Goal: Task Accomplishment & Management: Complete application form

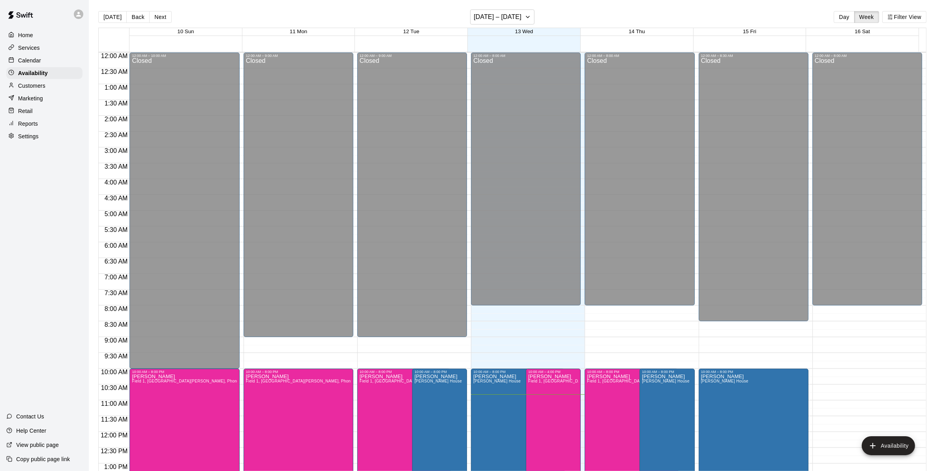
scroll to position [331, 0]
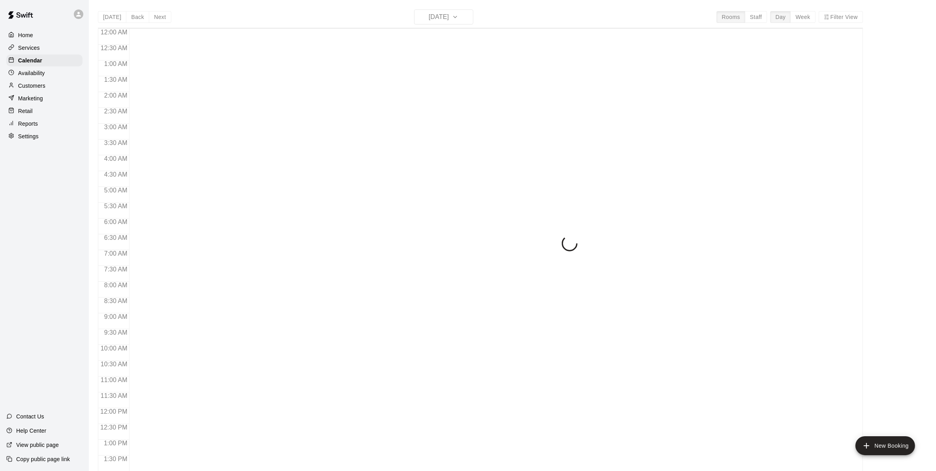
scroll to position [307, 0]
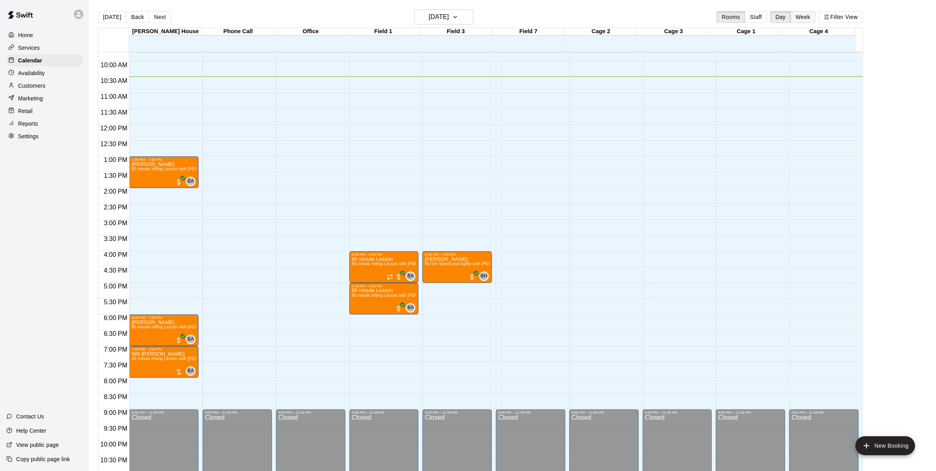
click at [806, 16] on button "Week" at bounding box center [803, 17] width 25 height 12
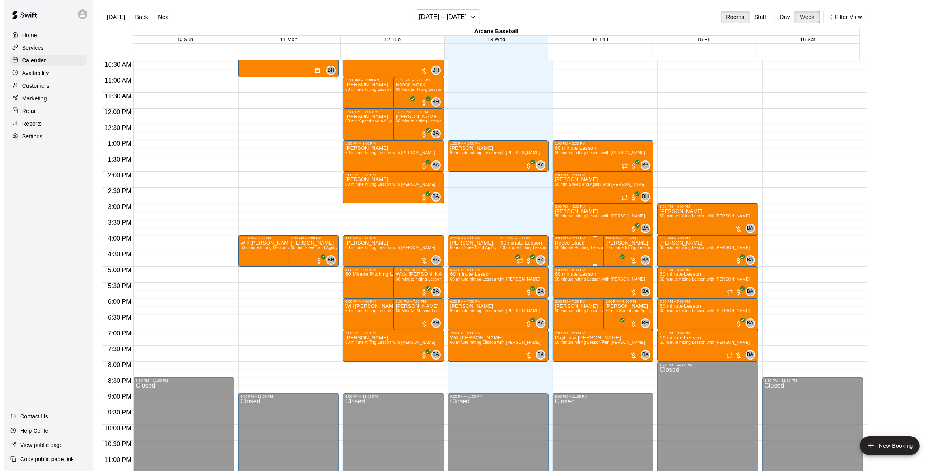
scroll to position [282, 0]
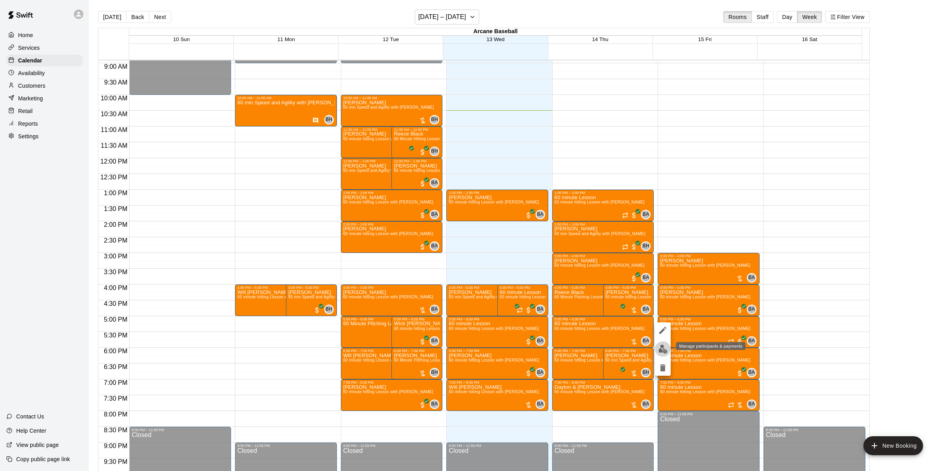
click at [667, 350] on img "edit" at bounding box center [662, 348] width 9 height 9
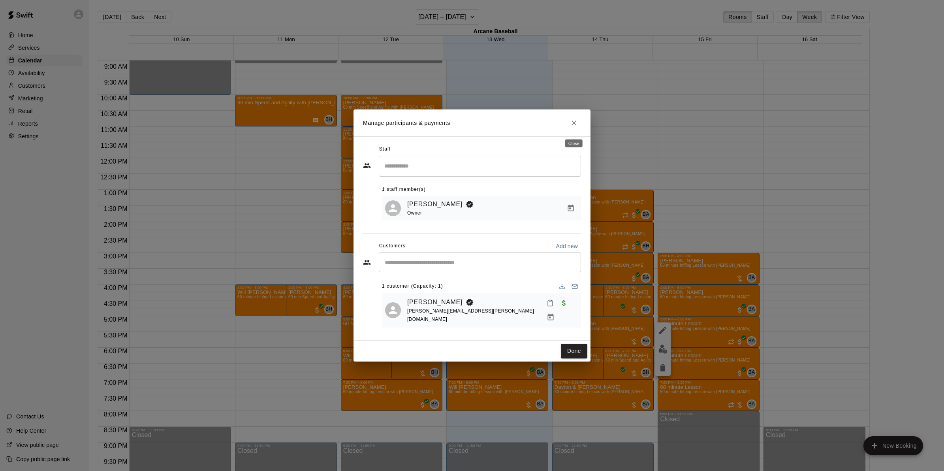
click at [572, 125] on icon "Close" at bounding box center [573, 122] width 5 height 5
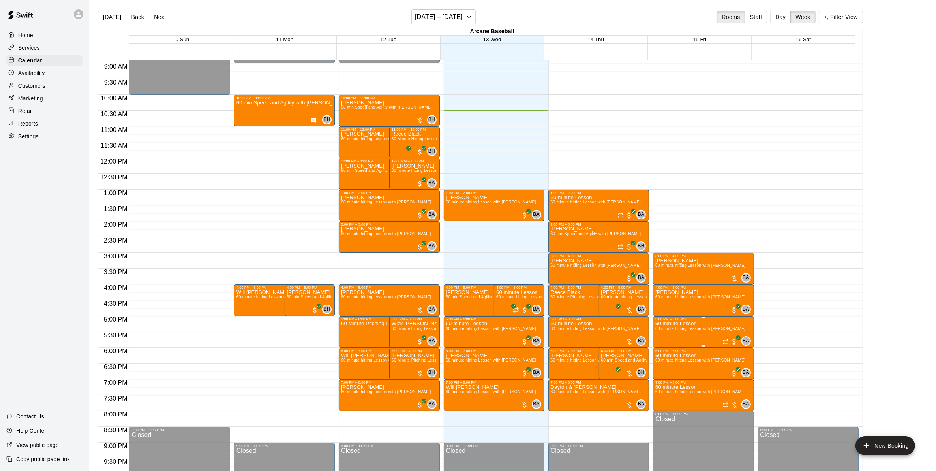
click at [674, 328] on span "60 minute hitting Lesson with Bryan Anderson" at bounding box center [701, 328] width 90 height 4
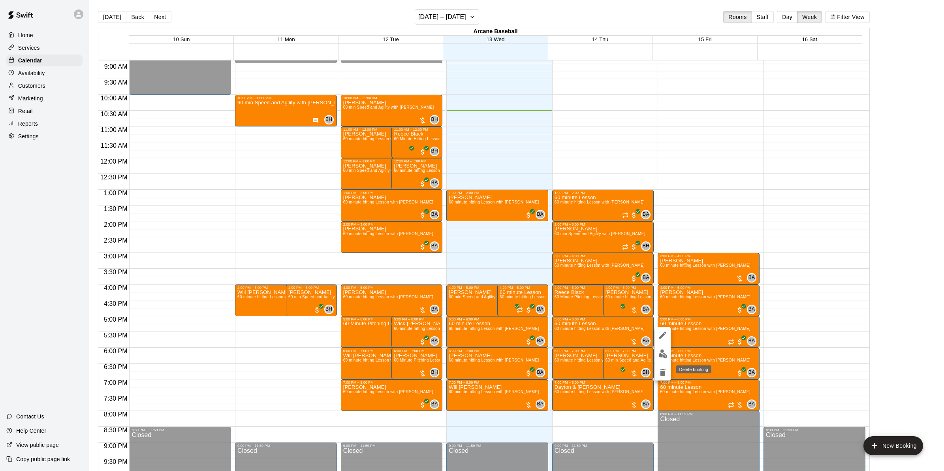
click at [661, 368] on icon "delete" at bounding box center [662, 372] width 9 height 9
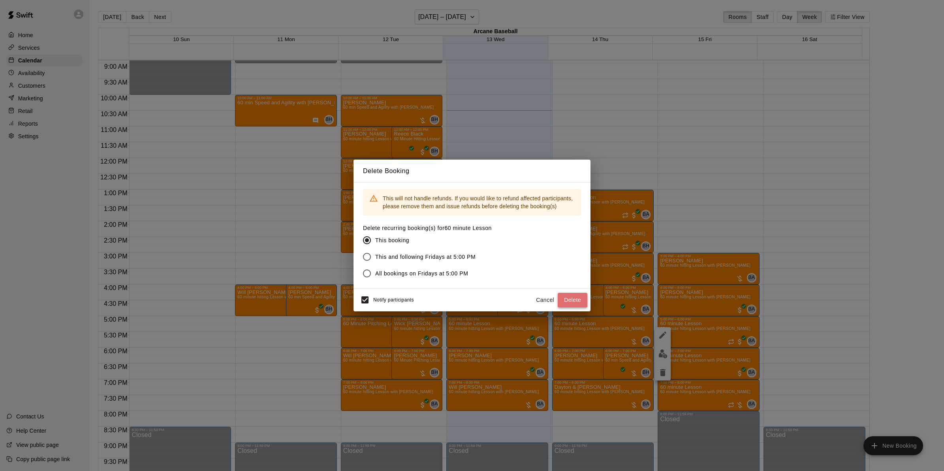
click at [568, 300] on button "Delete" at bounding box center [573, 300] width 30 height 15
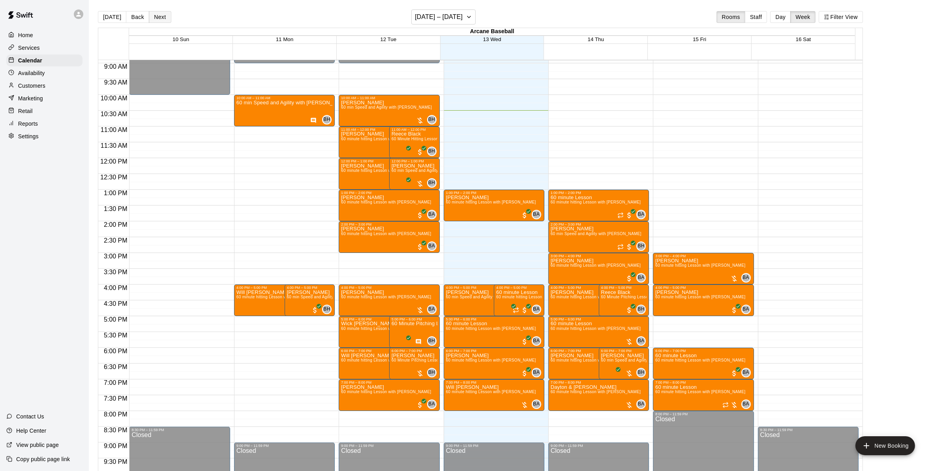
click at [156, 15] on button "Next" at bounding box center [160, 17] width 22 height 12
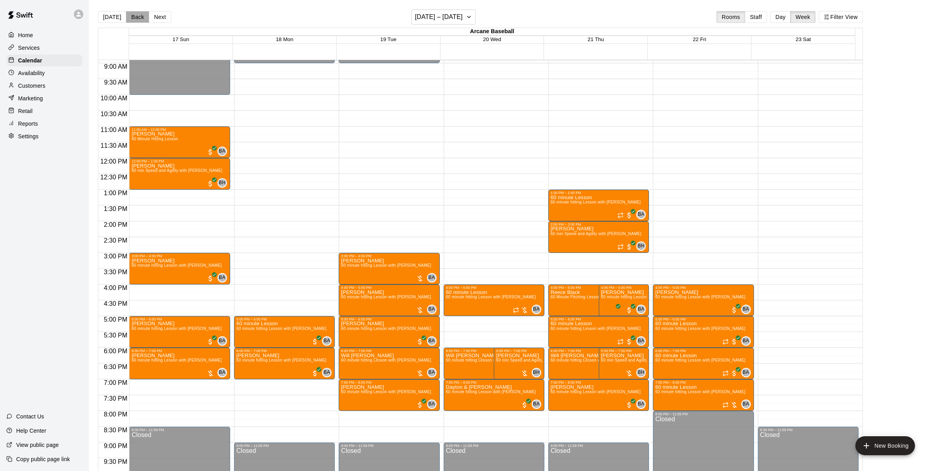
click at [135, 20] on button "Back" at bounding box center [137, 17] width 23 height 12
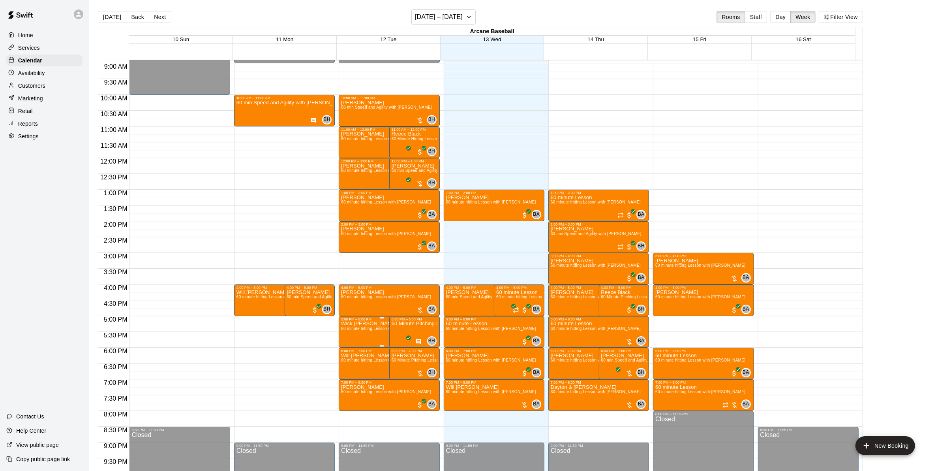
click at [363, 331] on span "60 minute hitting Lesson with Bryan Anderson" at bounding box center [386, 328] width 90 height 4
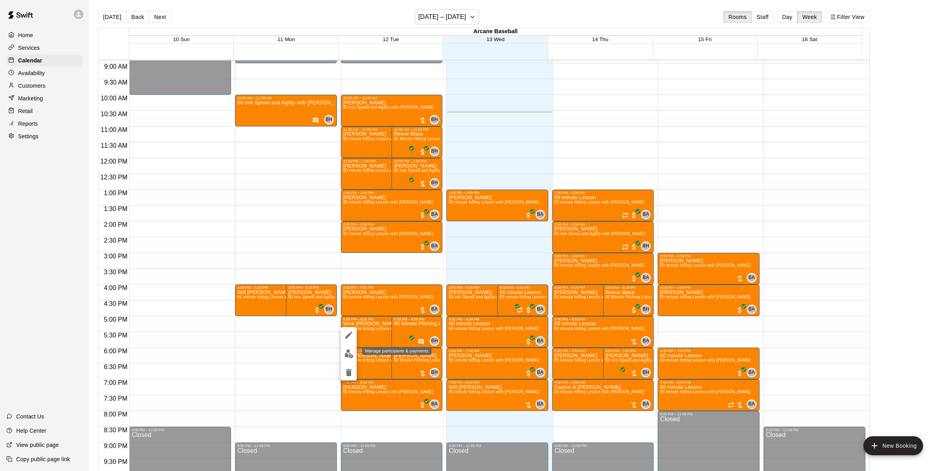
click at [350, 350] on img "edit" at bounding box center [348, 353] width 9 height 9
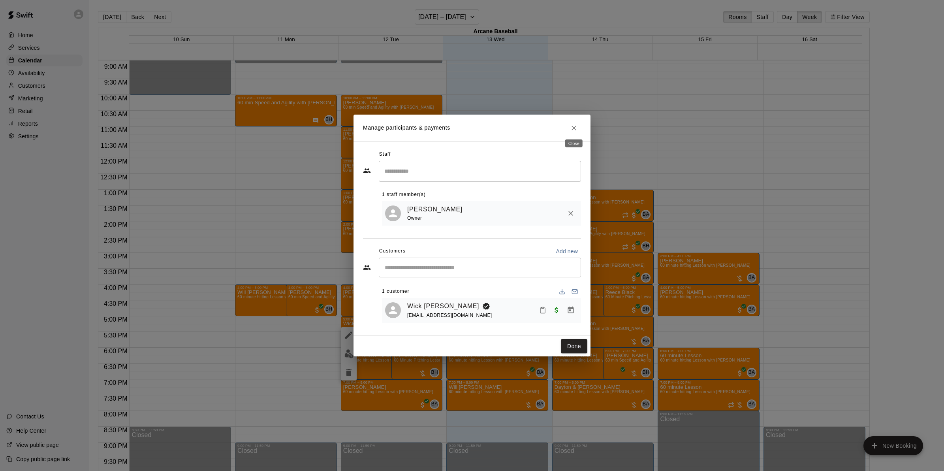
click at [578, 122] on button "Close" at bounding box center [574, 128] width 14 height 14
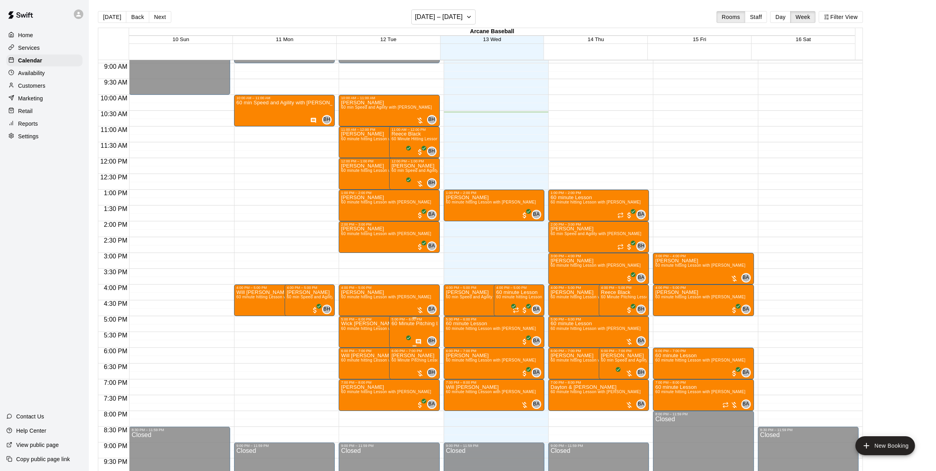
click at [415, 323] on p "60 Minute Pitching Lesson with Bailey Hodges" at bounding box center [415, 323] width 46 height 0
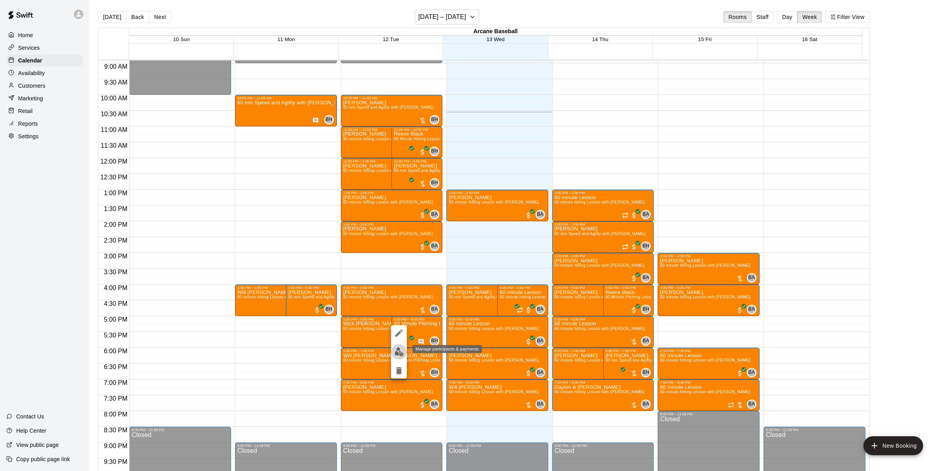
click at [401, 352] on img "edit" at bounding box center [398, 351] width 9 height 9
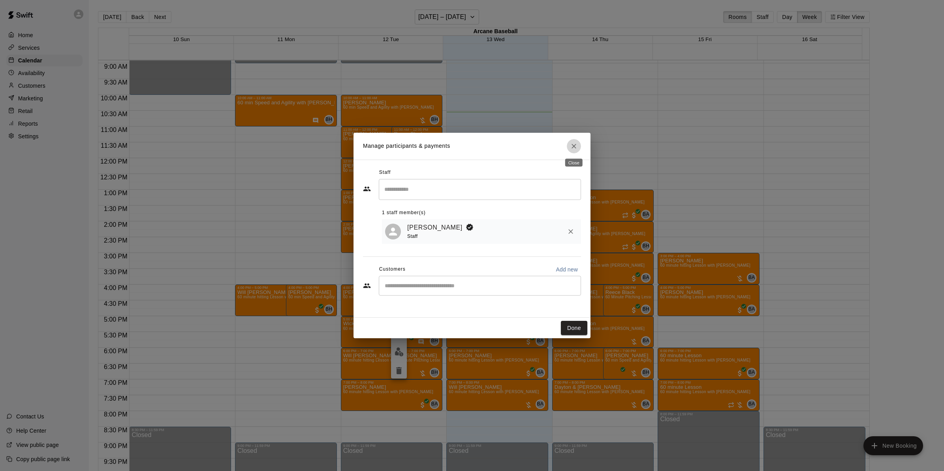
click at [576, 146] on icon "Close" at bounding box center [574, 146] width 8 height 8
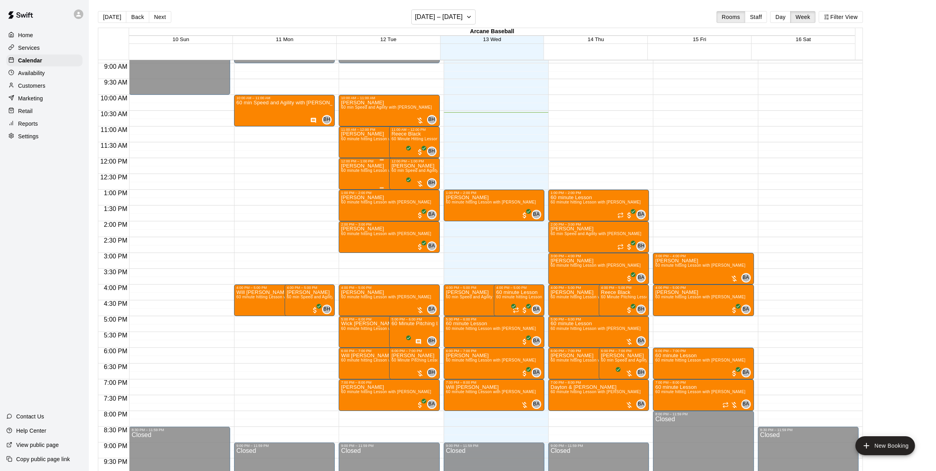
click at [358, 177] on div "david mcelveen 60 minute hitting Lesson with Bryan Anderson" at bounding box center [381, 398] width 81 height 471
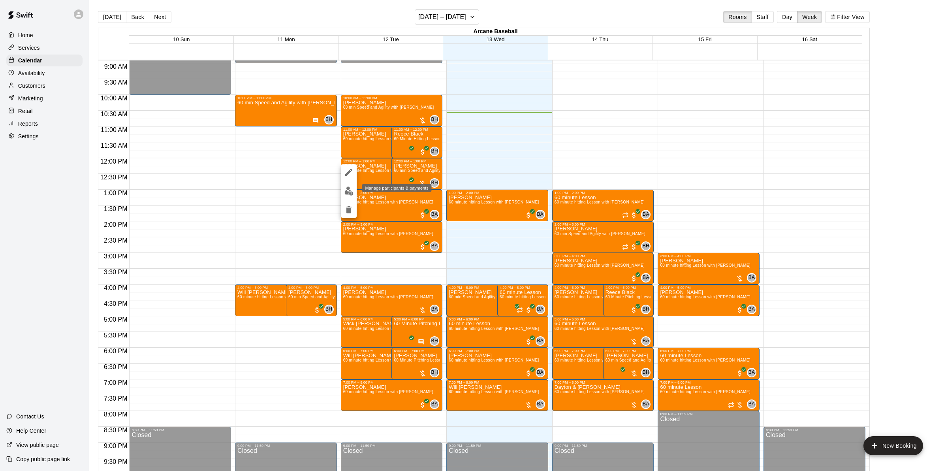
click at [348, 189] on img "edit" at bounding box center [348, 190] width 9 height 9
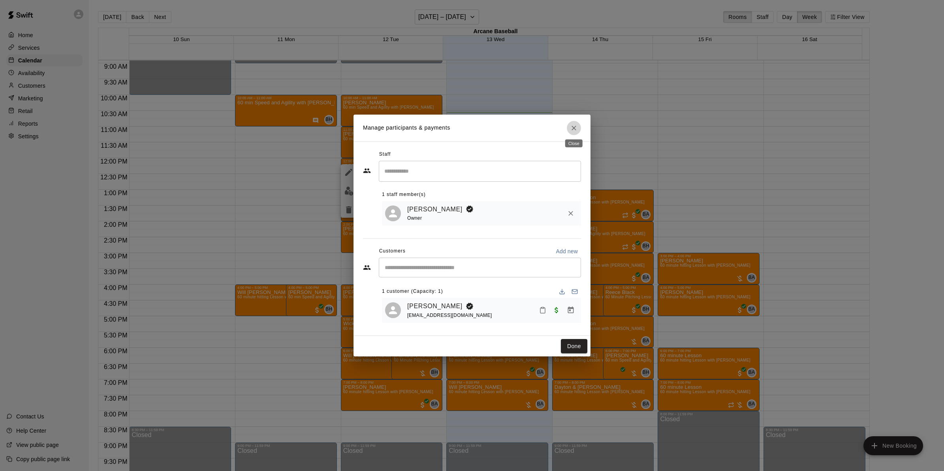
click at [574, 126] on icon "Close" at bounding box center [574, 128] width 8 height 8
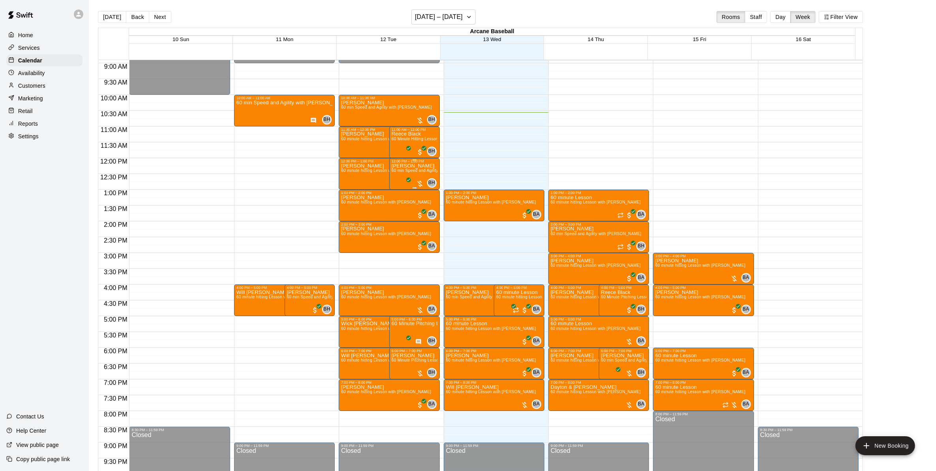
click at [394, 169] on span "60 min Speed and Agility with Bailey Hodges" at bounding box center [437, 170] width 91 height 4
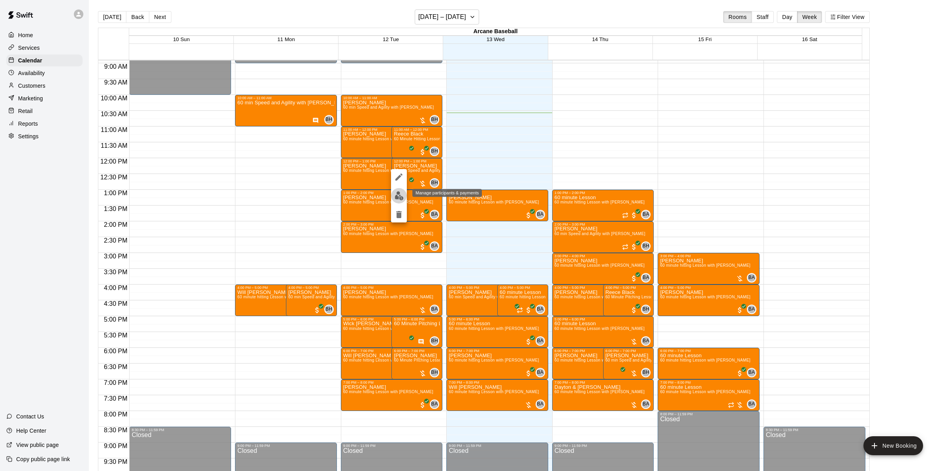
click at [399, 197] on img "edit" at bounding box center [398, 195] width 9 height 9
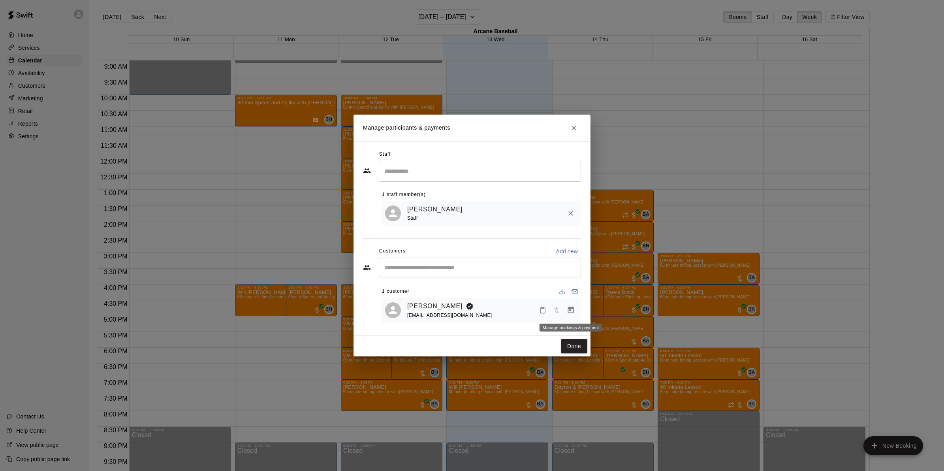
click at [567, 313] on icon "Manage bookings & payment" at bounding box center [571, 310] width 8 height 8
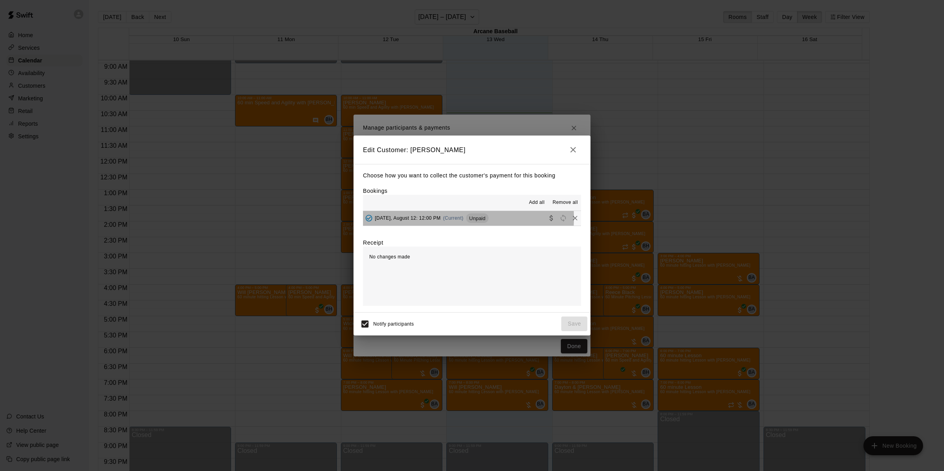
click at [400, 218] on span "Tuesday, August 12: 12:00 PM" at bounding box center [408, 218] width 66 height 6
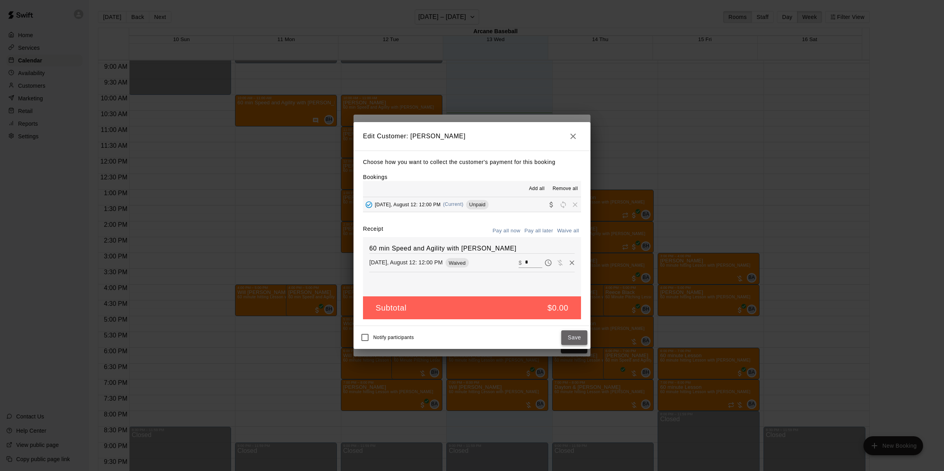
click at [575, 336] on button "Save" at bounding box center [574, 337] width 26 height 15
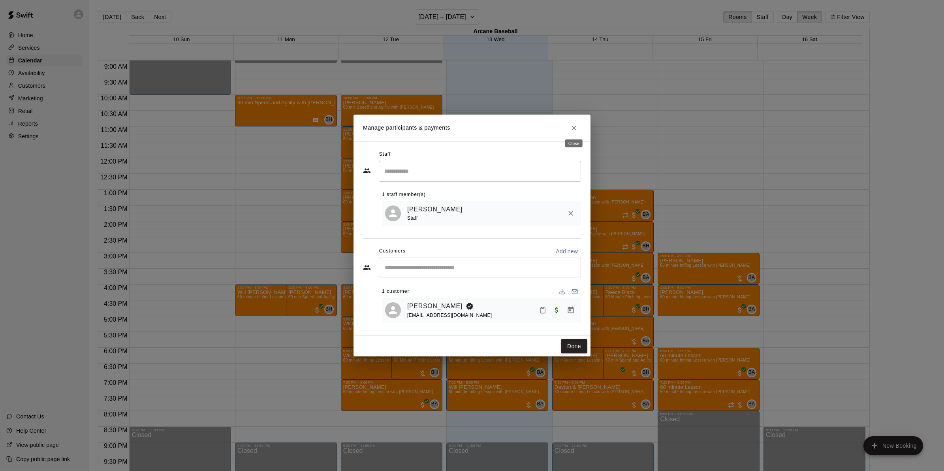
click at [577, 128] on icon "Close" at bounding box center [574, 128] width 8 height 8
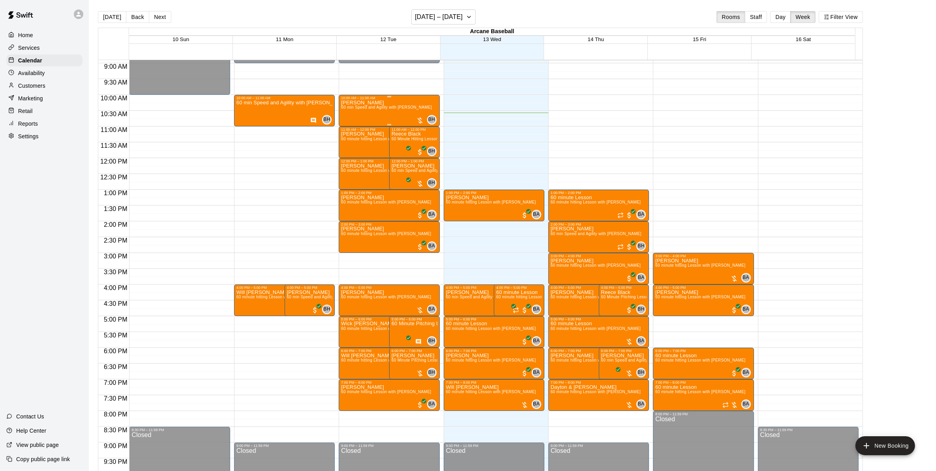
click at [356, 115] on div "Aaron Bookstaver 60 min Speed and Agility with Bailey Hodges" at bounding box center [386, 335] width 91 height 471
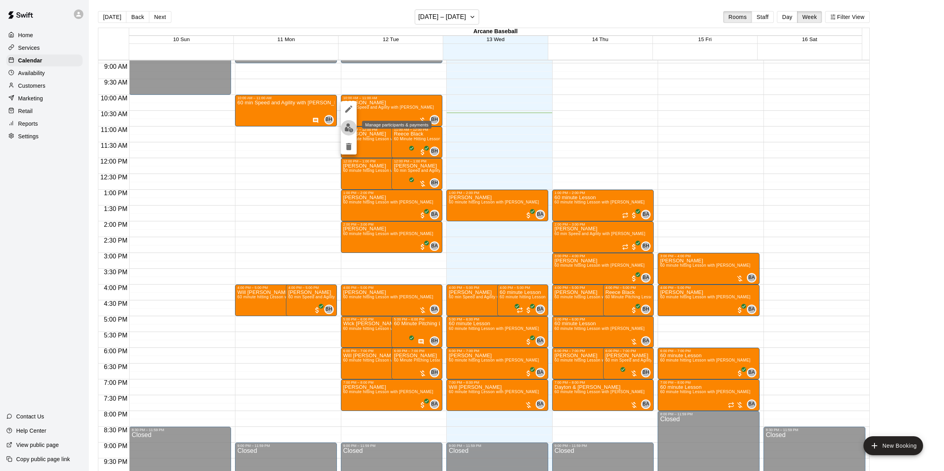
click at [346, 125] on img "edit" at bounding box center [348, 127] width 9 height 9
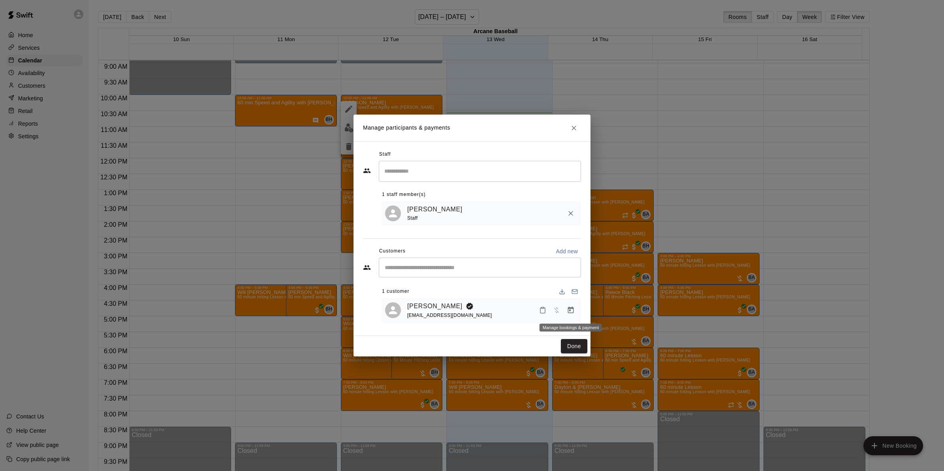
click at [573, 309] on icon "Manage bookings & payment" at bounding box center [571, 309] width 6 height 7
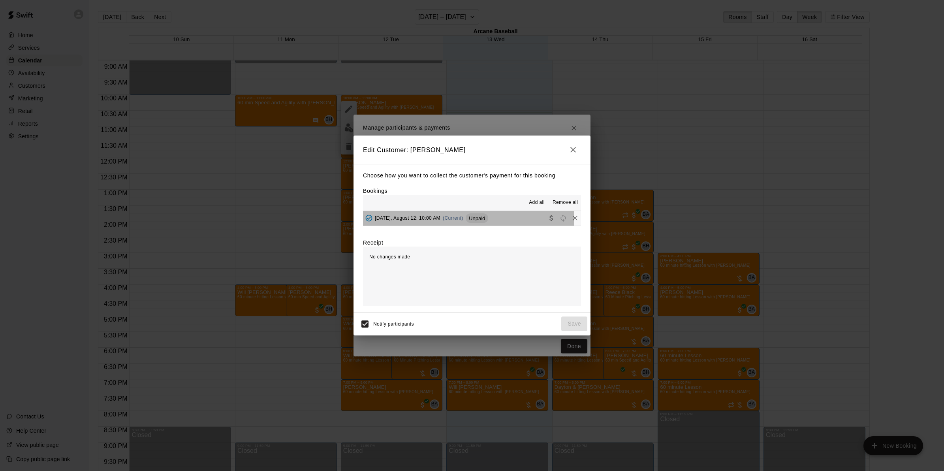
click at [394, 217] on span "Tuesday, August 12: 10:00 AM" at bounding box center [408, 218] width 66 height 6
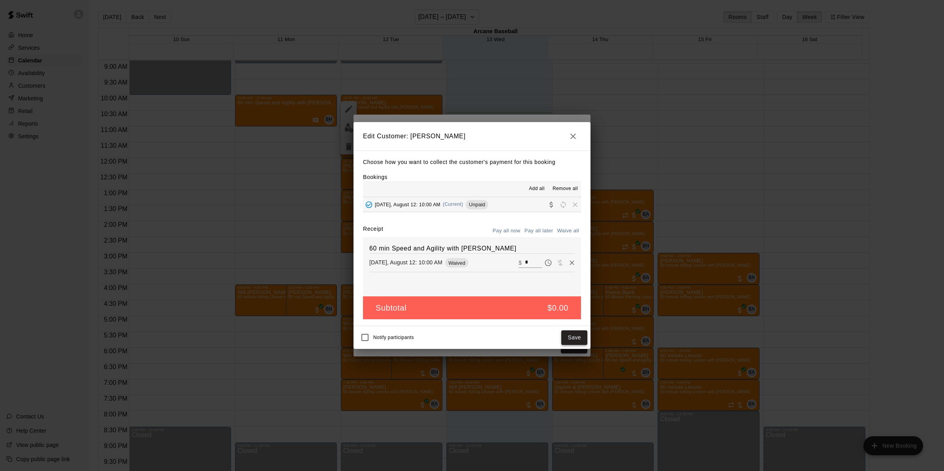
click at [575, 336] on button "Save" at bounding box center [574, 337] width 26 height 15
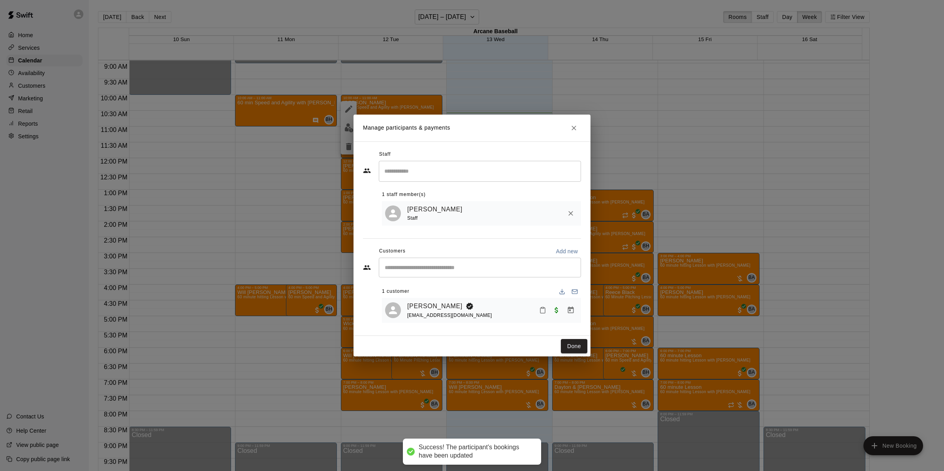
drag, startPoint x: 571, startPoint y: 345, endPoint x: 440, endPoint y: 325, distance: 132.6
click at [570, 345] on button "Done" at bounding box center [574, 346] width 26 height 15
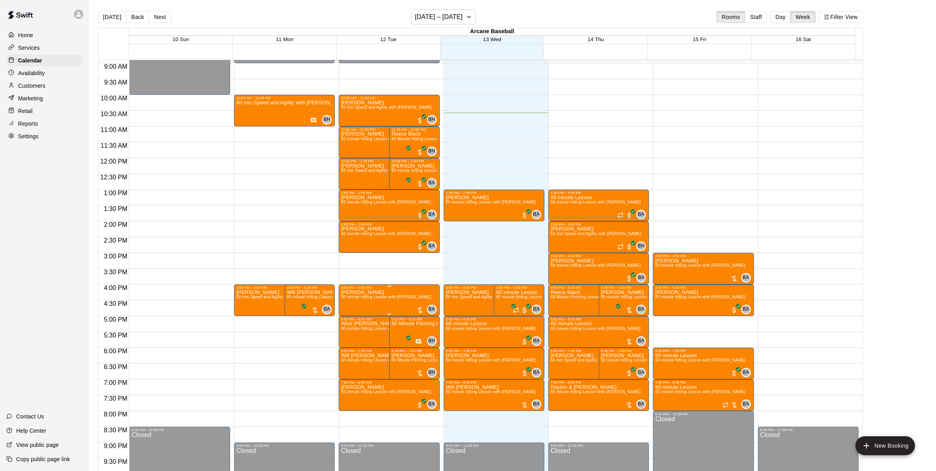
click at [383, 297] on span "60 minute hitting Lesson with Bryan Anderson" at bounding box center [386, 297] width 90 height 4
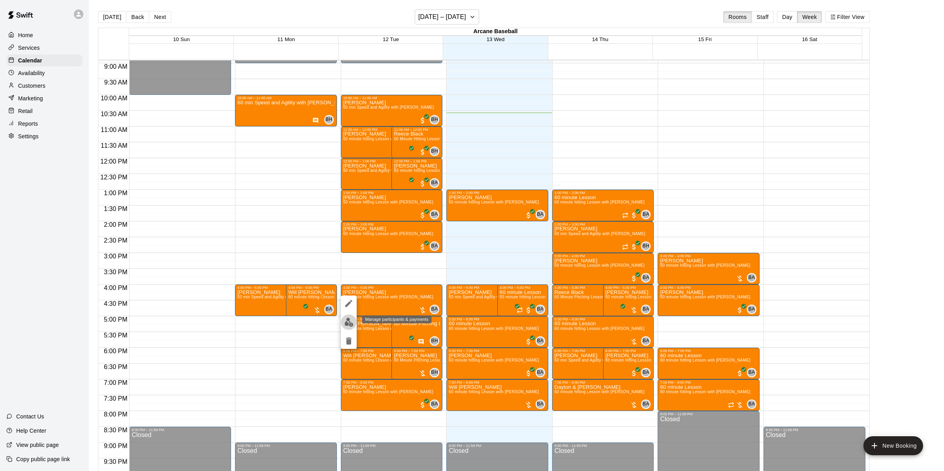
click at [350, 319] on img "edit" at bounding box center [348, 321] width 9 height 9
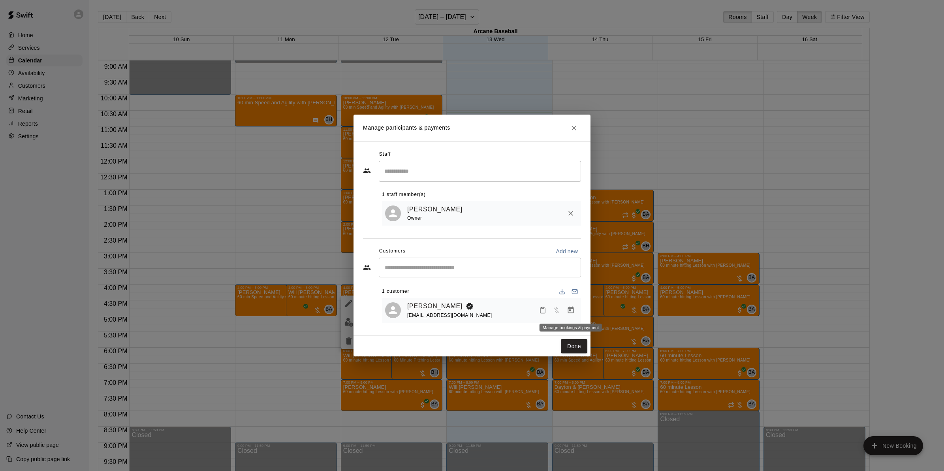
click at [567, 307] on icon "Manage bookings & payment" at bounding box center [571, 310] width 8 height 8
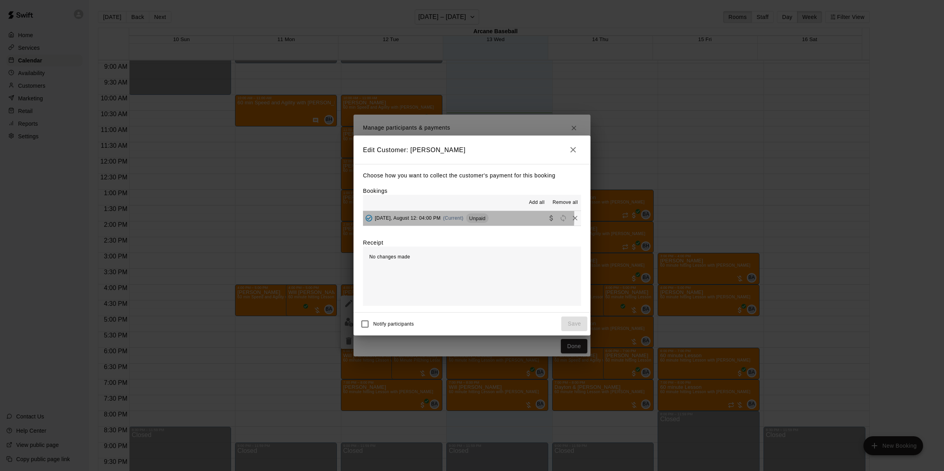
click at [408, 216] on span "Tuesday, August 12: 04:00 PM" at bounding box center [408, 218] width 66 height 6
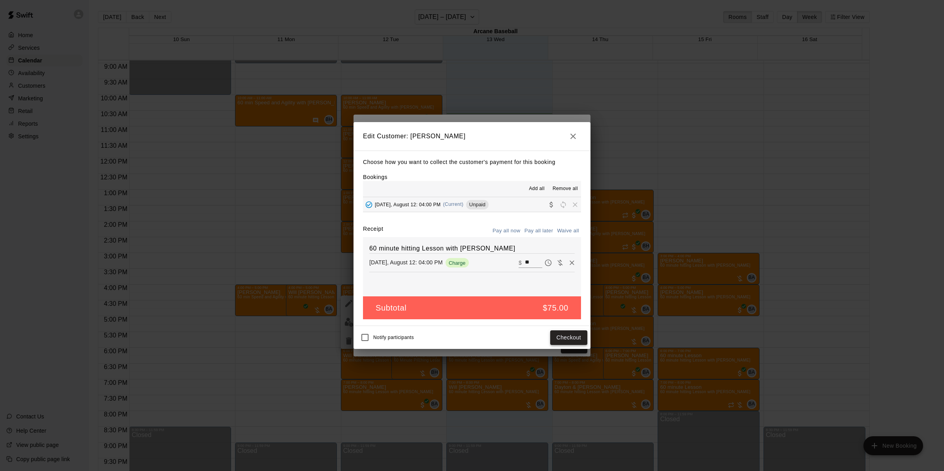
click at [563, 340] on button "Checkout" at bounding box center [568, 337] width 37 height 15
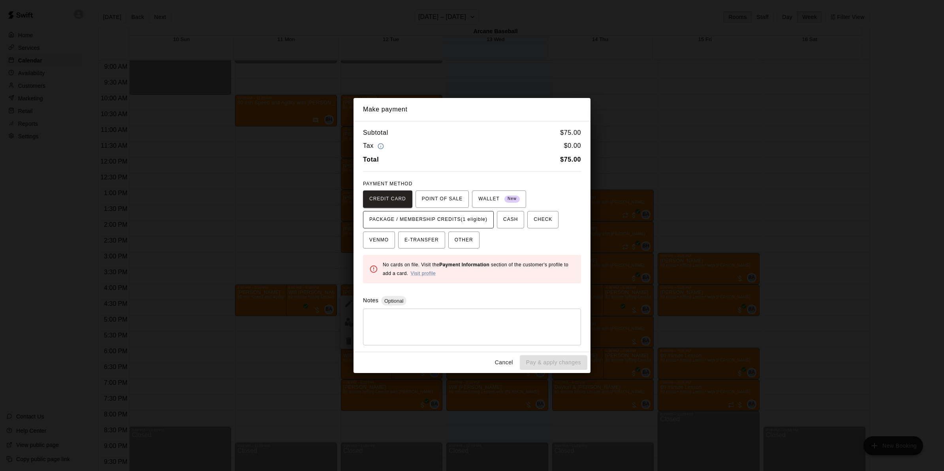
click at [420, 216] on span "PACKAGE / MEMBERSHIP CREDITS (1 eligible)" at bounding box center [428, 219] width 118 height 13
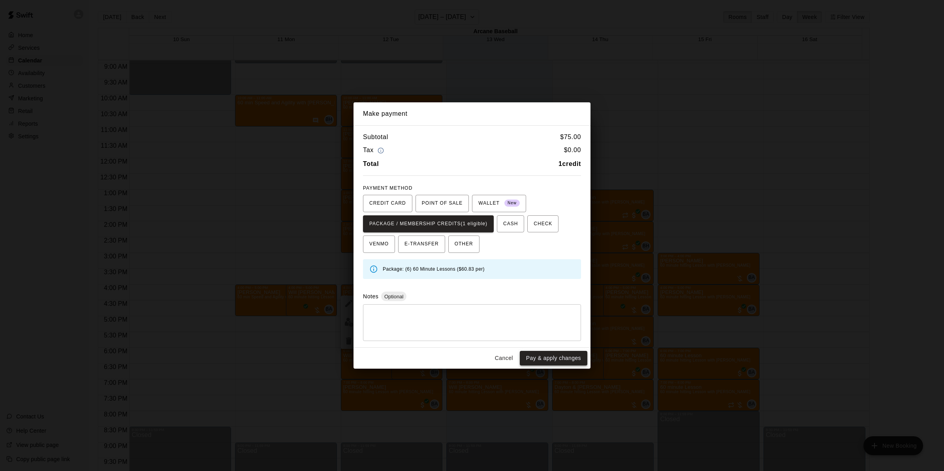
click at [554, 355] on button "Pay & apply changes" at bounding box center [554, 358] width 68 height 15
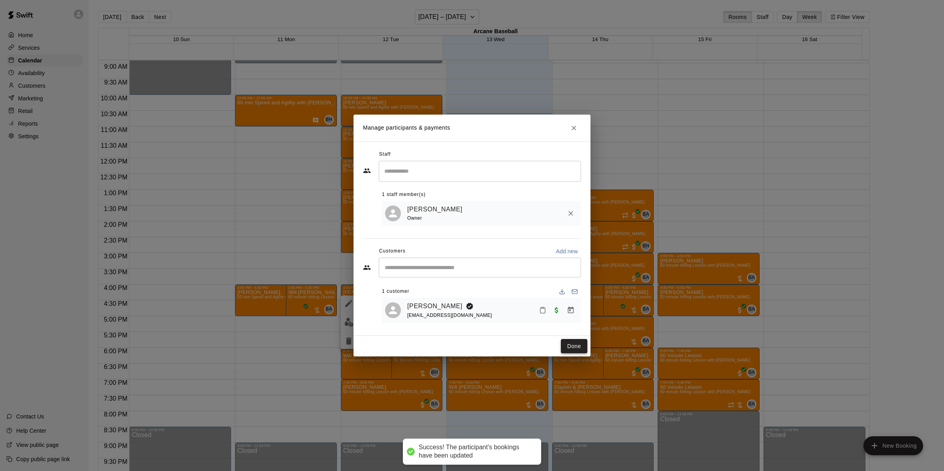
click at [584, 348] on button "Done" at bounding box center [574, 346] width 26 height 15
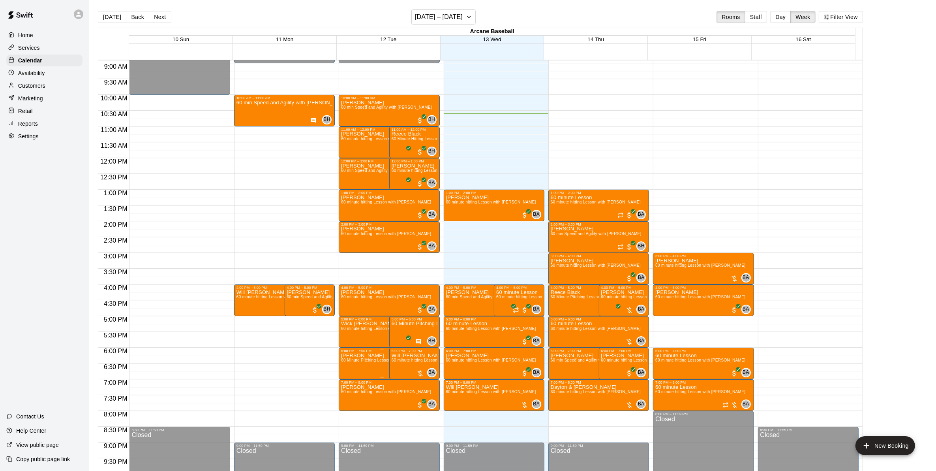
click at [370, 359] on span "60 Minute Pitching Lesson with Bailey Hodges" at bounding box center [388, 360] width 94 height 4
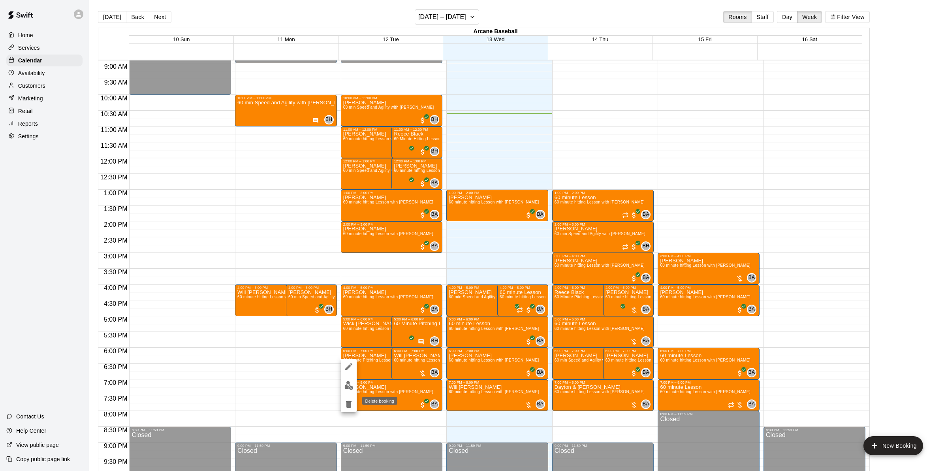
click at [351, 404] on icon "delete" at bounding box center [348, 403] width 9 height 9
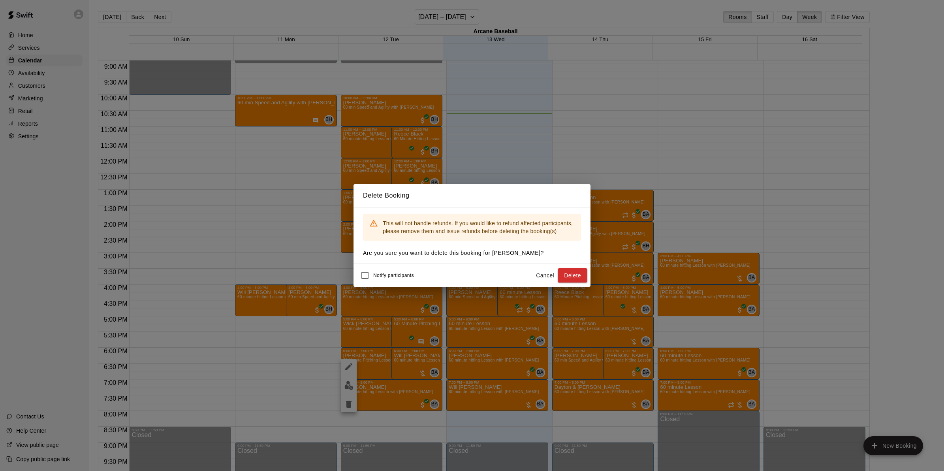
click at [579, 272] on button "Delete" at bounding box center [573, 275] width 30 height 15
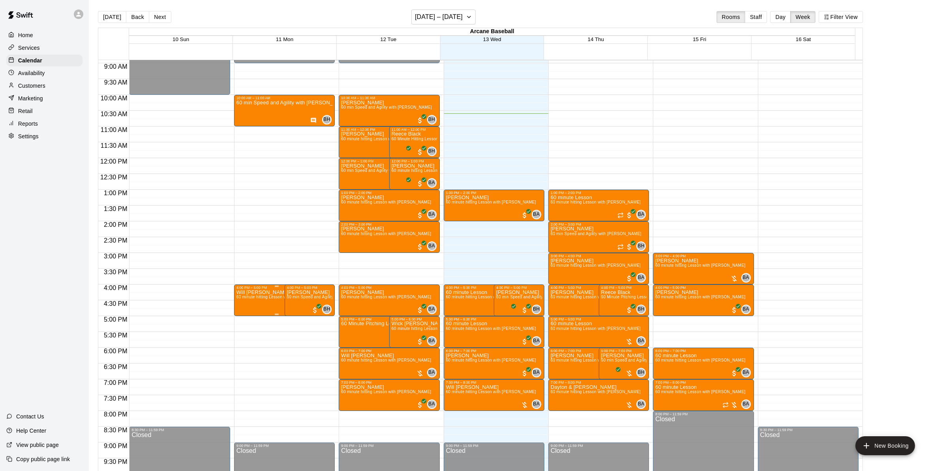
click at [266, 288] on div "4:00 PM – 5:00 PM" at bounding box center [277, 288] width 81 height 4
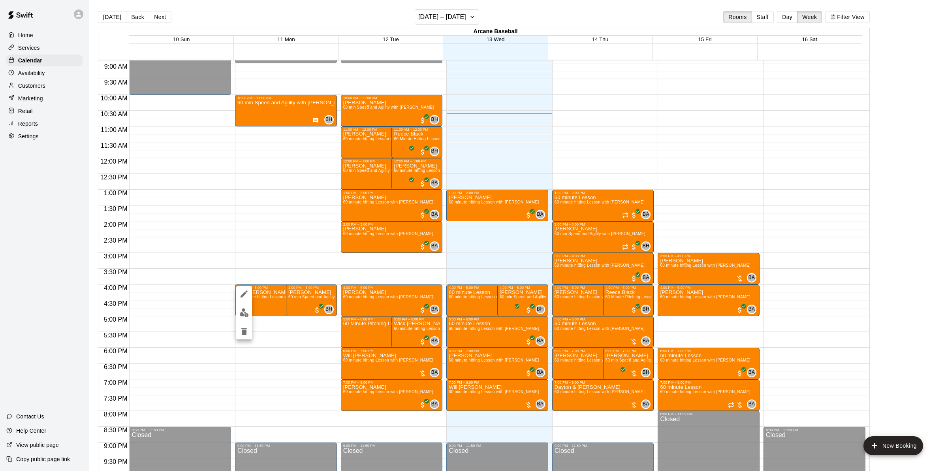
click at [254, 118] on div at bounding box center [472, 235] width 944 height 471
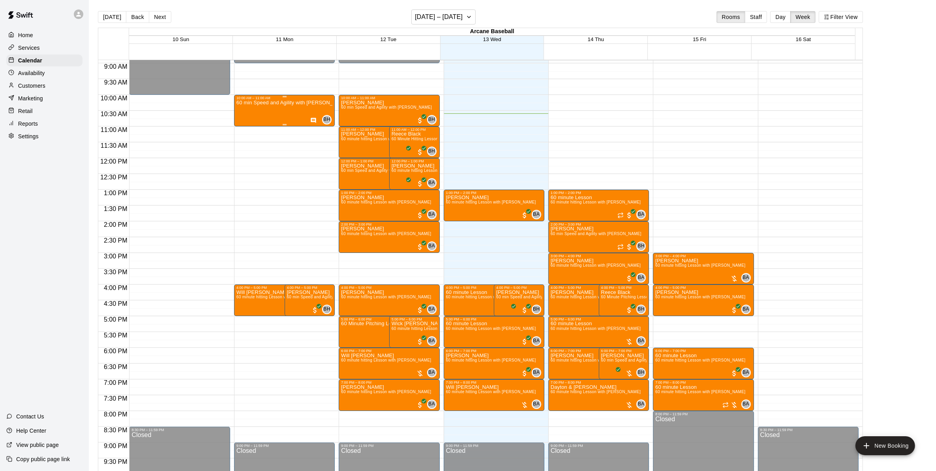
click at [254, 118] on div "60 min Speed and Agility with Bailey Hodges" at bounding box center [285, 335] width 96 height 471
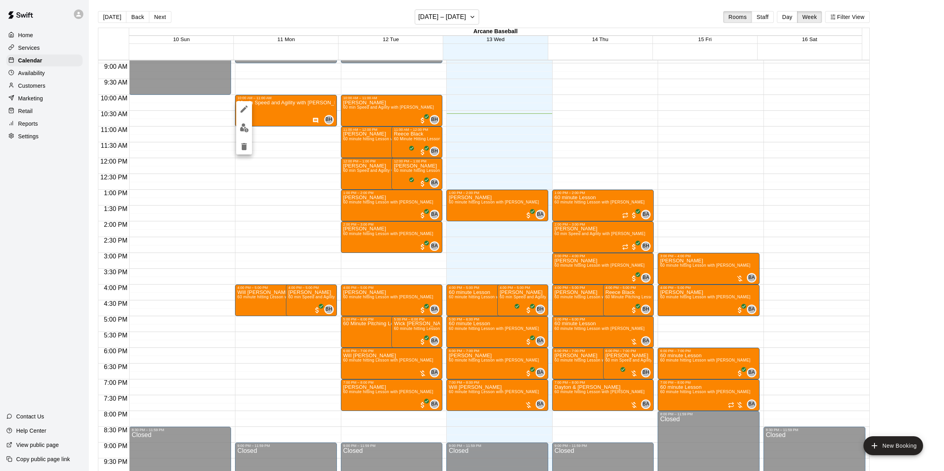
click at [266, 302] on div at bounding box center [472, 235] width 944 height 471
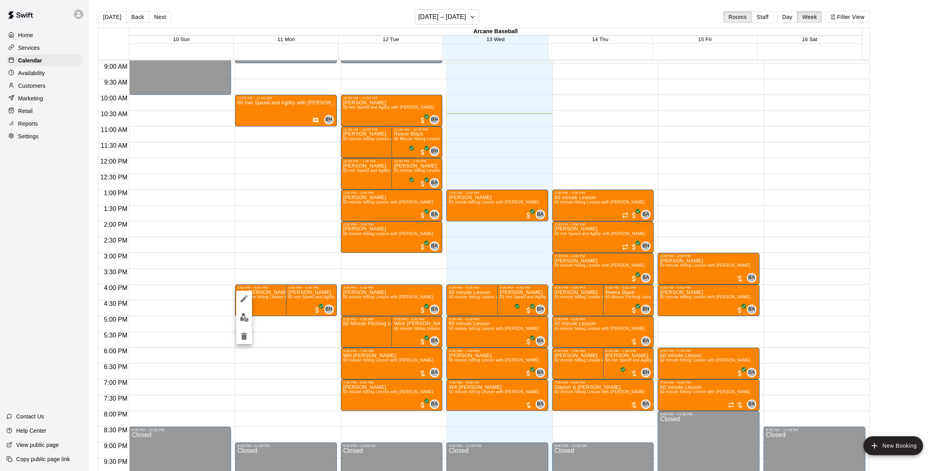
click at [243, 313] on img "edit" at bounding box center [244, 317] width 9 height 9
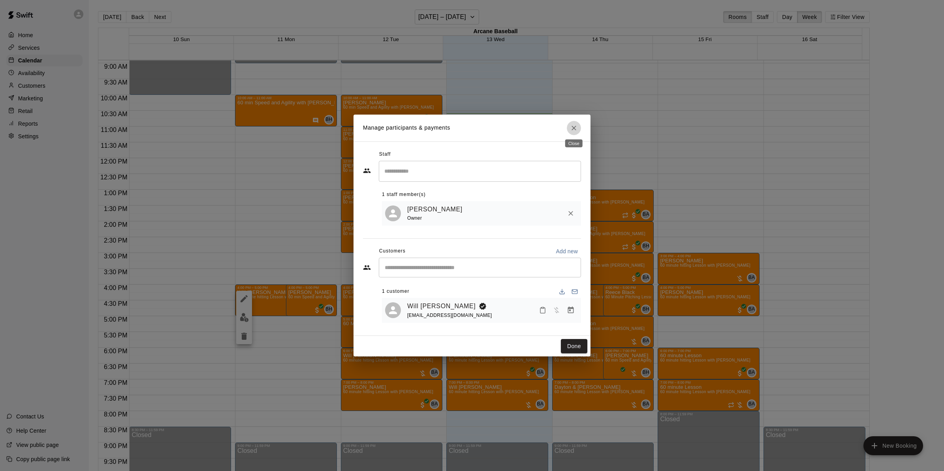
drag, startPoint x: 573, startPoint y: 130, endPoint x: 567, endPoint y: 134, distance: 7.6
click at [573, 130] on icon "Close" at bounding box center [574, 128] width 8 height 8
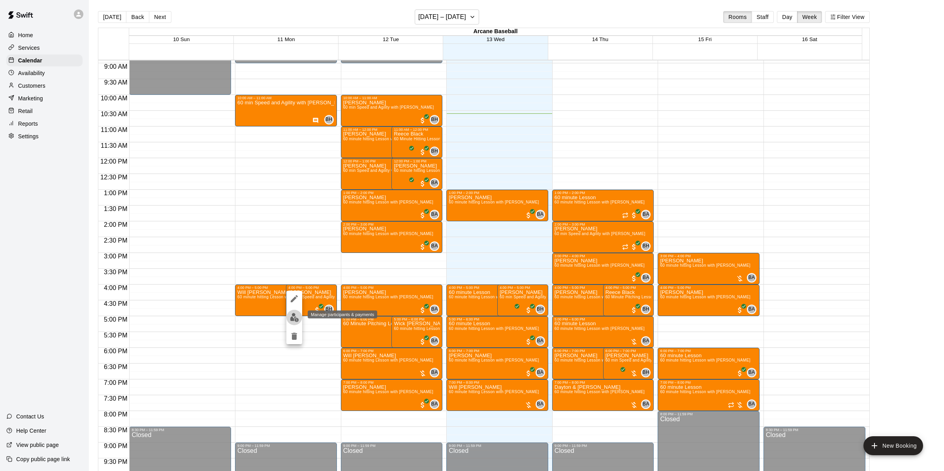
click at [293, 319] on img "edit" at bounding box center [294, 317] width 9 height 9
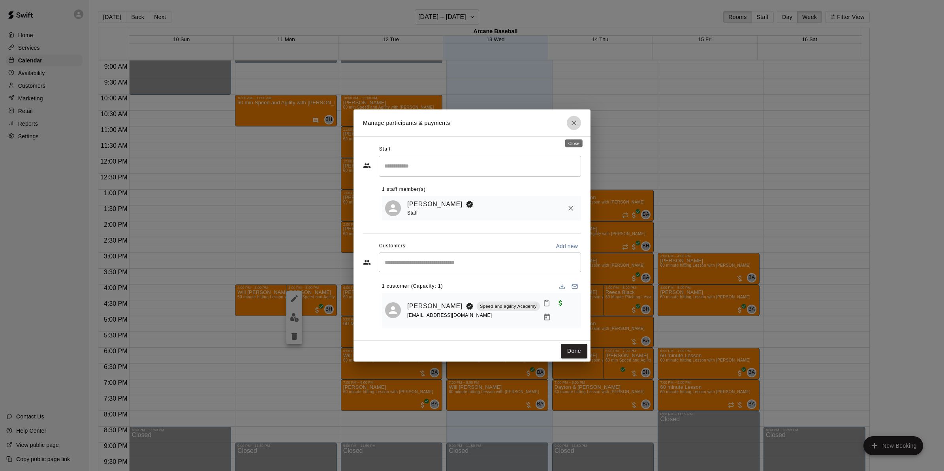
drag, startPoint x: 573, startPoint y: 124, endPoint x: 504, endPoint y: 163, distance: 78.9
click at [573, 125] on icon "Close" at bounding box center [574, 123] width 8 height 8
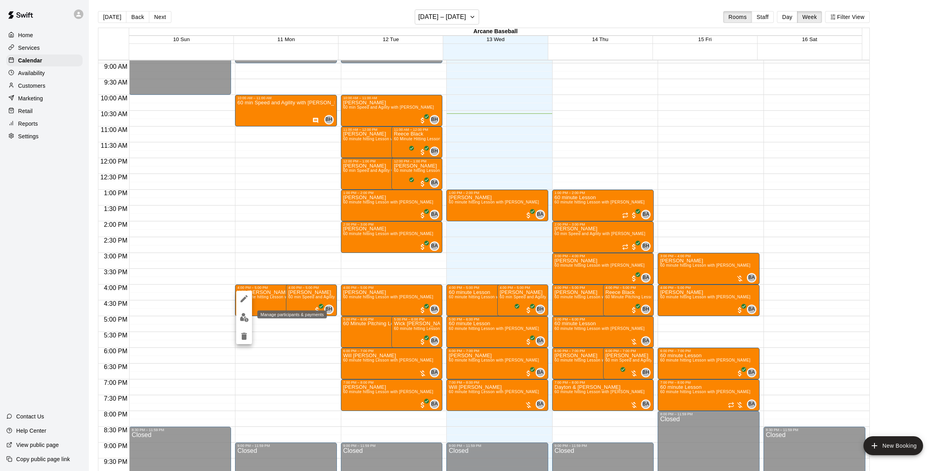
click at [242, 317] on img "edit" at bounding box center [244, 317] width 9 height 9
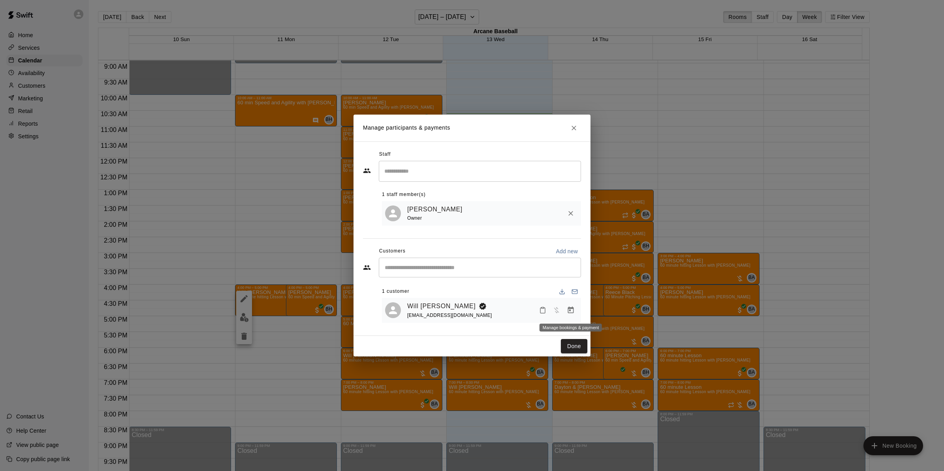
click at [567, 310] on icon "Manage bookings & payment" at bounding box center [571, 310] width 8 height 8
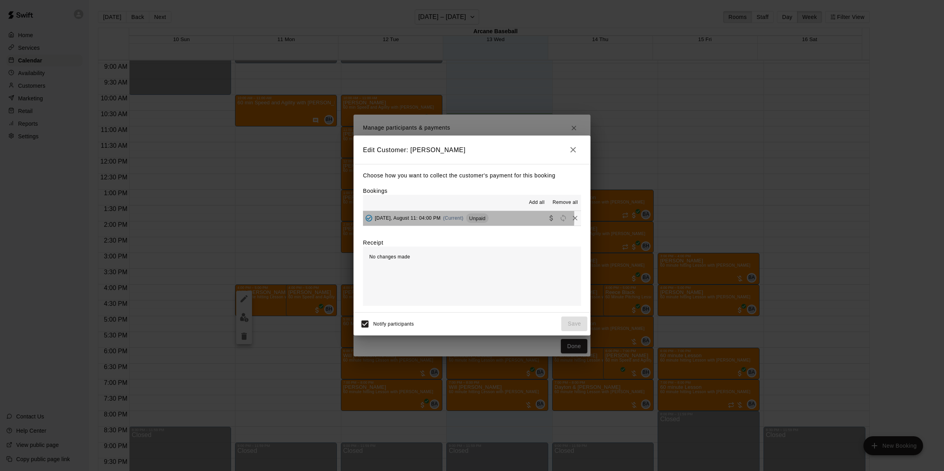
click at [399, 218] on span "Monday, August 11: 04:00 PM" at bounding box center [408, 218] width 66 height 6
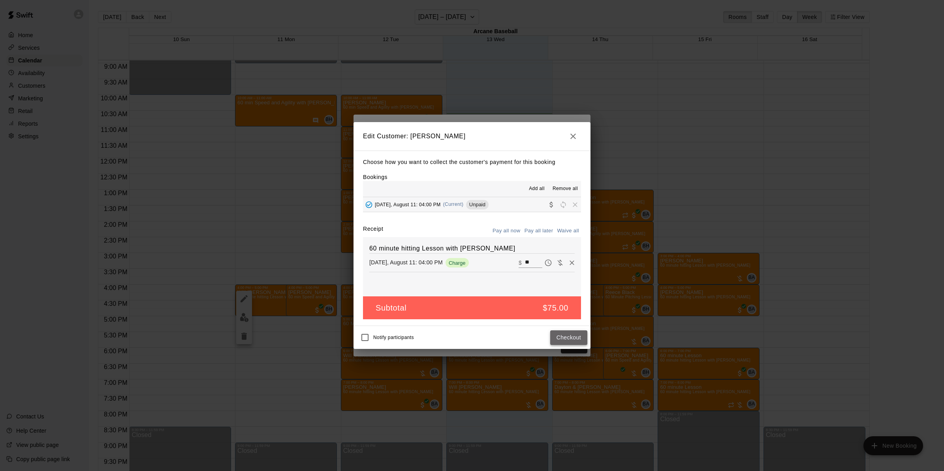
click at [559, 334] on button "Checkout" at bounding box center [568, 337] width 37 height 15
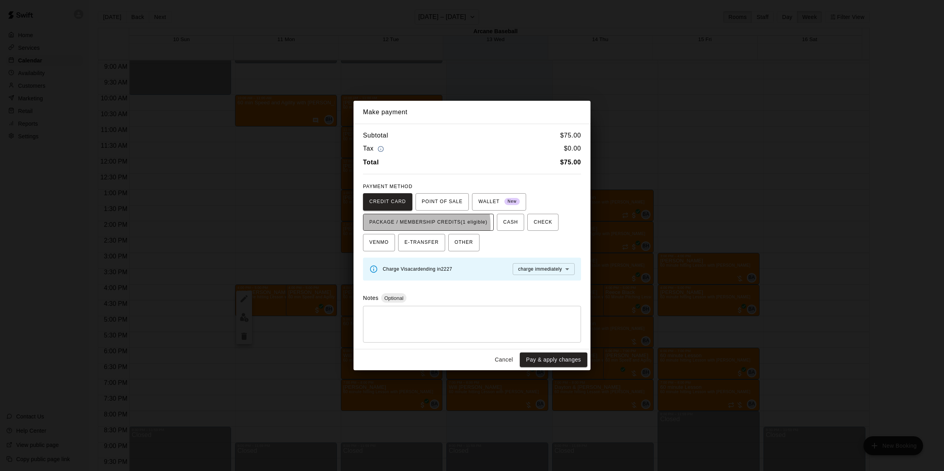
click at [408, 225] on span "PACKAGE / MEMBERSHIP CREDITS (1 eligible)" at bounding box center [428, 222] width 118 height 13
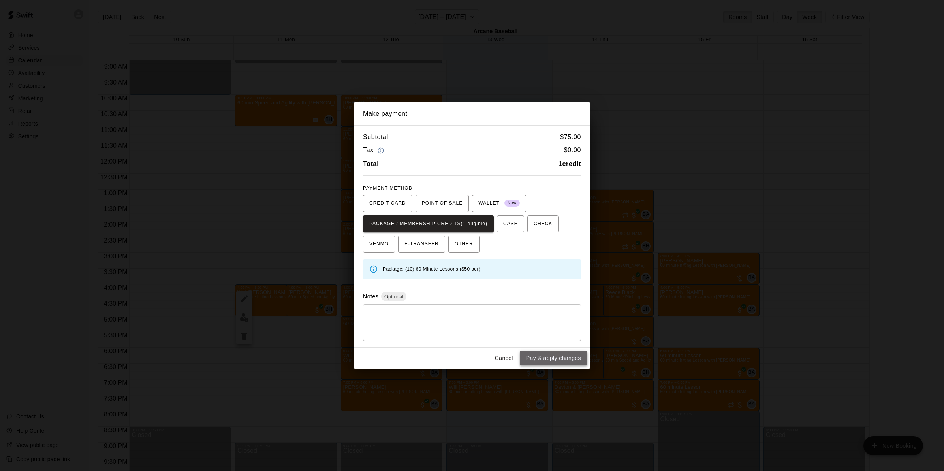
click at [535, 357] on button "Pay & apply changes" at bounding box center [554, 358] width 68 height 15
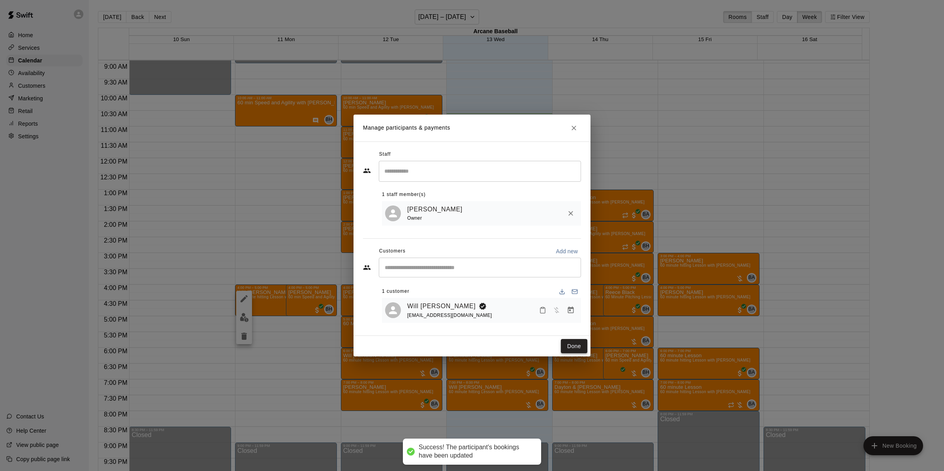
click at [569, 344] on button "Done" at bounding box center [574, 346] width 26 height 15
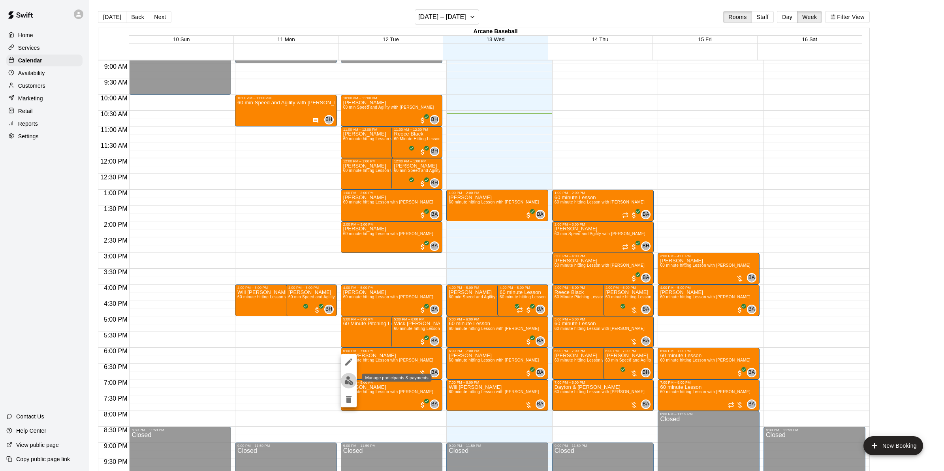
click at [352, 382] on img "edit" at bounding box center [348, 380] width 9 height 9
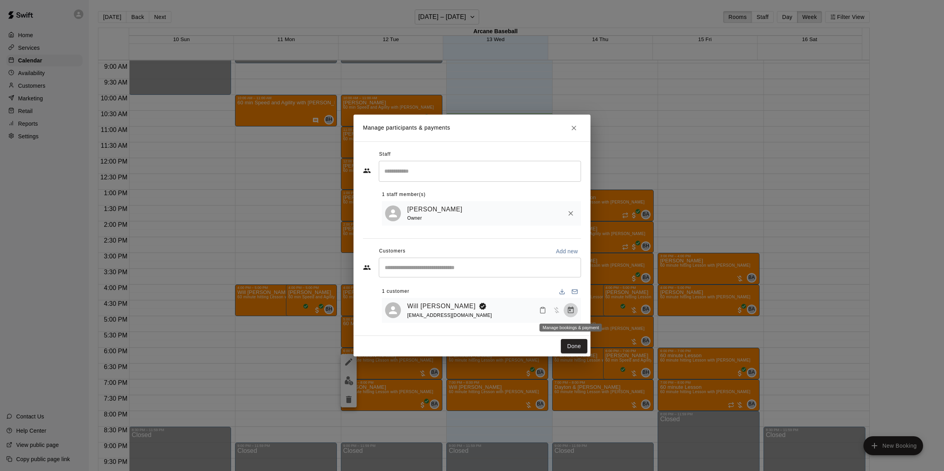
click at [571, 309] on icon "Manage bookings & payment" at bounding box center [571, 309] width 6 height 7
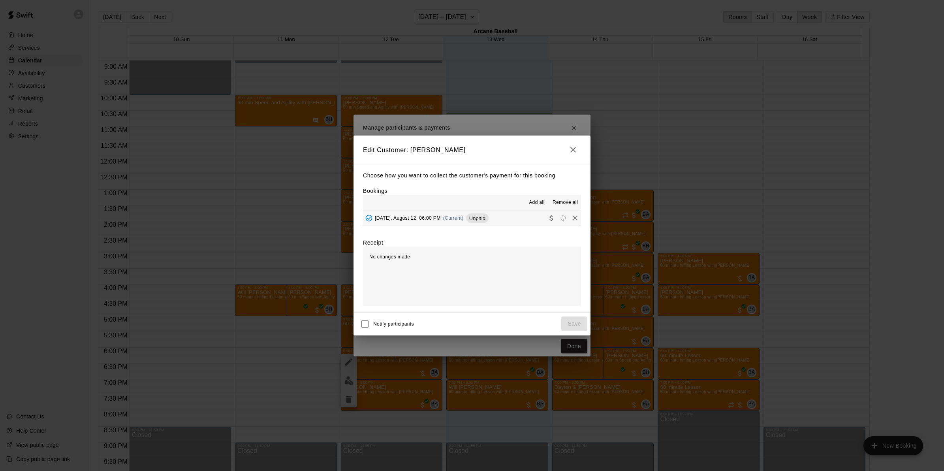
click at [443, 217] on div "Tuesday, August 12: 06:00 PM (Current) Unpaid" at bounding box center [426, 218] width 126 height 12
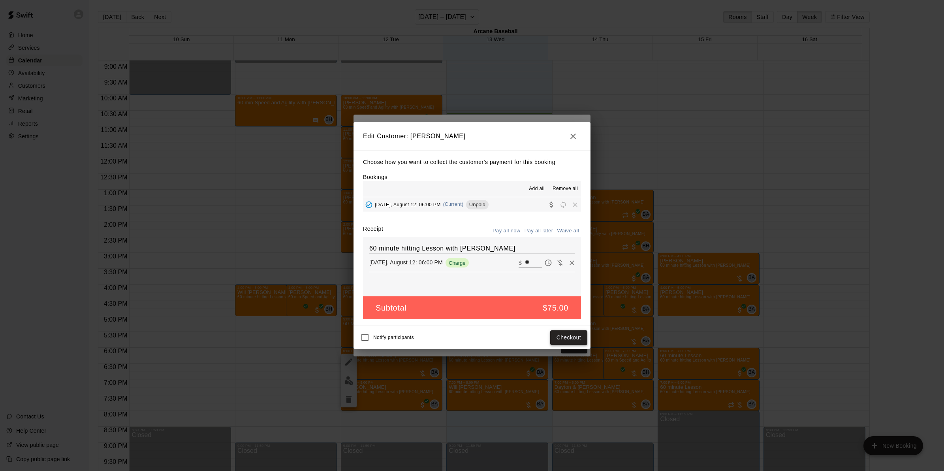
click at [567, 336] on button "Checkout" at bounding box center [568, 337] width 37 height 15
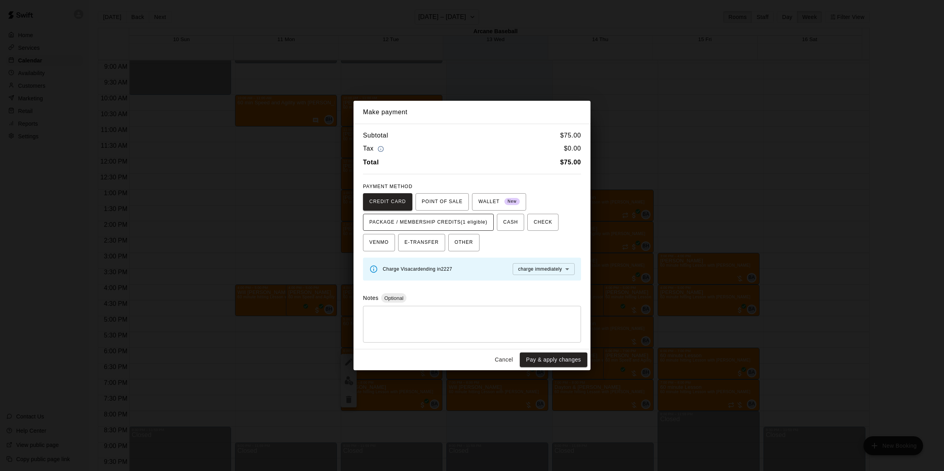
click at [445, 221] on span "PACKAGE / MEMBERSHIP CREDITS (1 eligible)" at bounding box center [428, 222] width 118 height 13
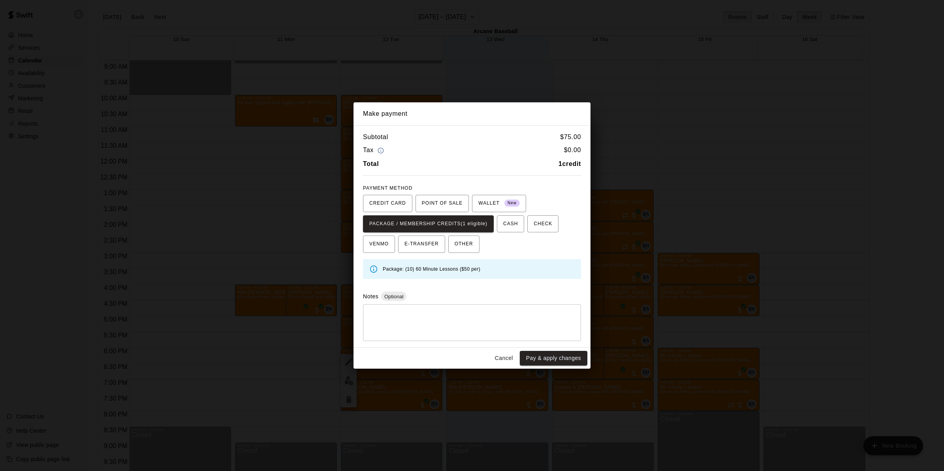
drag, startPoint x: 538, startPoint y: 353, endPoint x: 488, endPoint y: 348, distance: 50.1
click at [536, 353] on button "Pay & apply changes" at bounding box center [554, 358] width 68 height 15
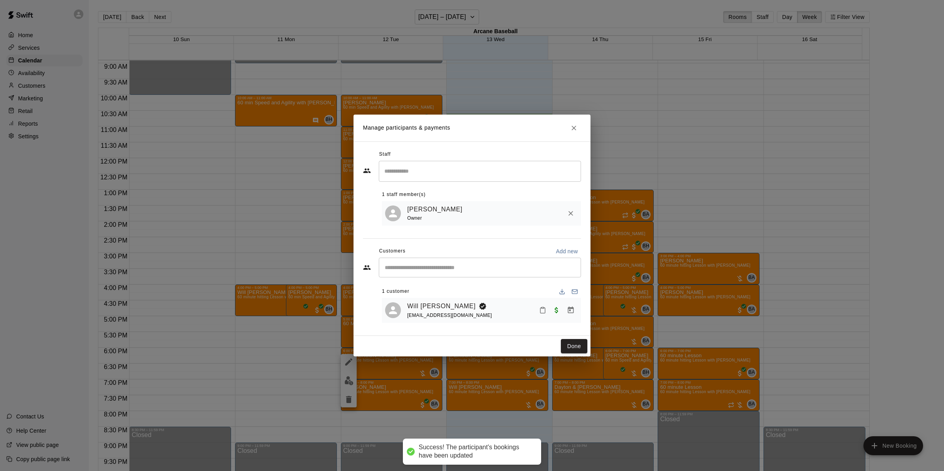
drag, startPoint x: 571, startPoint y: 345, endPoint x: 496, endPoint y: 351, distance: 75.3
click at [569, 346] on button "Done" at bounding box center [574, 346] width 26 height 15
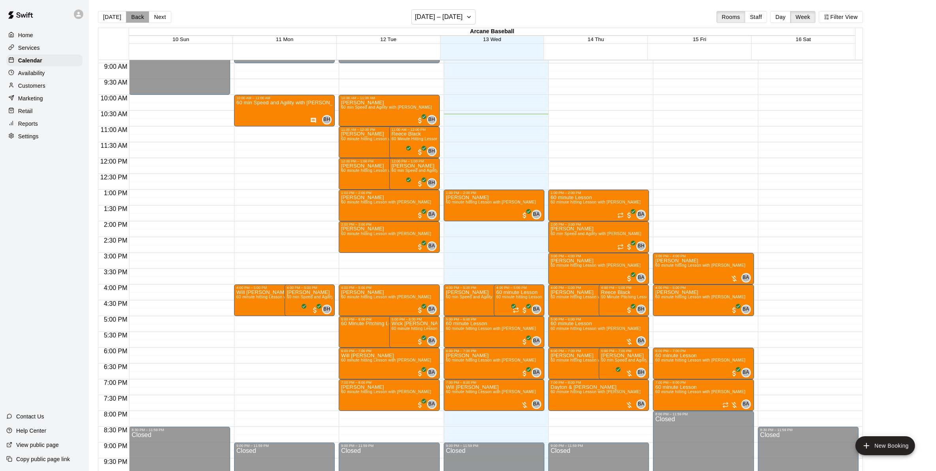
click at [139, 17] on button "Back" at bounding box center [137, 17] width 23 height 12
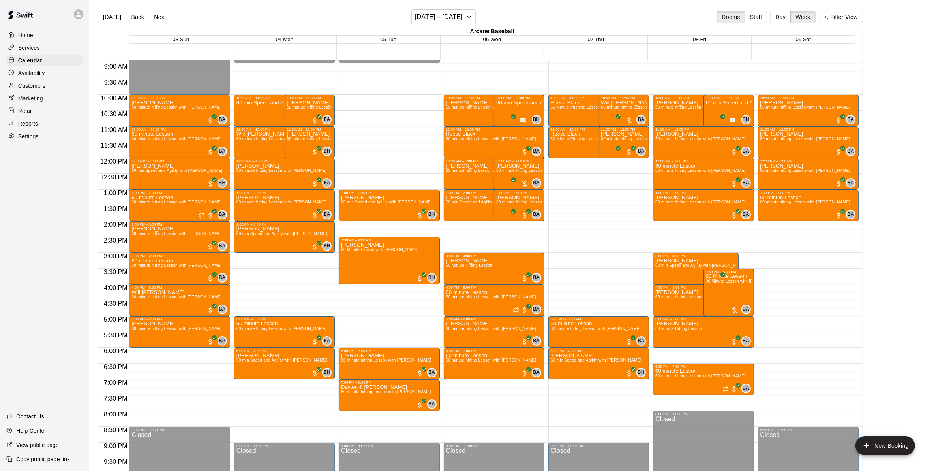
click at [601, 113] on div "Will Spotts 60 minute hitting Lesson with Bryan Anderson" at bounding box center [624, 335] width 46 height 471
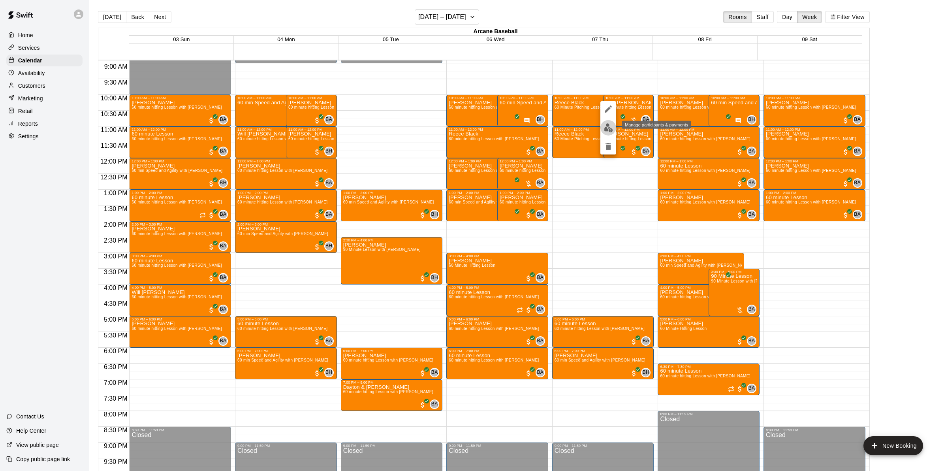
click at [605, 127] on img "edit" at bounding box center [608, 127] width 9 height 9
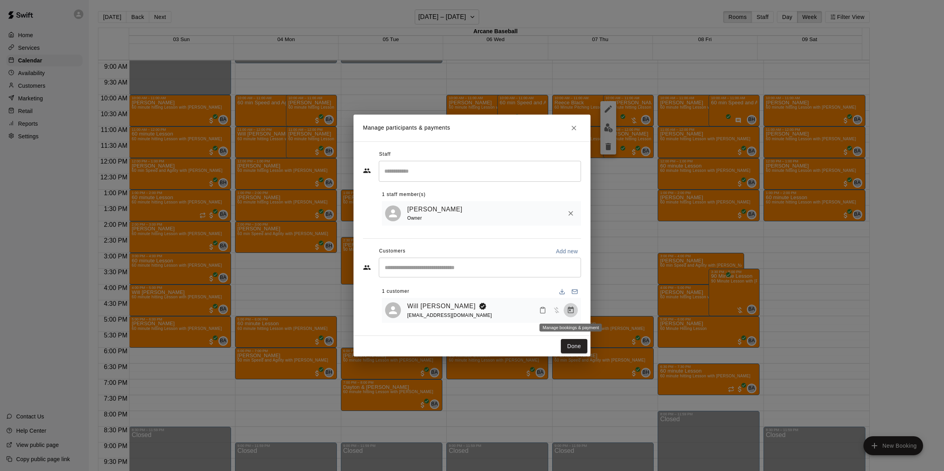
click at [571, 309] on icon "Manage bookings & payment" at bounding box center [571, 309] width 6 height 7
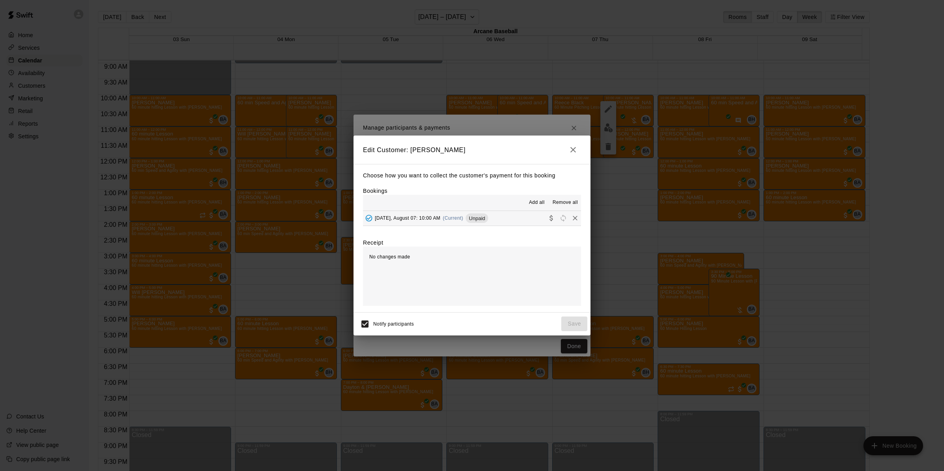
click at [397, 216] on span "Thursday, August 07: 10:00 AM" at bounding box center [408, 218] width 66 height 6
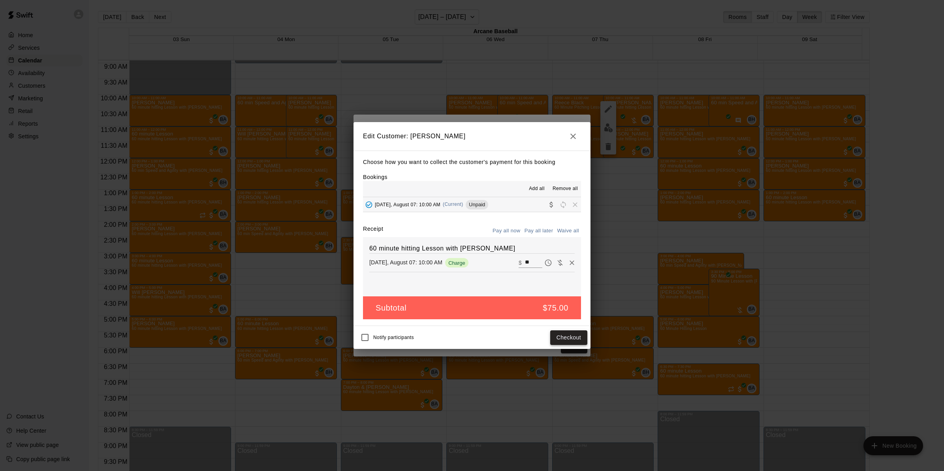
click at [578, 337] on button "Checkout" at bounding box center [568, 337] width 37 height 15
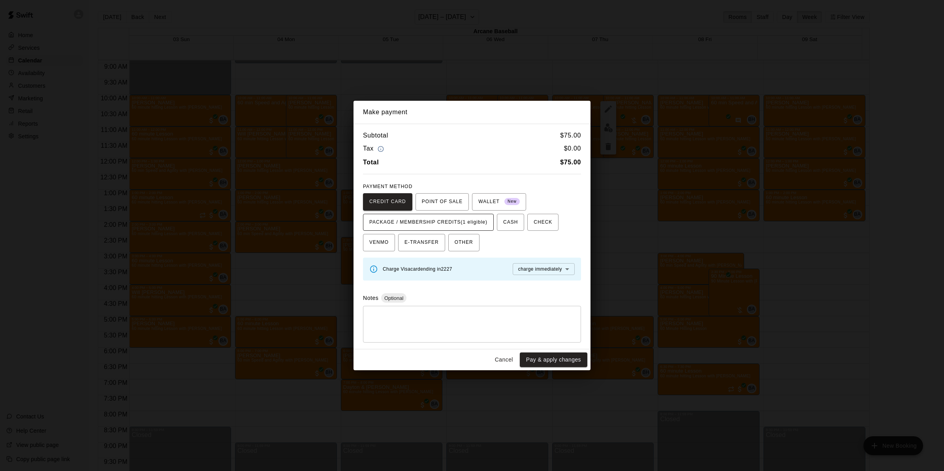
click at [433, 224] on span "PACKAGE / MEMBERSHIP CREDITS (1 eligible)" at bounding box center [428, 222] width 118 height 13
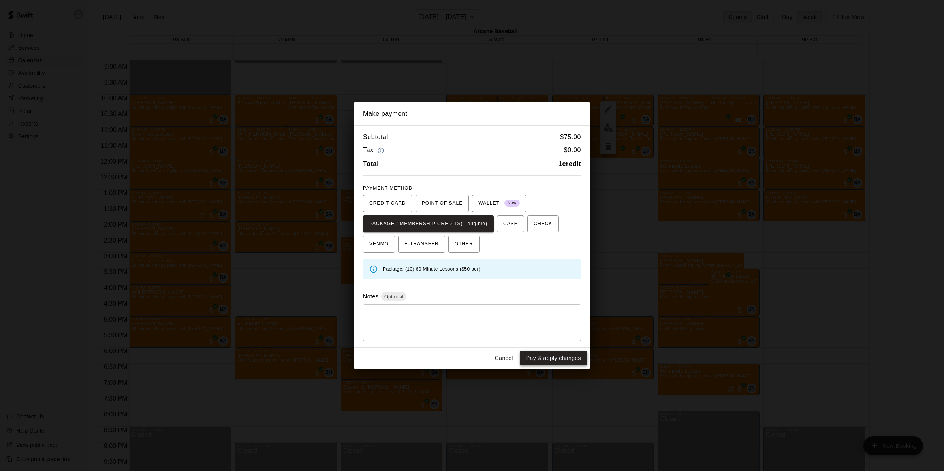
click at [539, 356] on button "Pay & apply changes" at bounding box center [554, 358] width 68 height 15
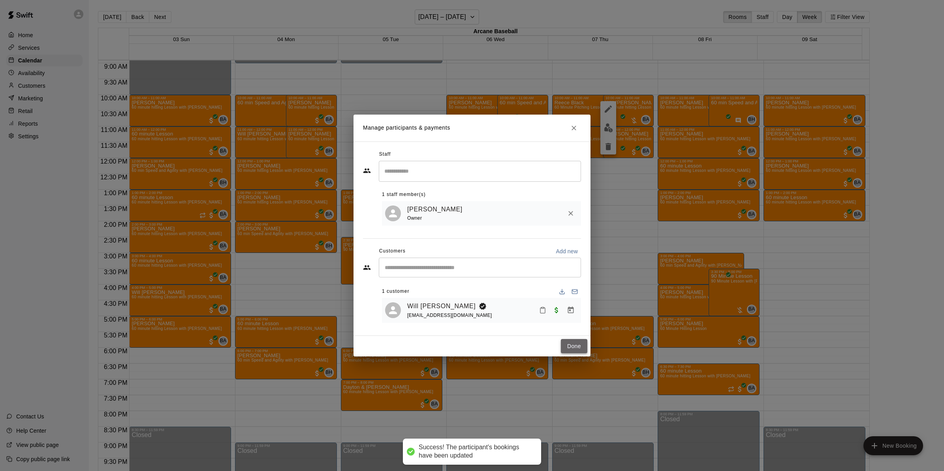
click at [573, 349] on button "Done" at bounding box center [574, 346] width 26 height 15
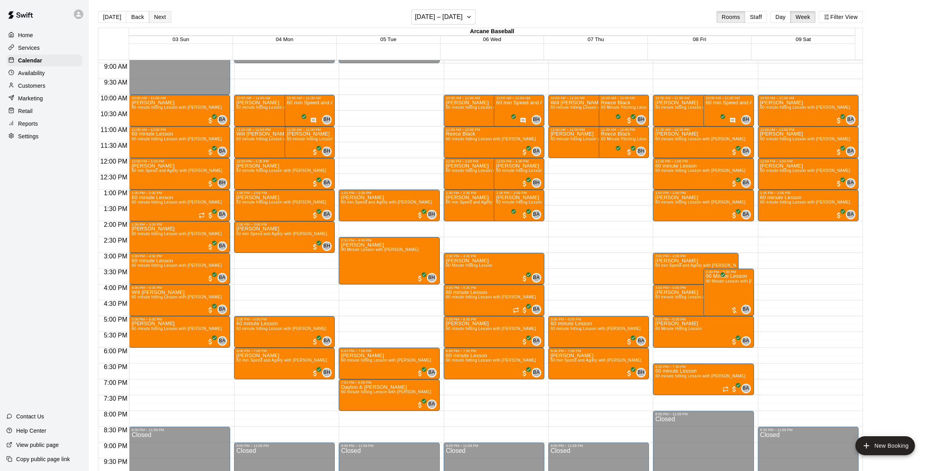
click at [157, 14] on button "Next" at bounding box center [160, 17] width 22 height 12
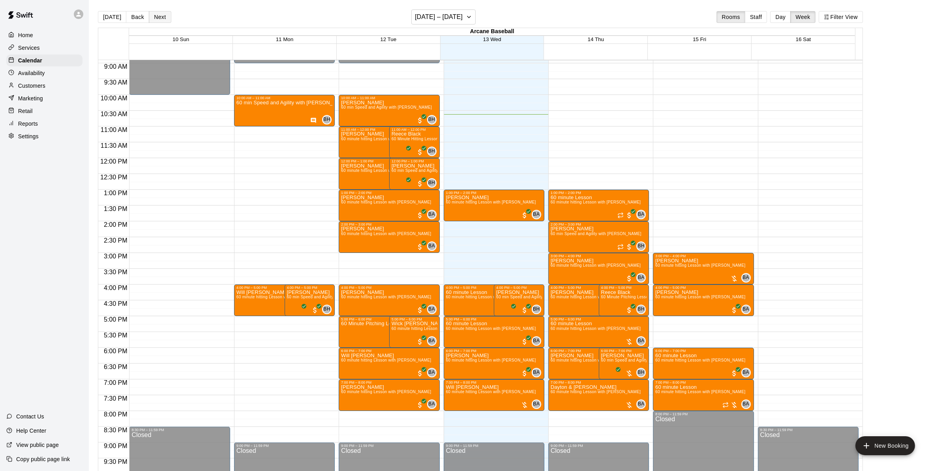
click at [152, 20] on button "Next" at bounding box center [160, 17] width 22 height 12
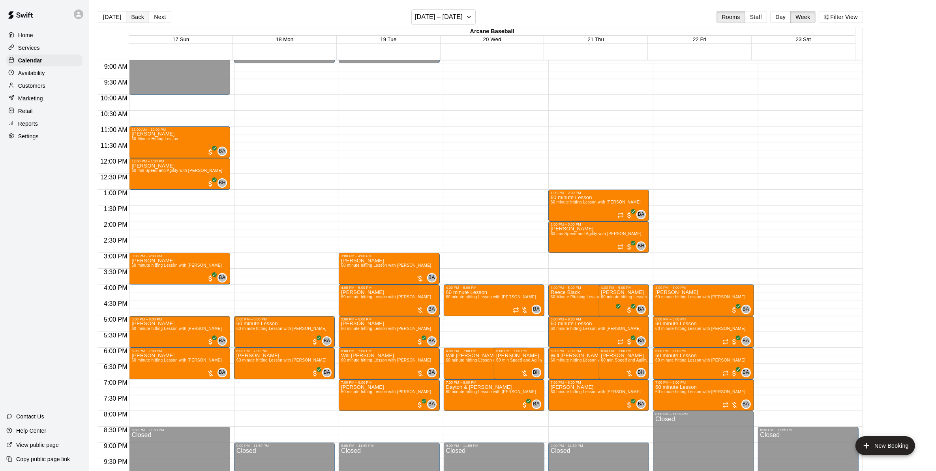
click at [129, 16] on button "Back" at bounding box center [137, 17] width 23 height 12
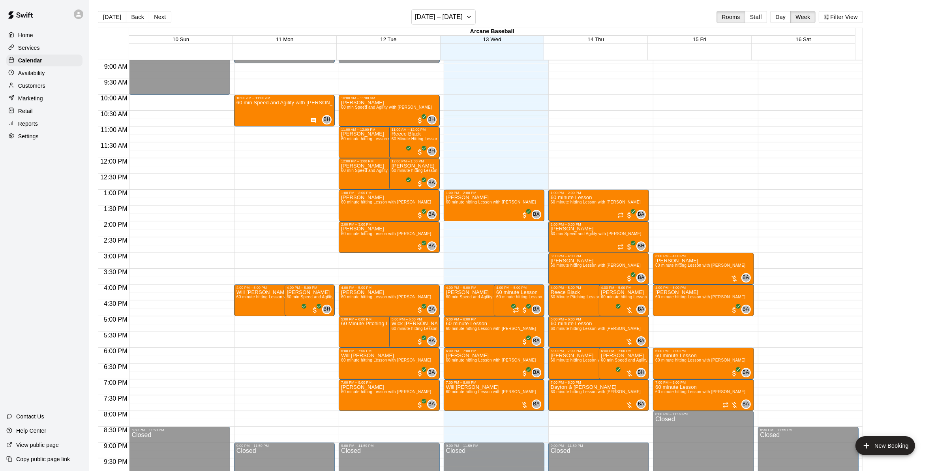
click at [663, 320] on div "12:00 AM – 8:30 AM Closed 3:00 PM – 4:00 PM William Andrews 60 minute hitting L…" at bounding box center [703, 158] width 101 height 758
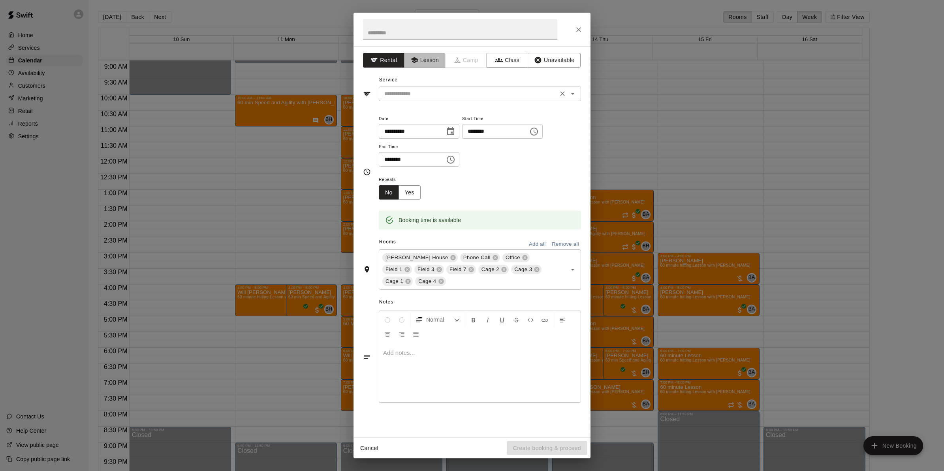
drag, startPoint x: 427, startPoint y: 61, endPoint x: 425, endPoint y: 88, distance: 26.6
click at [427, 63] on button "Lesson" at bounding box center [424, 60] width 41 height 15
click at [425, 90] on input "text" at bounding box center [468, 94] width 174 height 10
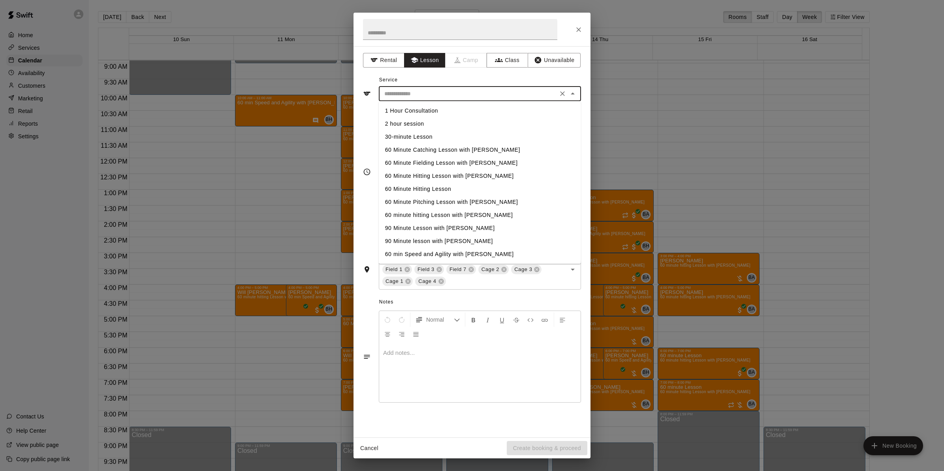
click at [402, 191] on li "60 Minute Hitting Lesson" at bounding box center [480, 188] width 202 height 13
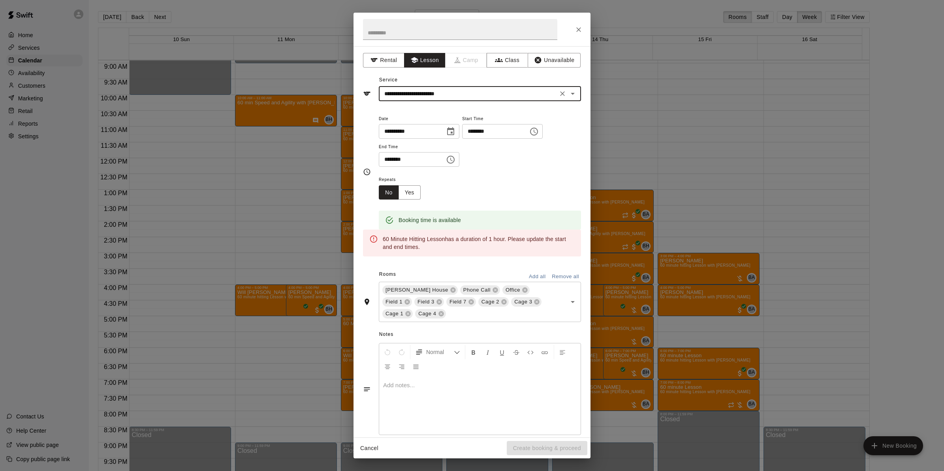
click at [571, 93] on icon "Open" at bounding box center [573, 94] width 4 height 2
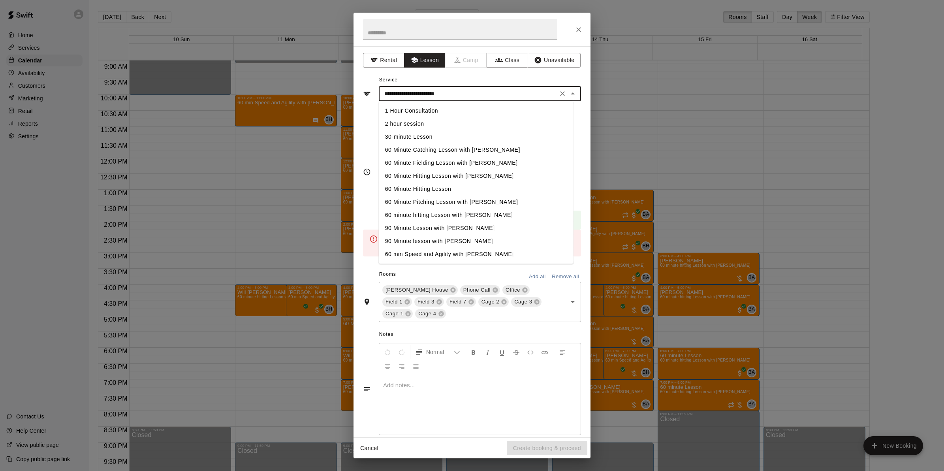
click at [419, 214] on li "60 minute hitting Lesson with Bryan Anderson" at bounding box center [476, 215] width 195 height 13
type input "**********"
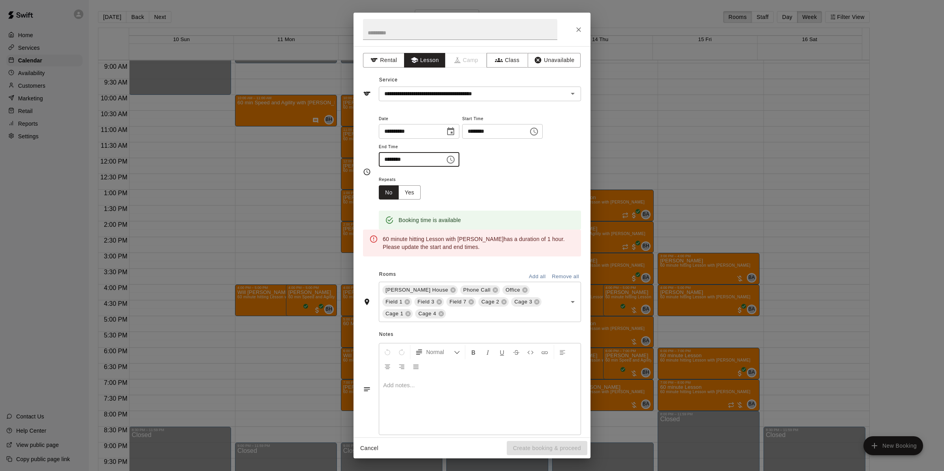
click at [389, 157] on input "********" at bounding box center [409, 159] width 61 height 15
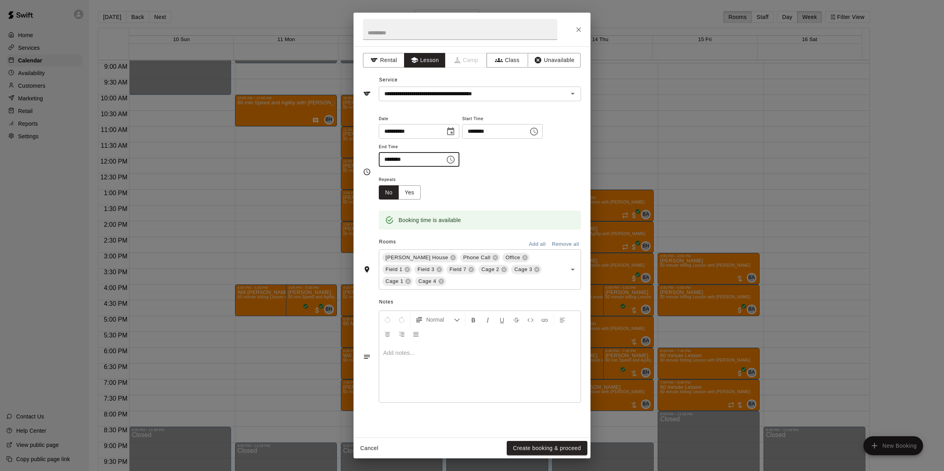
type input "********"
click at [559, 246] on button "Remove all" at bounding box center [565, 244] width 31 height 12
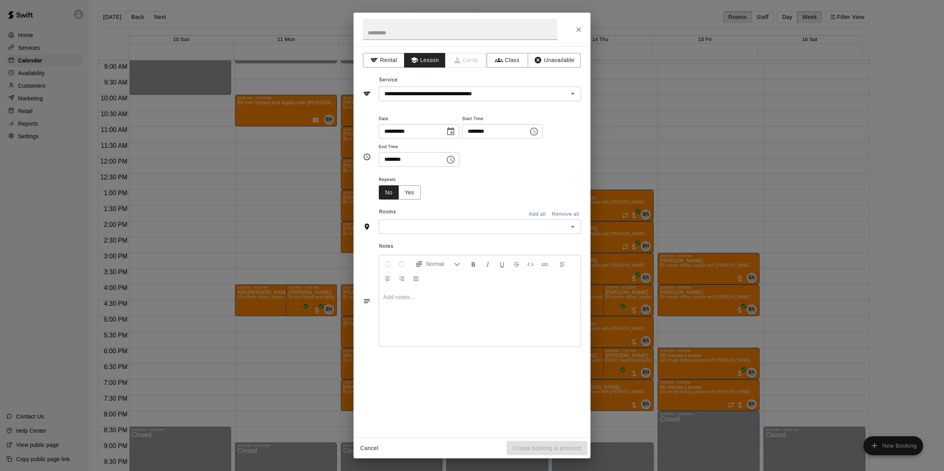
click at [571, 224] on icon "Open" at bounding box center [572, 226] width 9 height 9
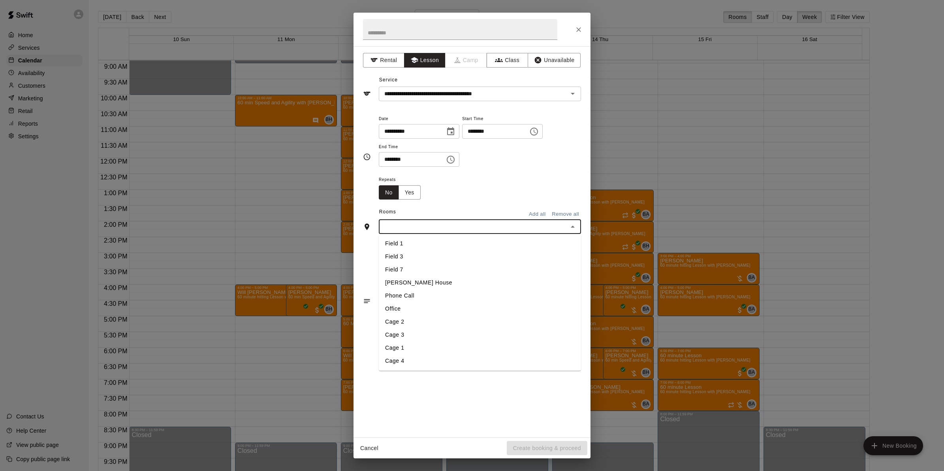
click at [390, 245] on li "Field 1" at bounding box center [480, 243] width 202 height 13
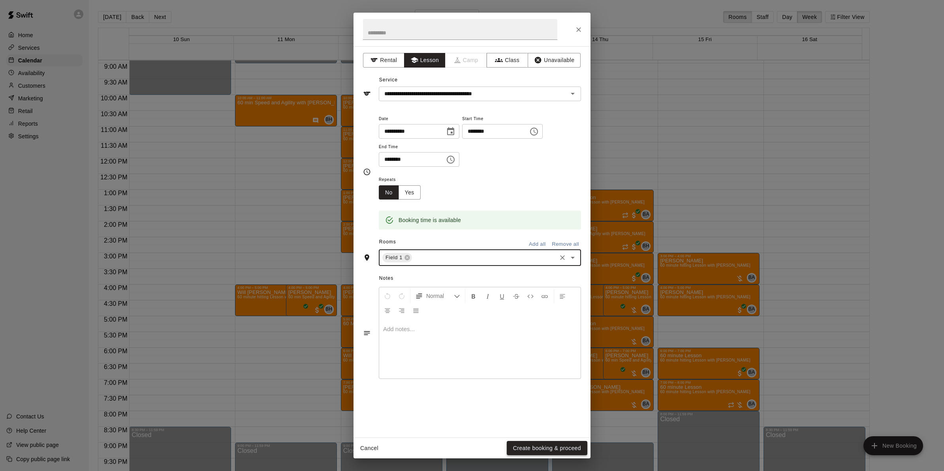
click at [518, 446] on button "Create booking & proceed" at bounding box center [547, 448] width 81 height 15
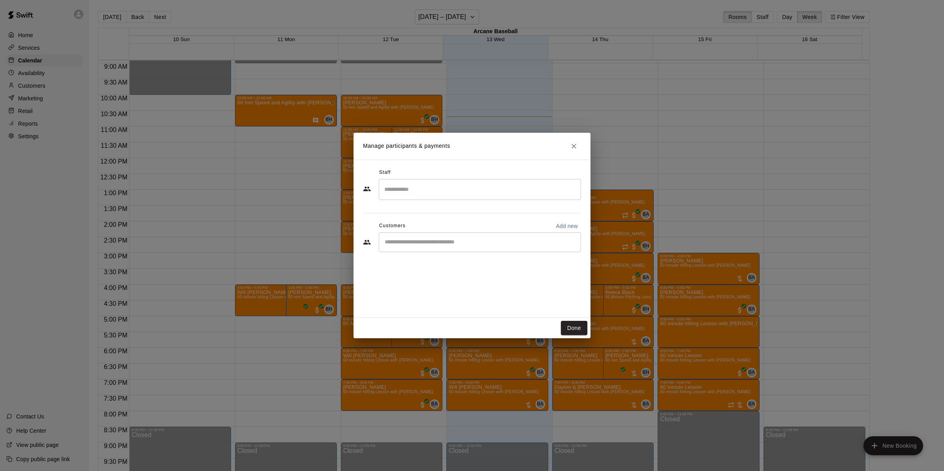
click at [397, 184] on input "Search staff" at bounding box center [479, 189] width 195 height 14
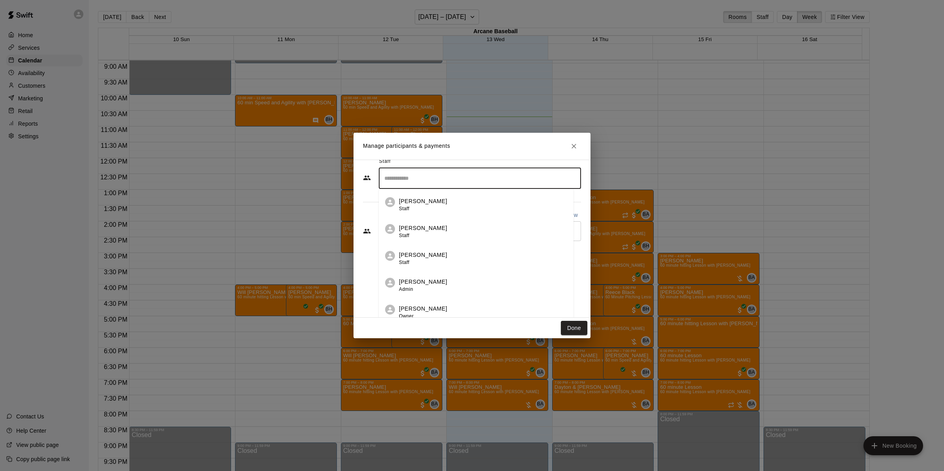
scroll to position [17, 0]
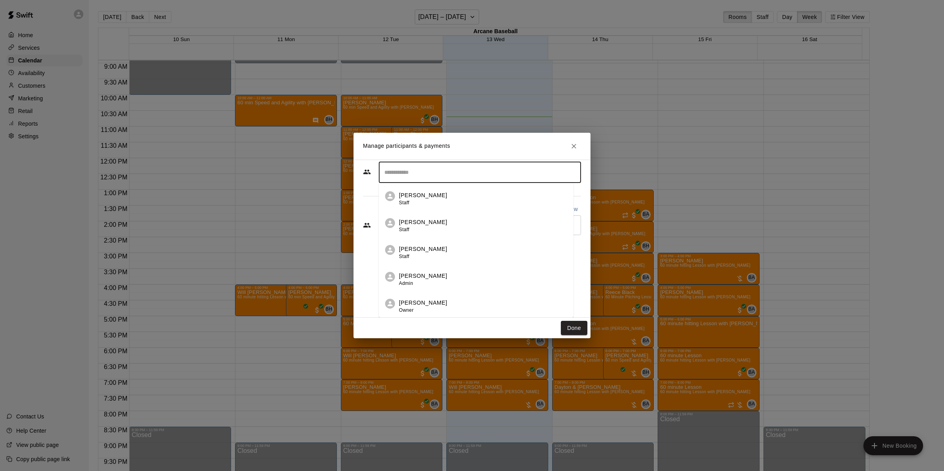
click at [418, 302] on p "[PERSON_NAME]" at bounding box center [423, 303] width 48 height 8
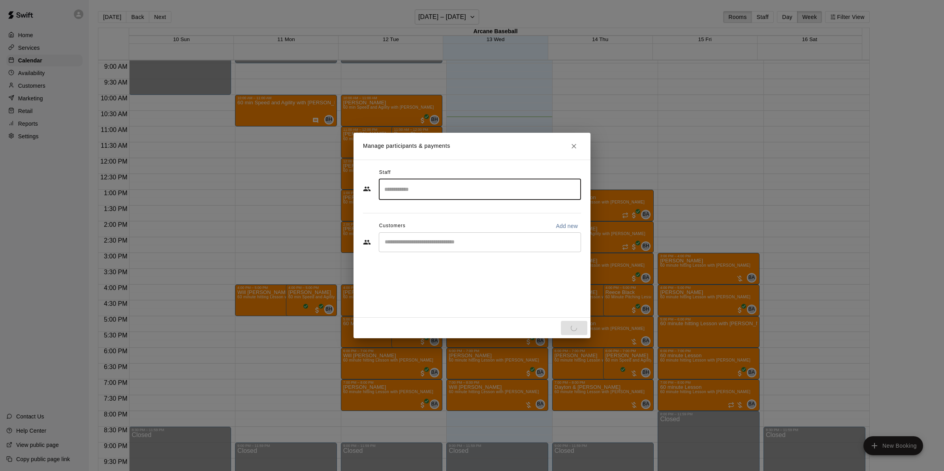
click at [400, 246] on div "​" at bounding box center [480, 242] width 202 height 20
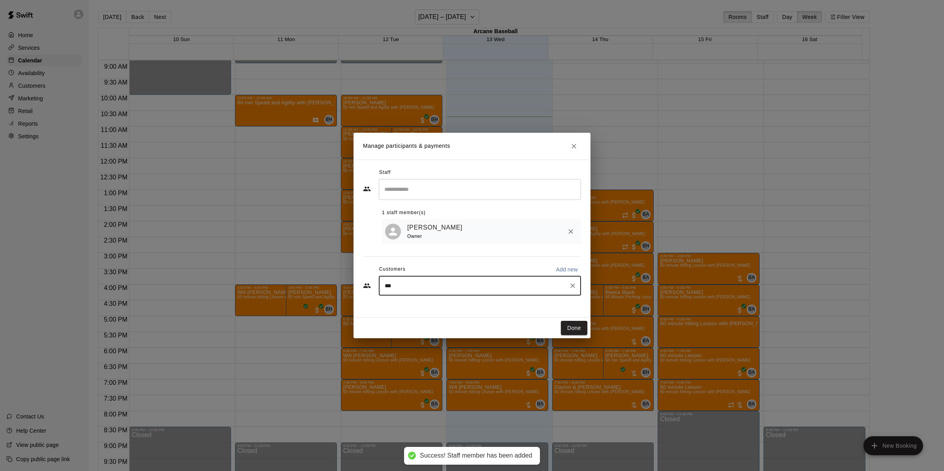
type input "****"
click at [428, 311] on span "cisco2508@yahoo.com" at bounding box center [443, 314] width 85 height 6
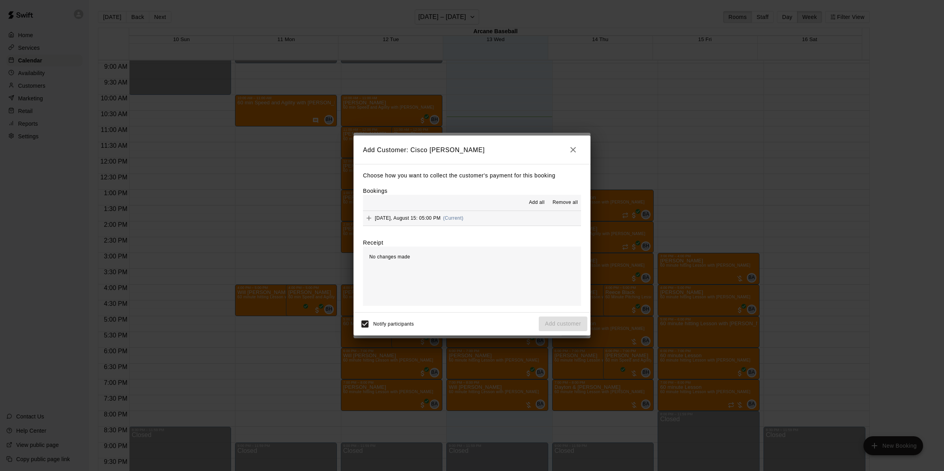
click at [421, 218] on span "Friday, August 15: 05:00 PM" at bounding box center [408, 218] width 66 height 6
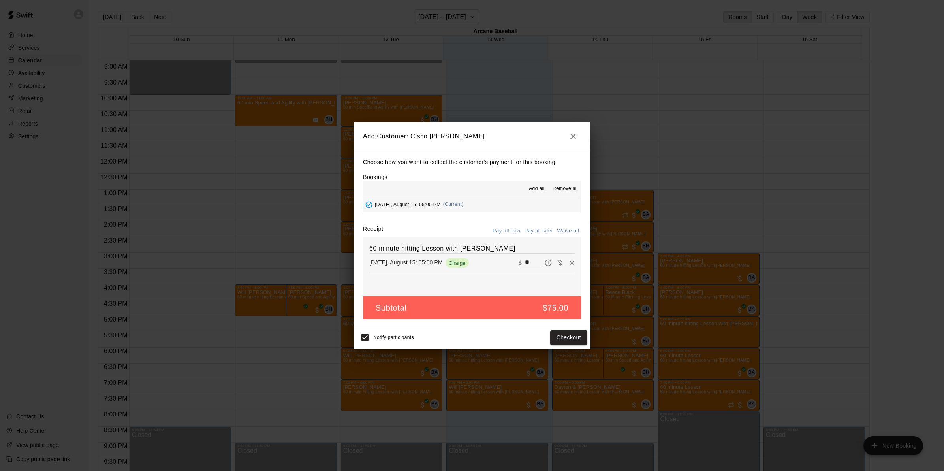
click at [536, 230] on button "Pay all later" at bounding box center [538, 231] width 33 height 12
click at [554, 334] on button "Add customer" at bounding box center [563, 337] width 49 height 15
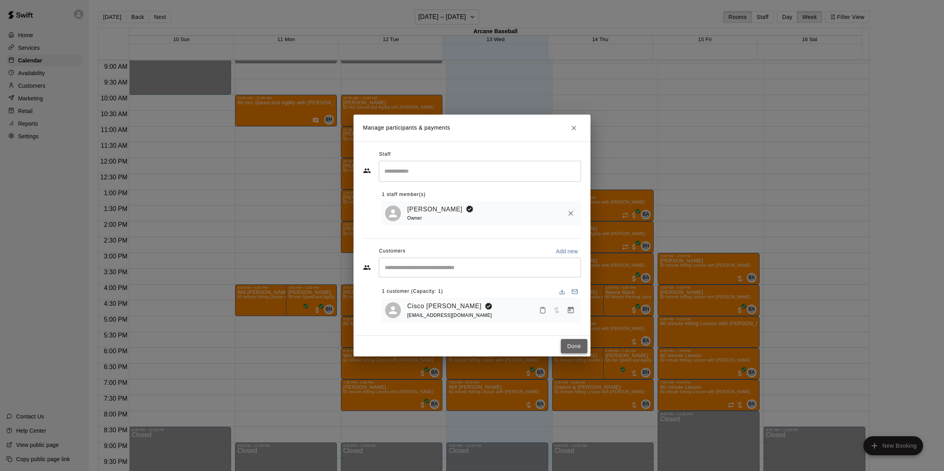
click at [573, 347] on button "Done" at bounding box center [574, 346] width 26 height 15
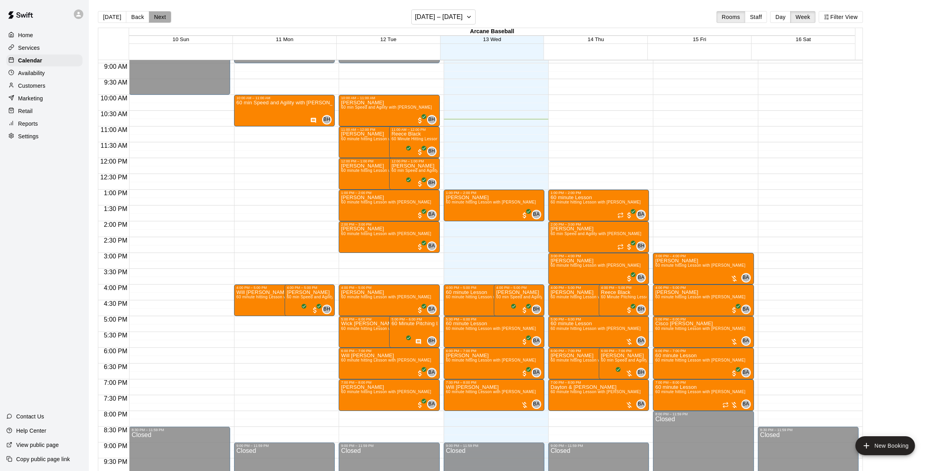
click at [165, 12] on button "Next" at bounding box center [160, 17] width 22 height 12
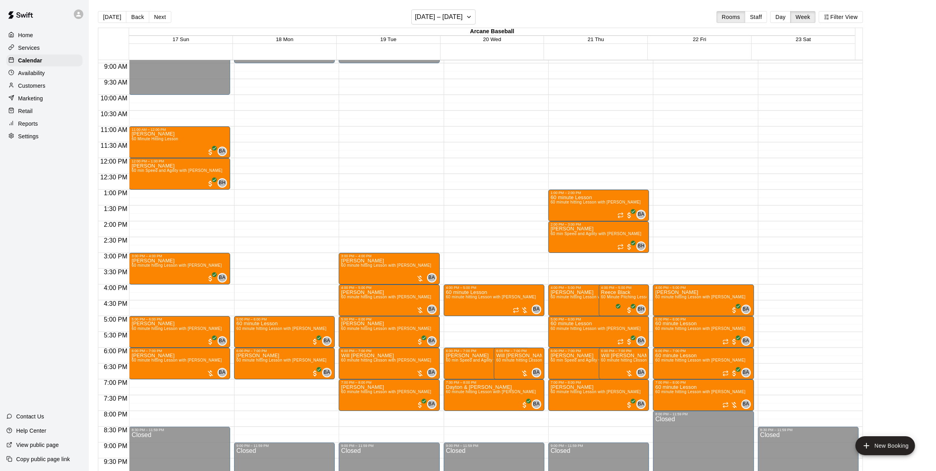
click at [254, 380] on div "12:00 AM – 9:00 AM Closed 5:00 PM – 6:00 PM 60 minute Lesson 60 minute hitting …" at bounding box center [284, 158] width 101 height 758
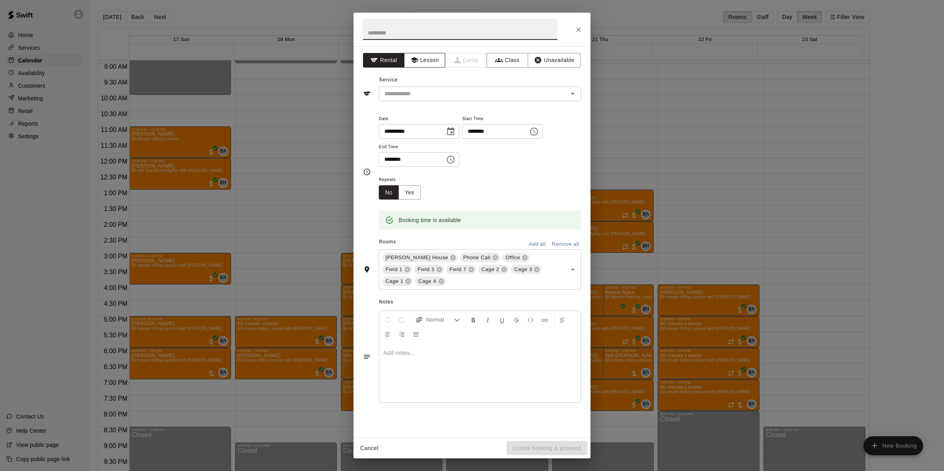
click at [411, 62] on icon "button" at bounding box center [414, 60] width 8 height 8
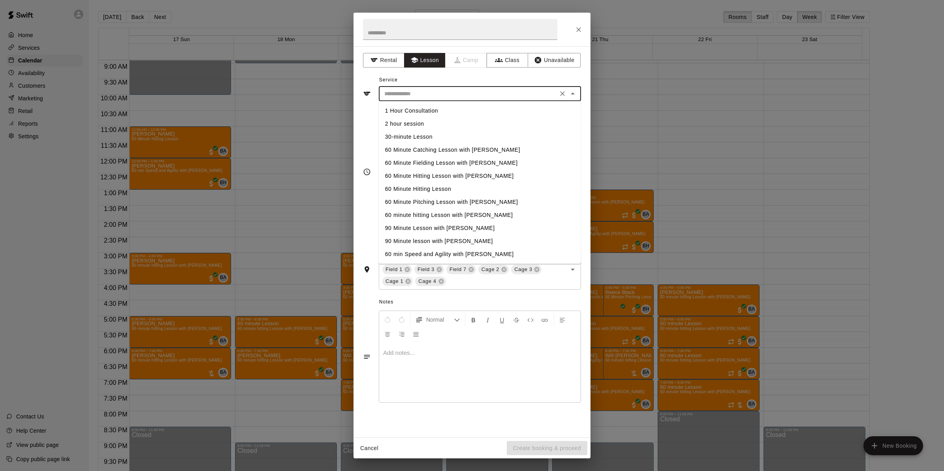
click at [411, 93] on input "text" at bounding box center [468, 94] width 174 height 10
click at [419, 213] on li "60 minute hitting Lesson with Bryan Anderson" at bounding box center [480, 215] width 202 height 13
type input "**********"
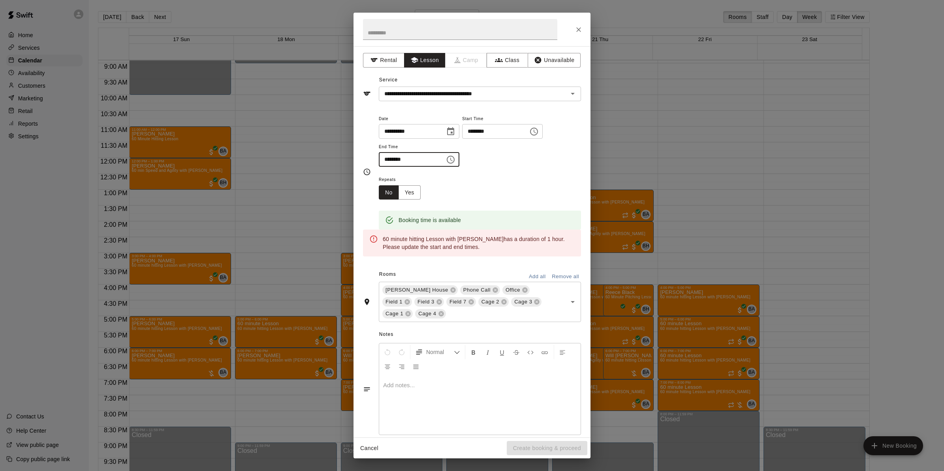
click at [387, 161] on input "********" at bounding box center [409, 159] width 61 height 15
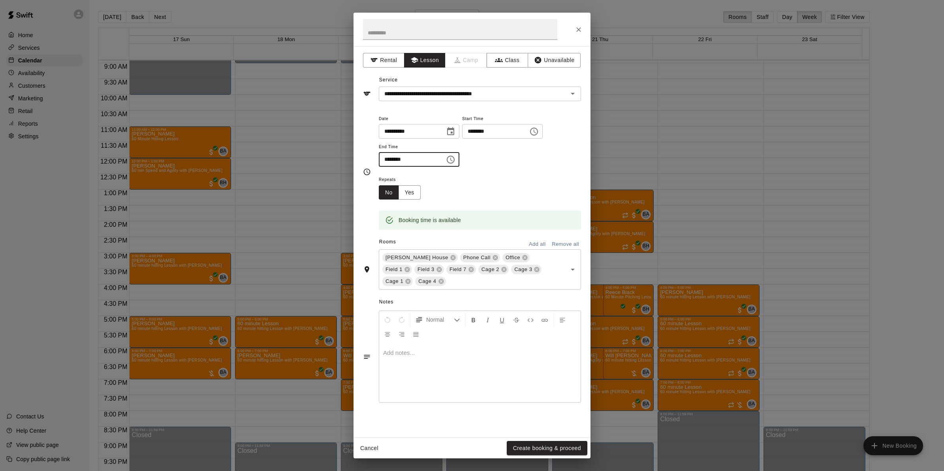
type input "********"
click at [568, 243] on button "Remove all" at bounding box center [565, 244] width 31 height 12
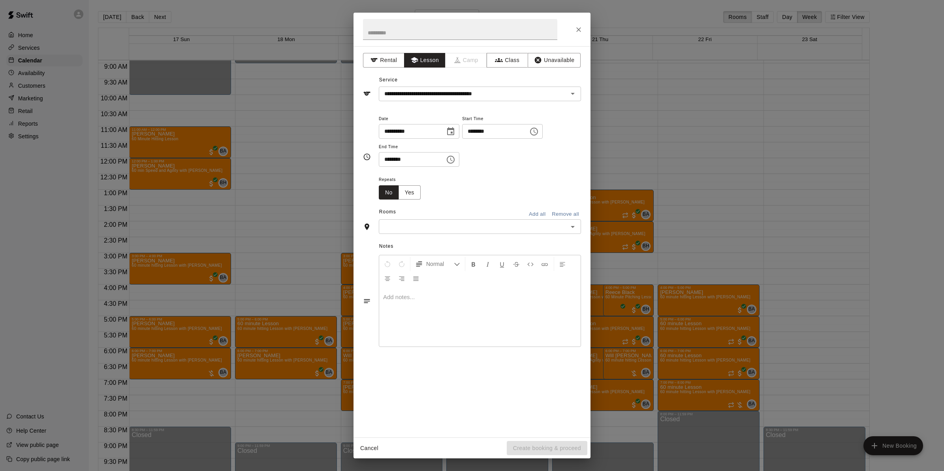
click at [573, 224] on icon "Open" at bounding box center [572, 226] width 9 height 9
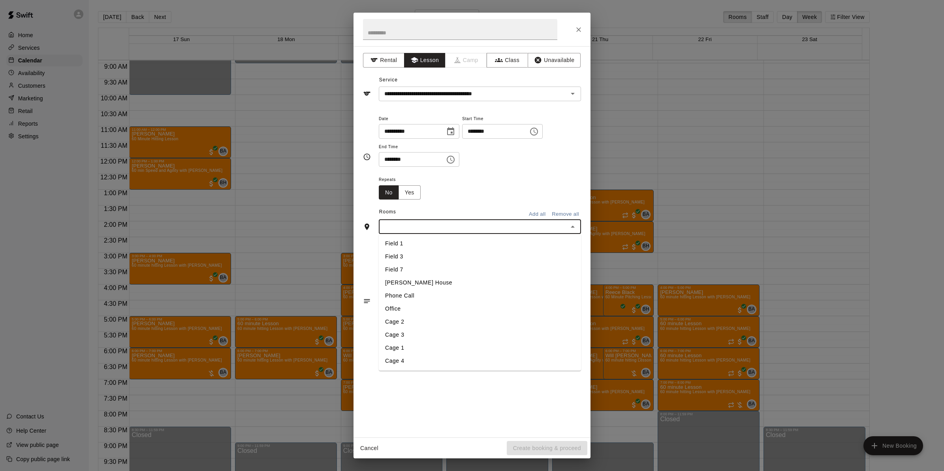
click at [419, 243] on li "Field 1" at bounding box center [480, 243] width 202 height 13
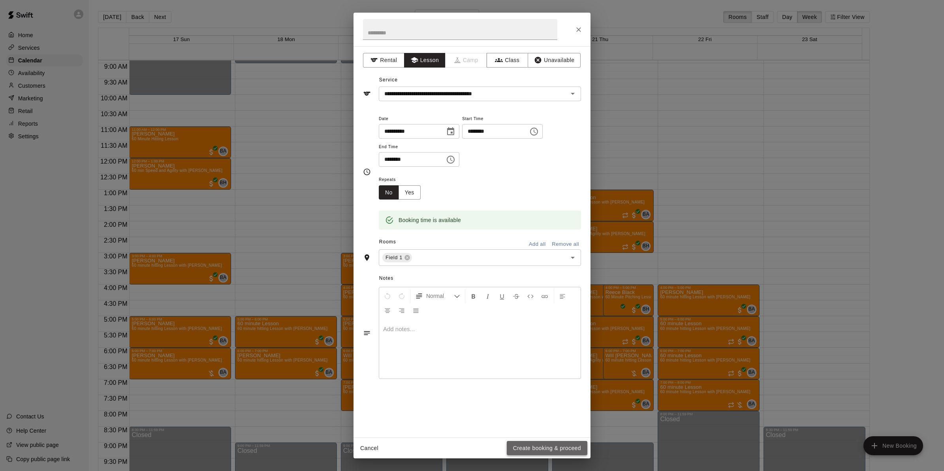
click at [536, 449] on button "Create booking & proceed" at bounding box center [547, 448] width 81 height 15
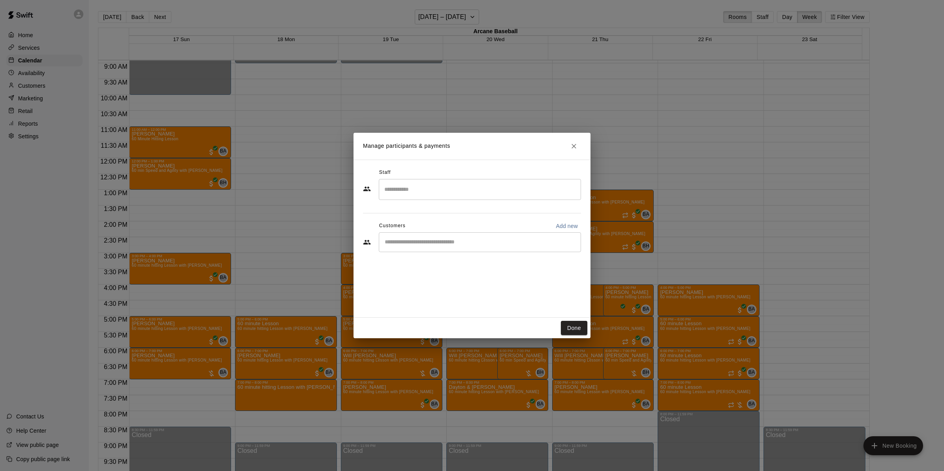
click at [390, 188] on input "Search staff" at bounding box center [479, 189] width 195 height 14
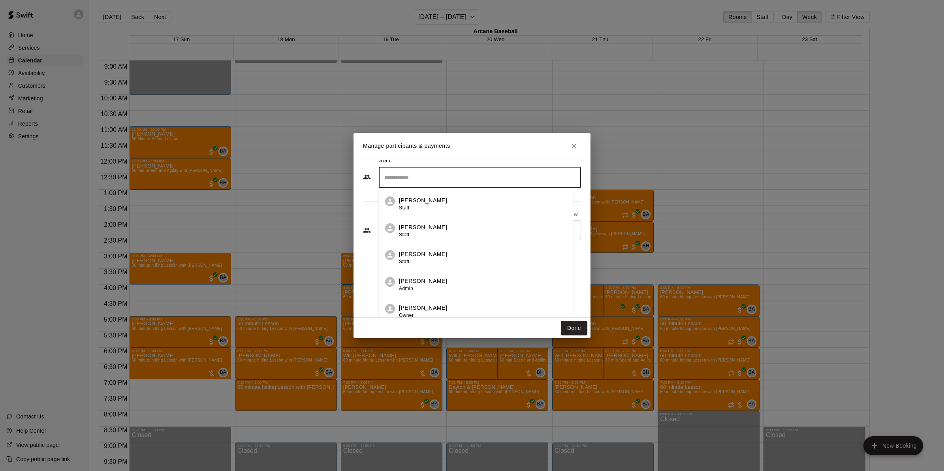
scroll to position [17, 0]
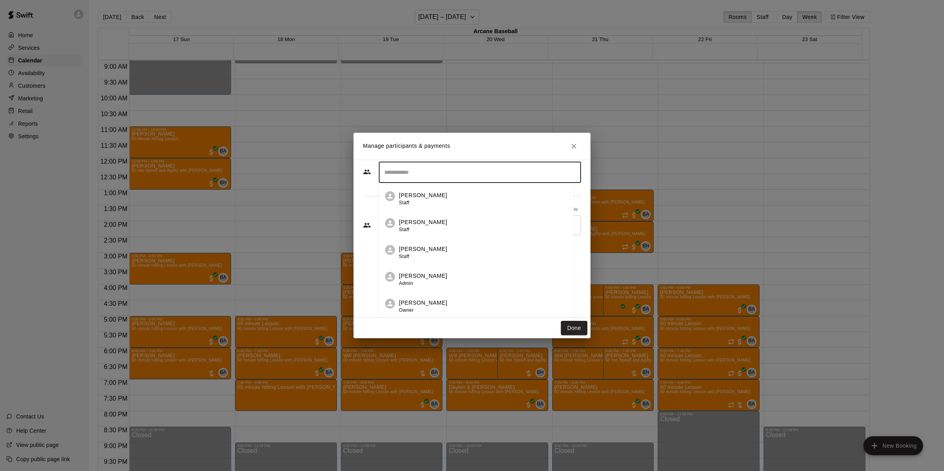
click at [416, 306] on p "[PERSON_NAME]" at bounding box center [423, 303] width 48 height 8
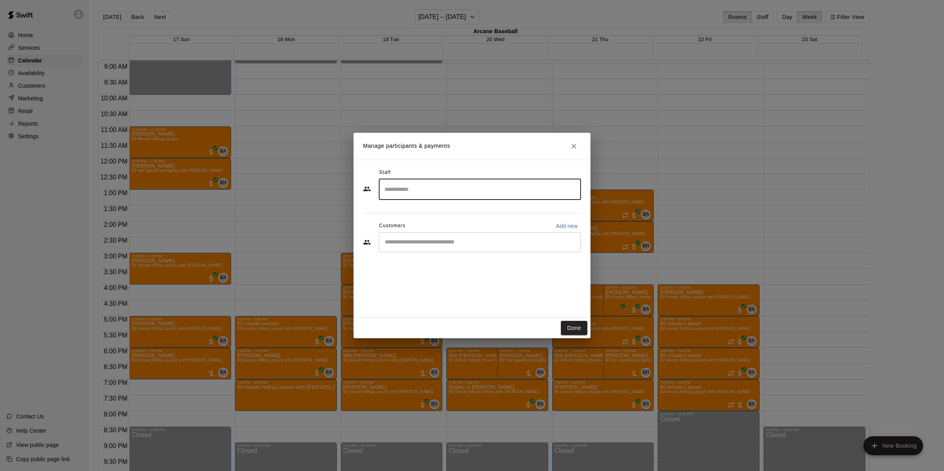
scroll to position [0, 0]
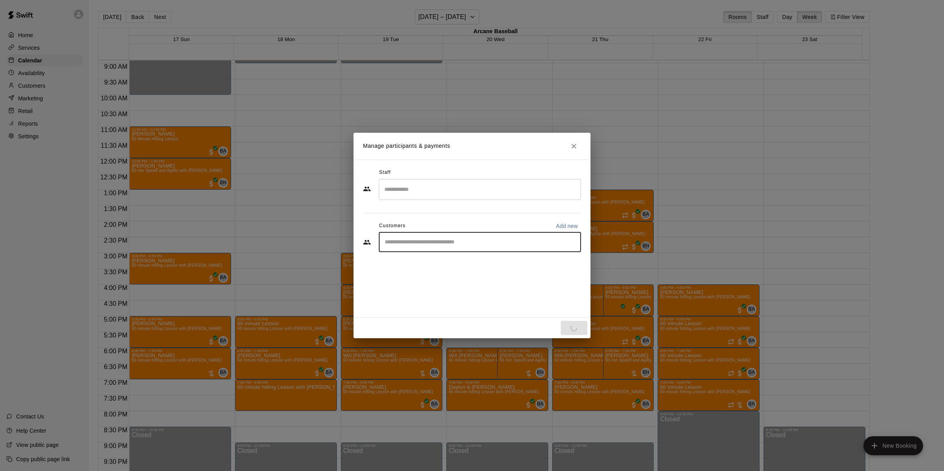
click at [409, 242] on input "Start typing to search customers..." at bounding box center [479, 242] width 195 height 8
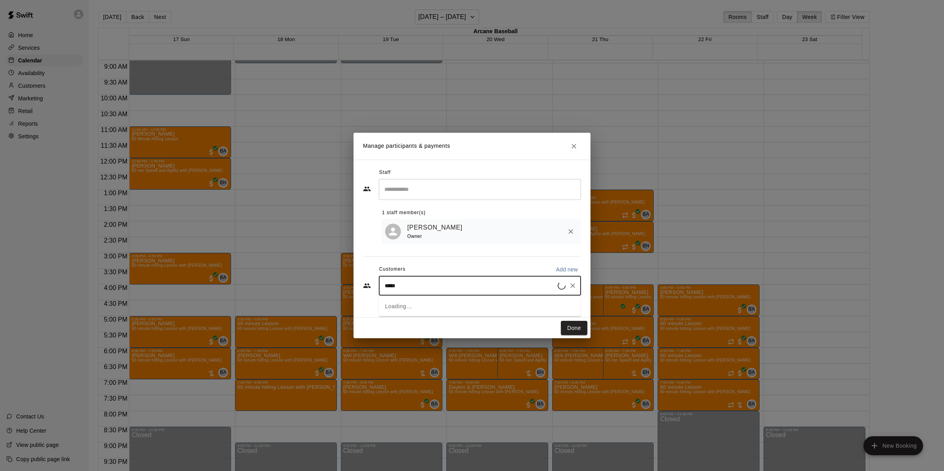
type input "******"
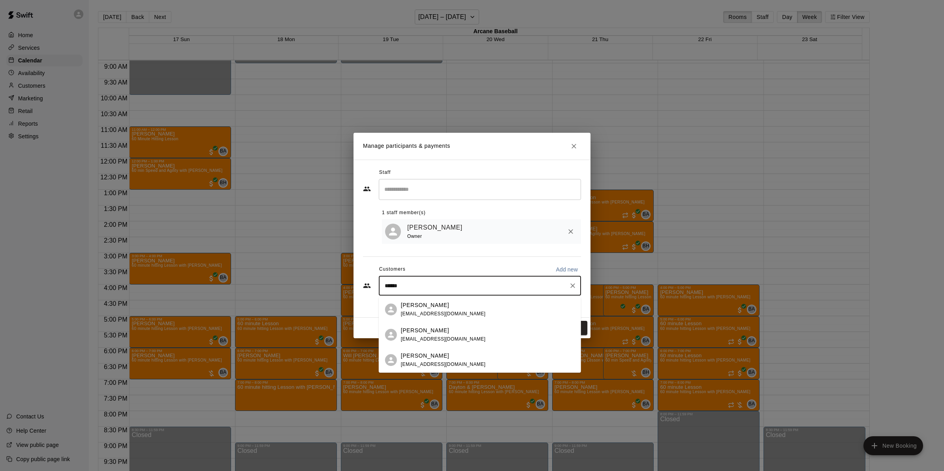
click at [430, 308] on p "Tessa Fulmer" at bounding box center [425, 305] width 48 height 8
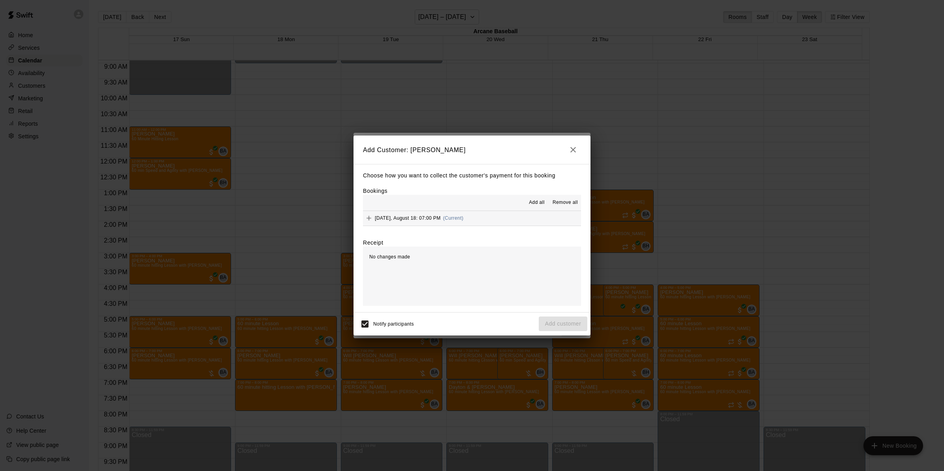
click at [419, 220] on span "Monday, August 18: 07:00 PM" at bounding box center [408, 218] width 66 height 6
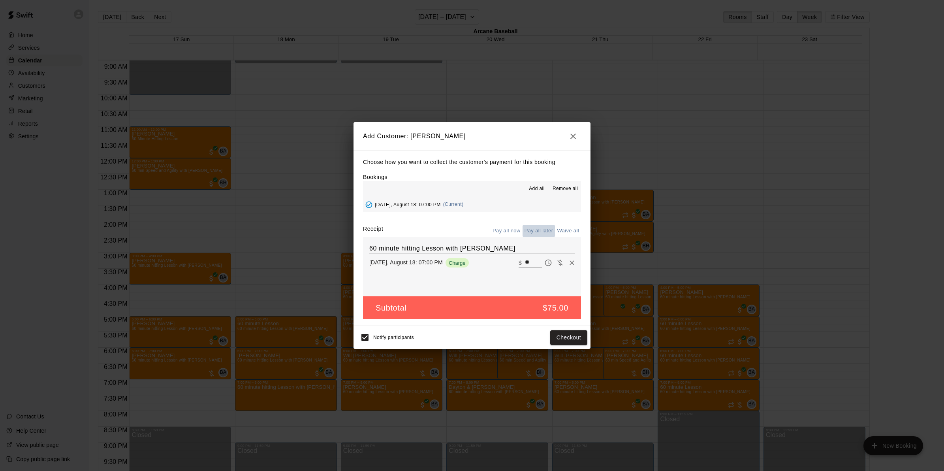
click at [541, 231] on button "Pay all later" at bounding box center [538, 231] width 33 height 12
click at [554, 338] on button "Add customer" at bounding box center [563, 337] width 49 height 15
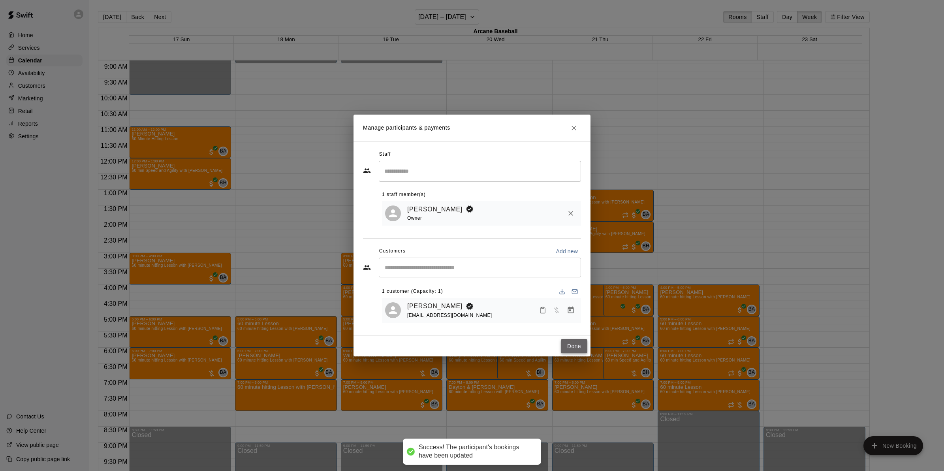
click at [564, 344] on button "Done" at bounding box center [574, 346] width 26 height 15
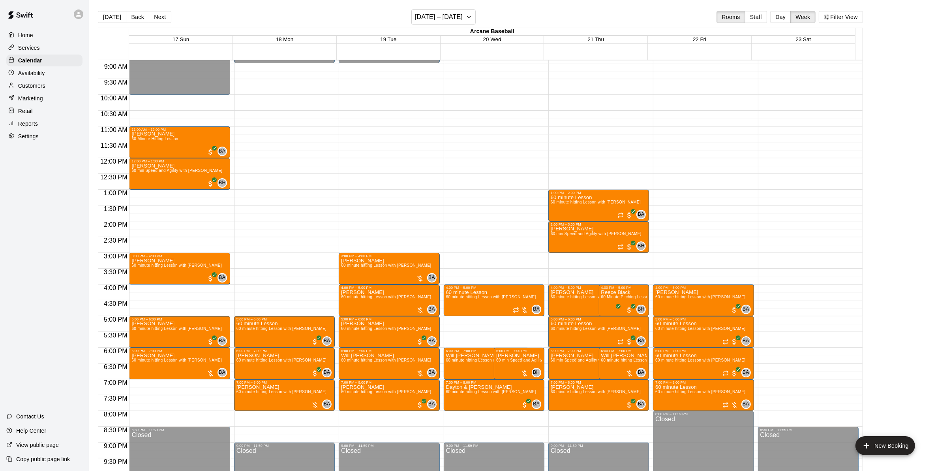
click at [452, 317] on div "12:00 AM – 8:00 AM Closed 4:00 PM – 5:00 PM 60 minute Lesson 60 minute hitting …" at bounding box center [494, 158] width 101 height 758
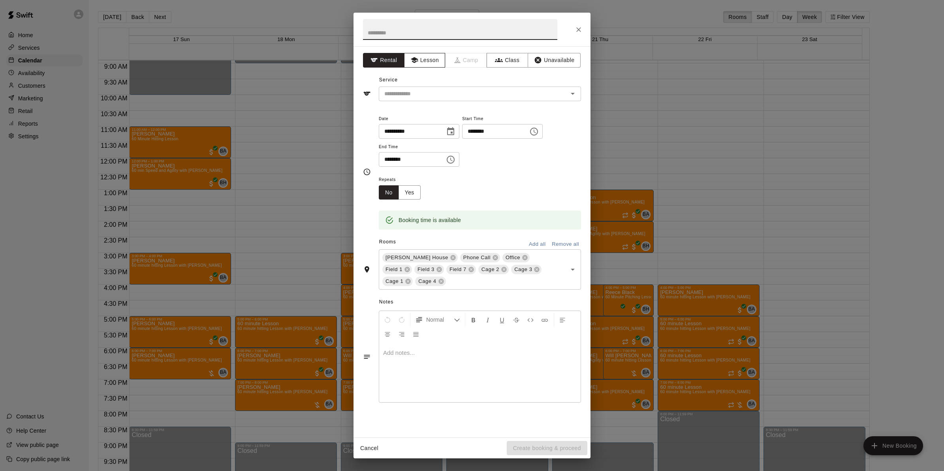
click at [419, 64] on button "Lesson" at bounding box center [424, 60] width 41 height 15
click at [420, 93] on input "text" at bounding box center [468, 94] width 174 height 10
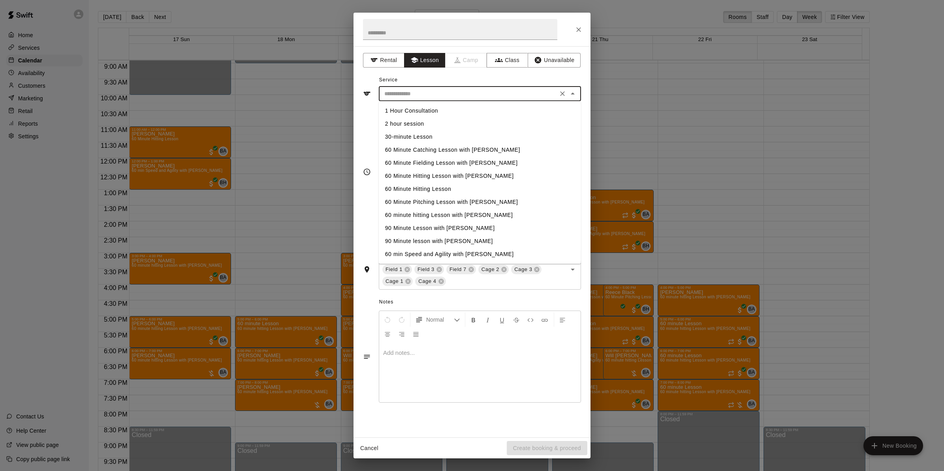
click at [421, 212] on li "60 minute hitting Lesson with Bryan Anderson" at bounding box center [480, 215] width 202 height 13
type input "**********"
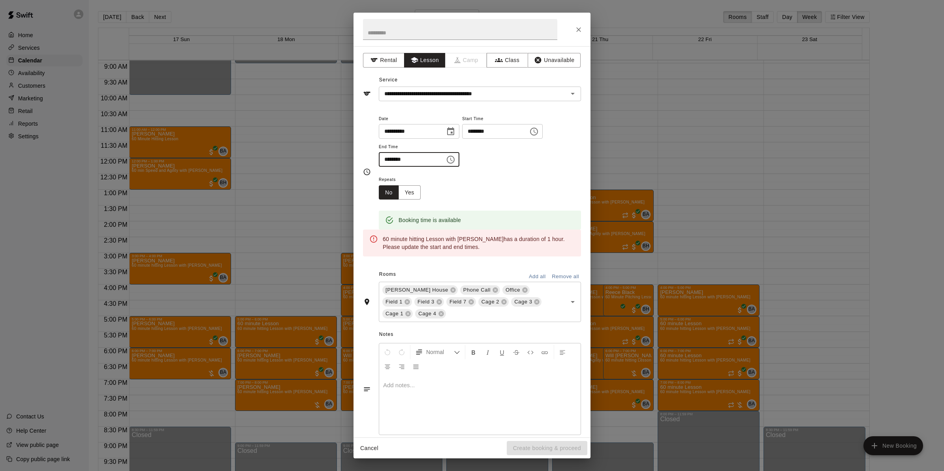
click at [389, 157] on input "********" at bounding box center [409, 159] width 61 height 15
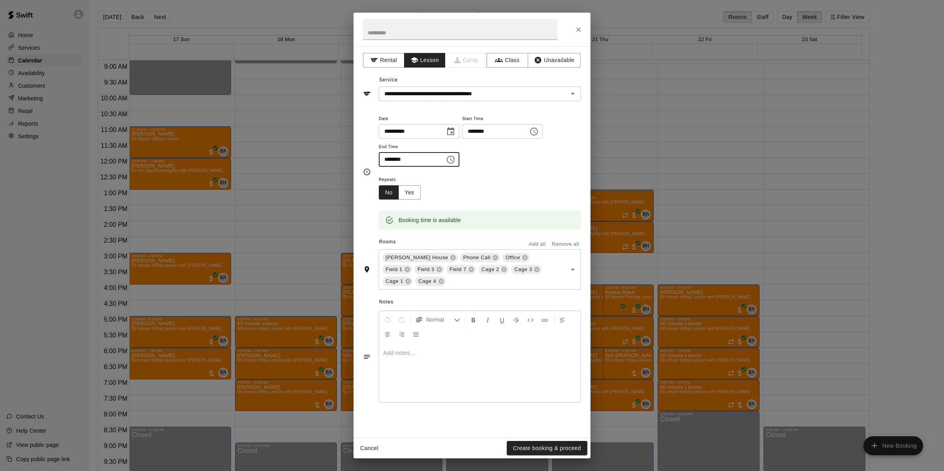
type input "********"
click at [566, 244] on button "Remove all" at bounding box center [565, 244] width 31 height 12
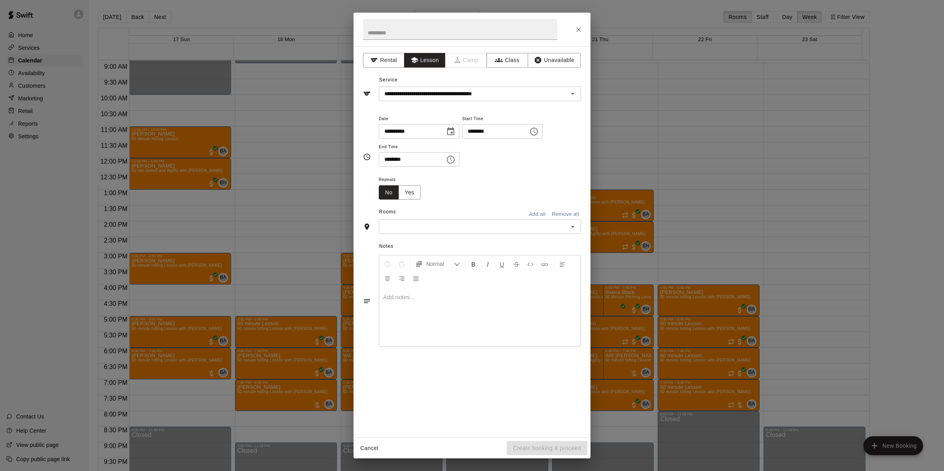
click at [567, 225] on div at bounding box center [572, 226] width 10 height 11
click at [573, 227] on icon "Open" at bounding box center [573, 227] width 4 height 2
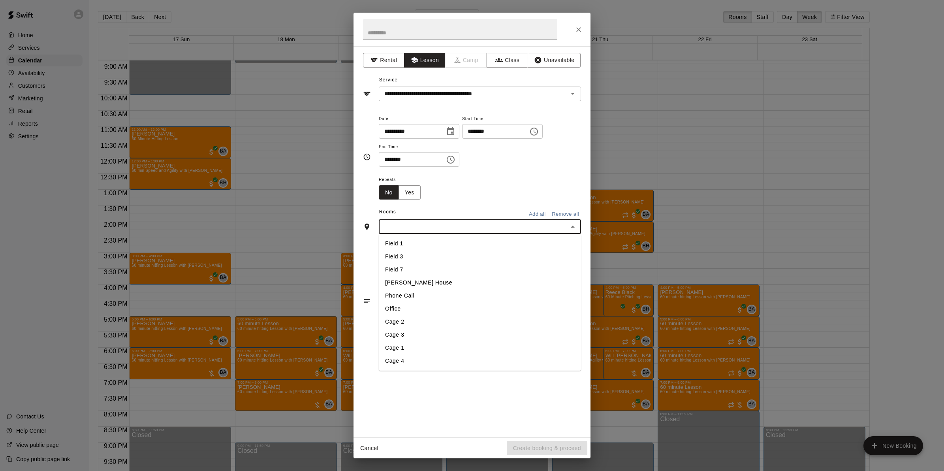
click at [406, 241] on li "Field 1" at bounding box center [480, 243] width 202 height 13
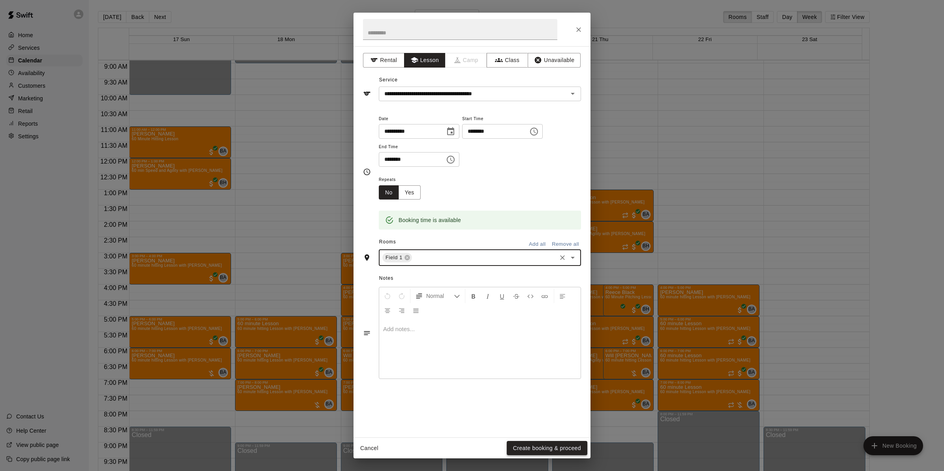
click at [539, 450] on button "Create booking & proceed" at bounding box center [547, 448] width 81 height 15
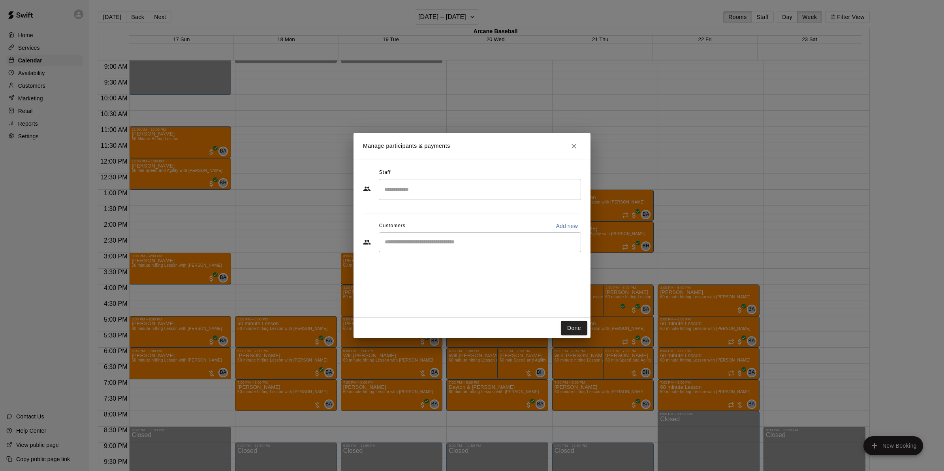
click at [429, 192] on input "Search staff" at bounding box center [479, 189] width 195 height 14
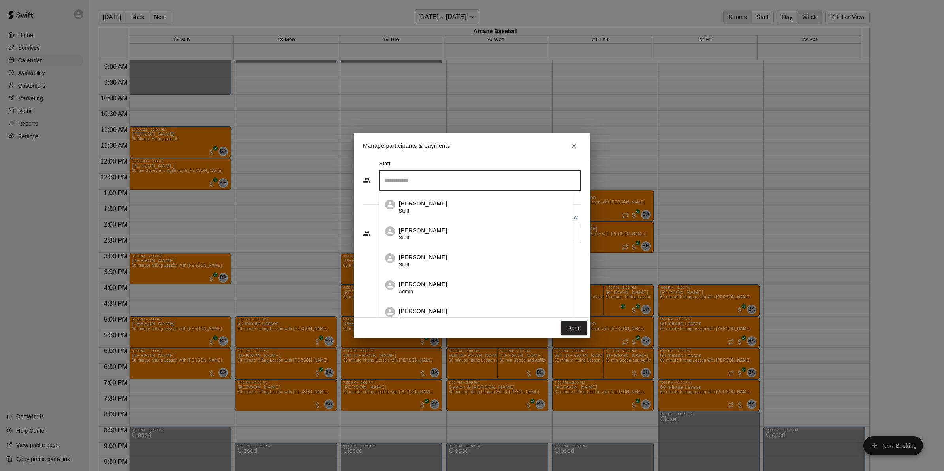
scroll to position [17, 0]
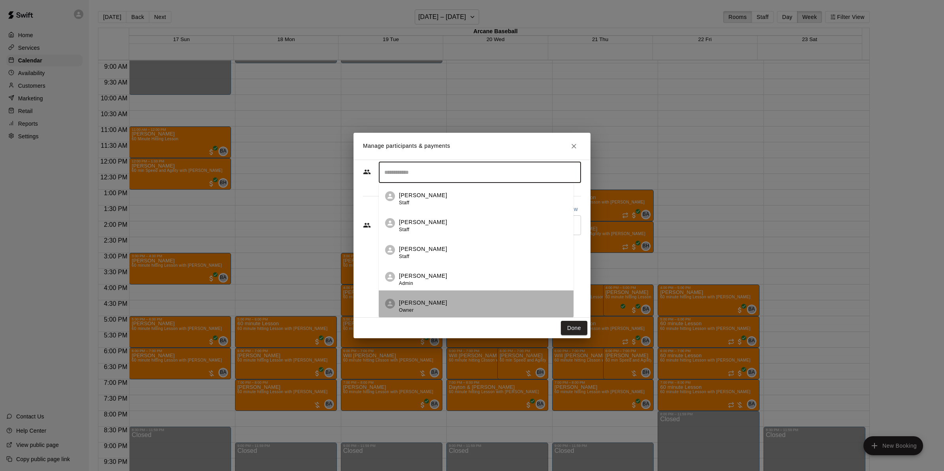
click at [421, 299] on p "[PERSON_NAME]" at bounding box center [423, 303] width 48 height 8
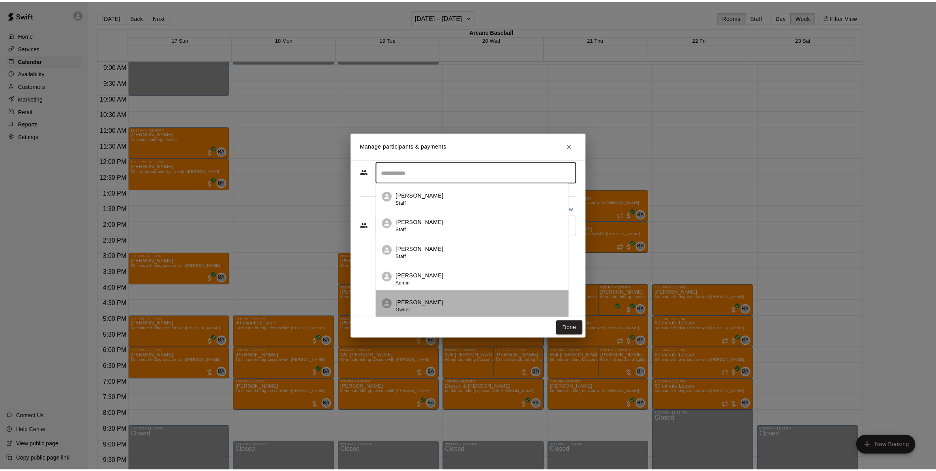
scroll to position [0, 0]
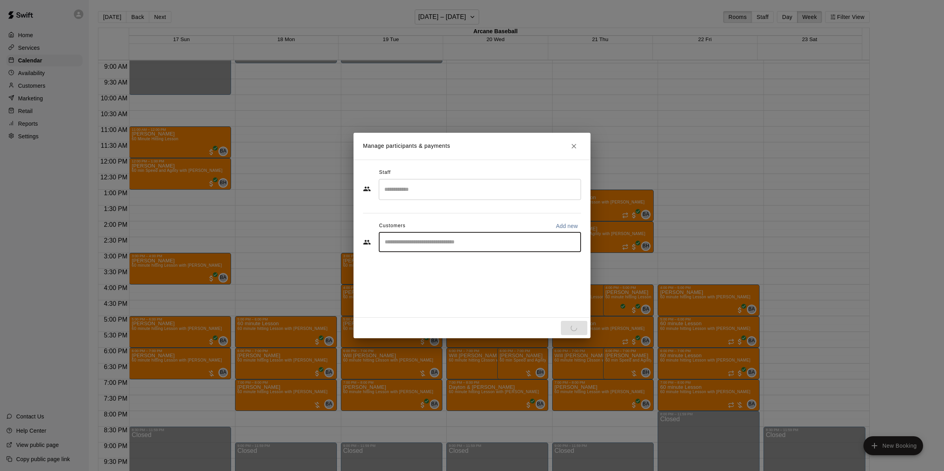
click at [406, 244] on input "Start typing to search customers..." at bounding box center [479, 242] width 195 height 8
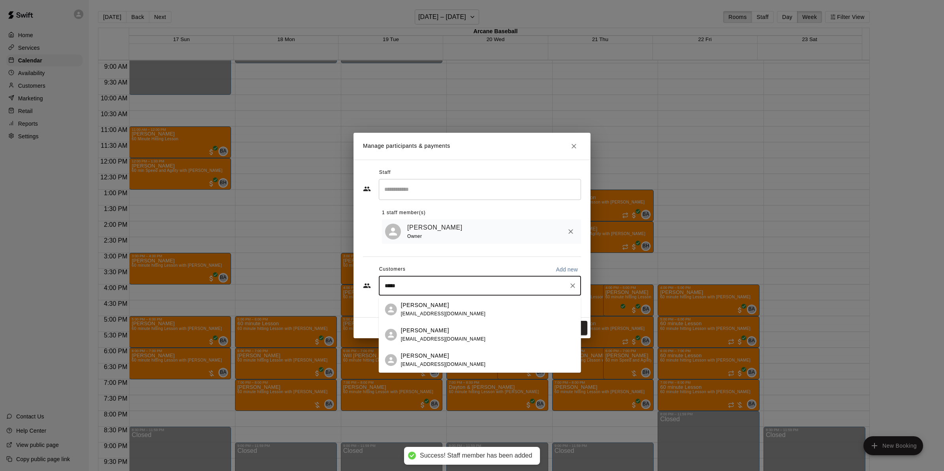
type input "******"
click at [453, 303] on div "Tessa Fulmer tfulmer911@gmail.com" at bounding box center [488, 309] width 174 height 17
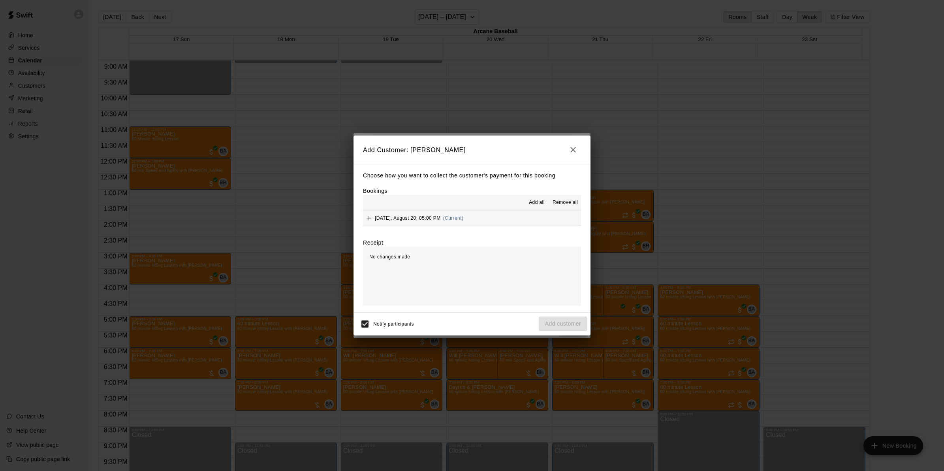
click at [396, 217] on span "Wednesday, August 20: 05:00 PM" at bounding box center [408, 218] width 66 height 6
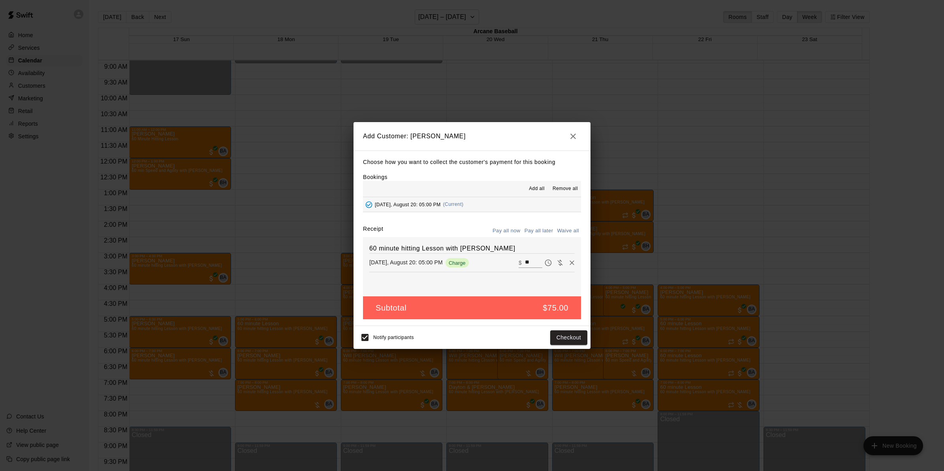
click at [529, 226] on button "Pay all later" at bounding box center [538, 231] width 33 height 12
click at [552, 335] on button "Add customer" at bounding box center [563, 337] width 49 height 15
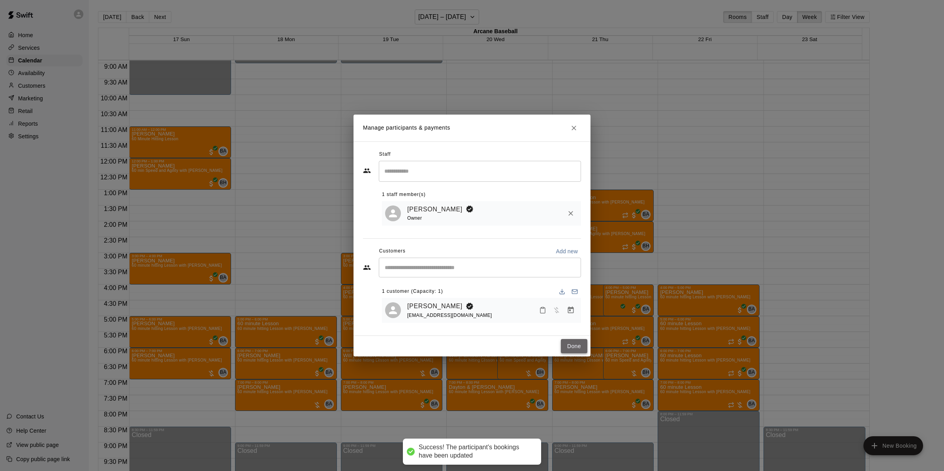
click at [565, 344] on button "Done" at bounding box center [574, 346] width 26 height 15
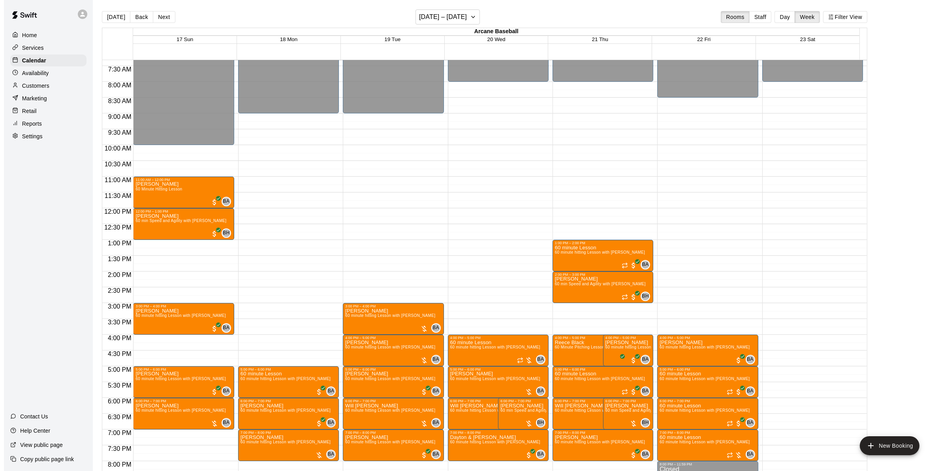
scroll to position [232, 0]
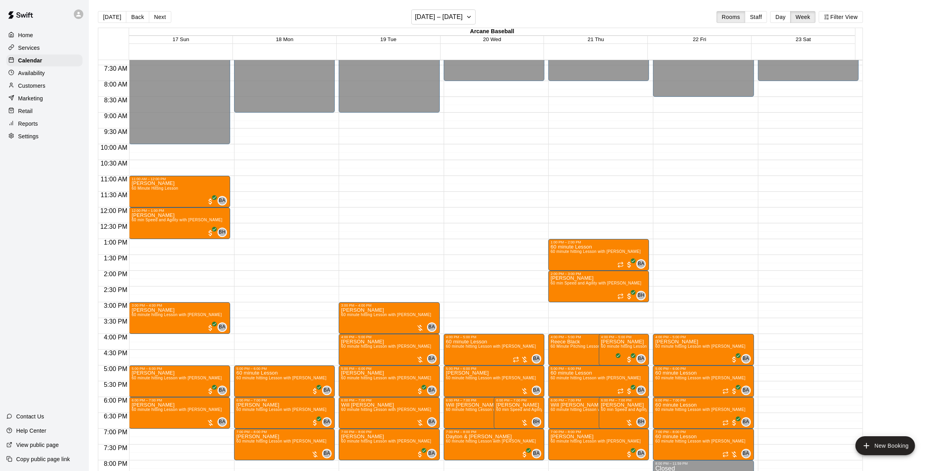
drag, startPoint x: 665, startPoint y: 148, endPoint x: 661, endPoint y: 150, distance: 4.3
click at [665, 148] on div "12:00 AM – 8:30 AM Closed 4:00 PM – 5:00 PM James Driver 60 minute hitting Less…" at bounding box center [703, 207] width 101 height 758
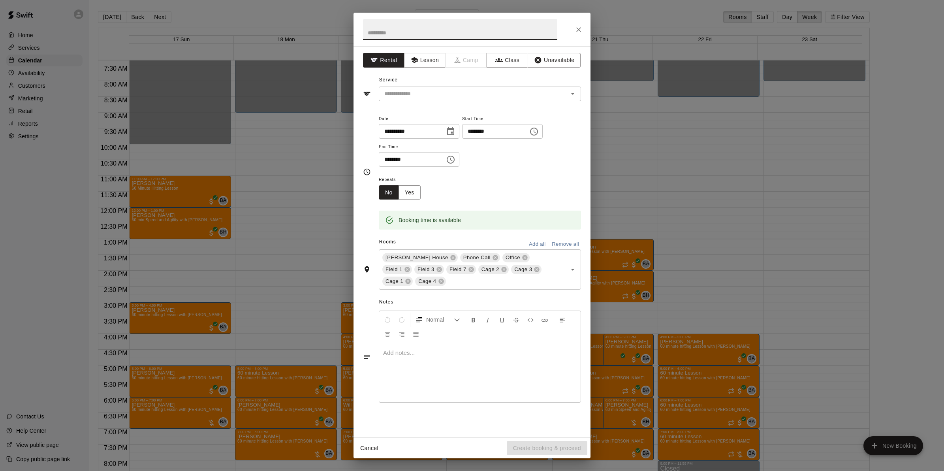
click at [388, 156] on input "********" at bounding box center [409, 159] width 61 height 15
type input "********"
click at [418, 58] on icon "button" at bounding box center [414, 60] width 8 height 8
click at [423, 87] on div "​" at bounding box center [480, 93] width 202 height 15
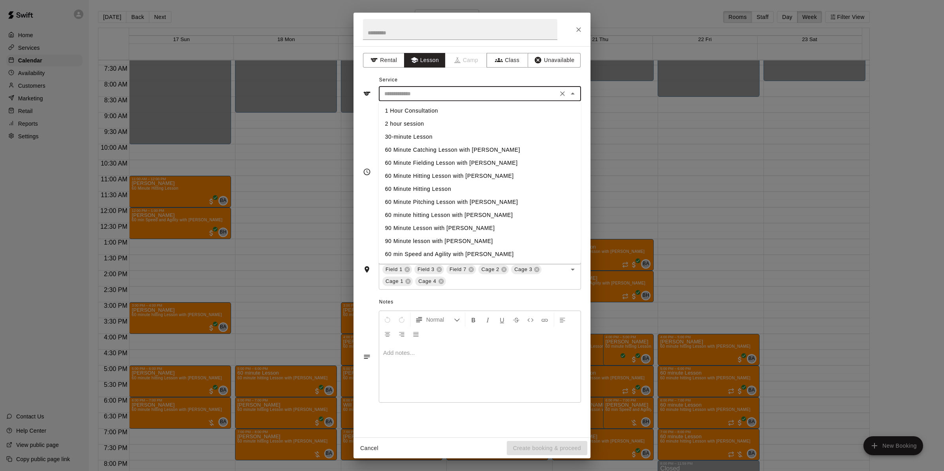
click at [423, 93] on input "text" at bounding box center [468, 94] width 174 height 10
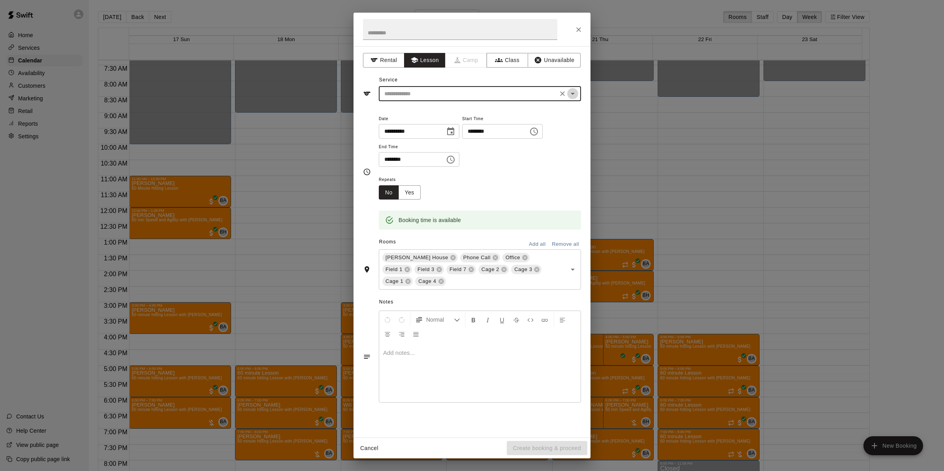
click at [571, 95] on icon "Open" at bounding box center [572, 93] width 9 height 9
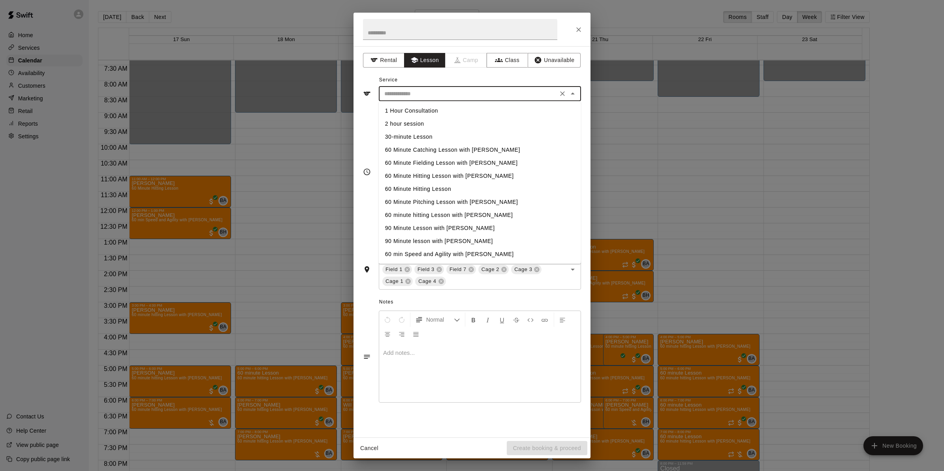
click at [419, 108] on li "1 Hour Consultation" at bounding box center [480, 110] width 202 height 13
type input "**********"
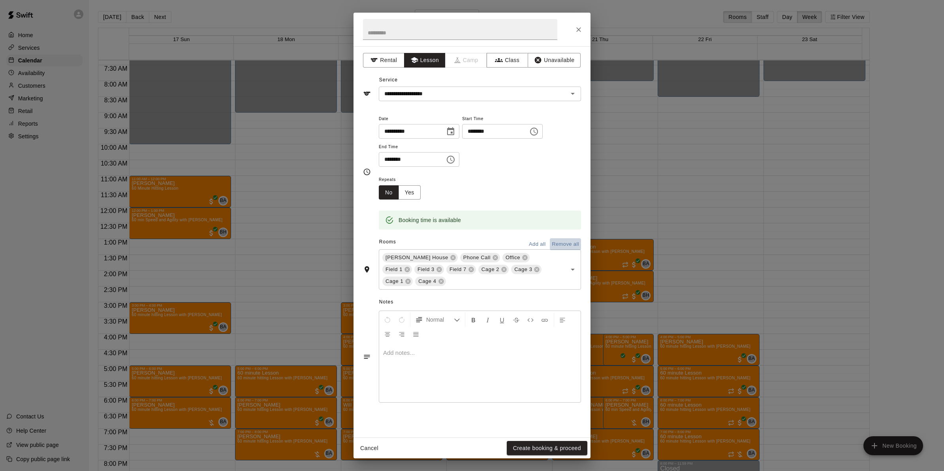
click at [556, 239] on button "Remove all" at bounding box center [565, 244] width 31 height 12
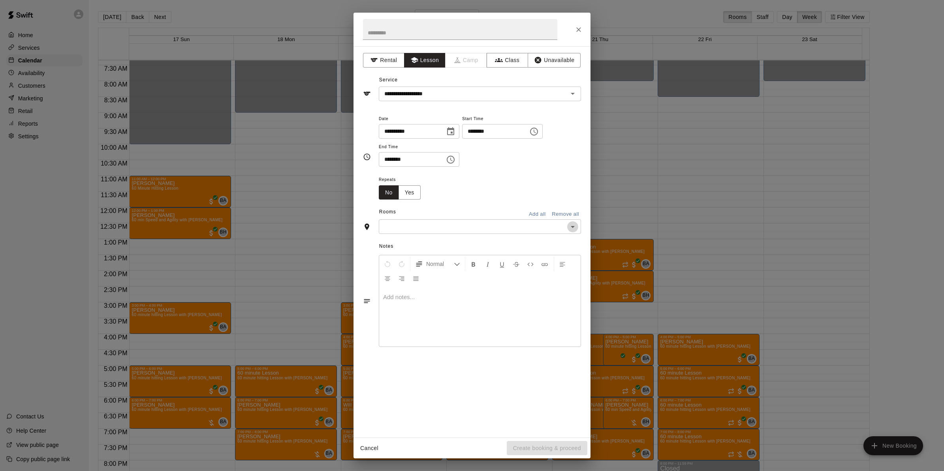
click at [567, 226] on button "Open" at bounding box center [572, 226] width 11 height 11
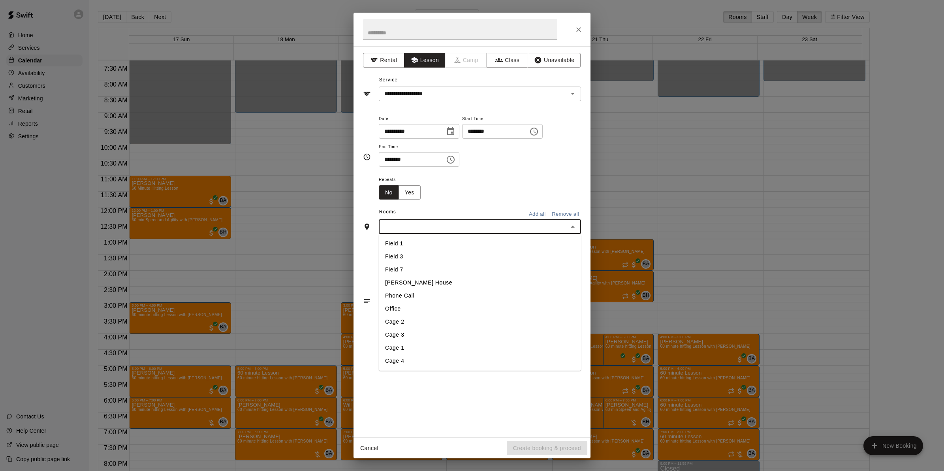
click at [406, 295] on li "Phone Call" at bounding box center [480, 295] width 202 height 13
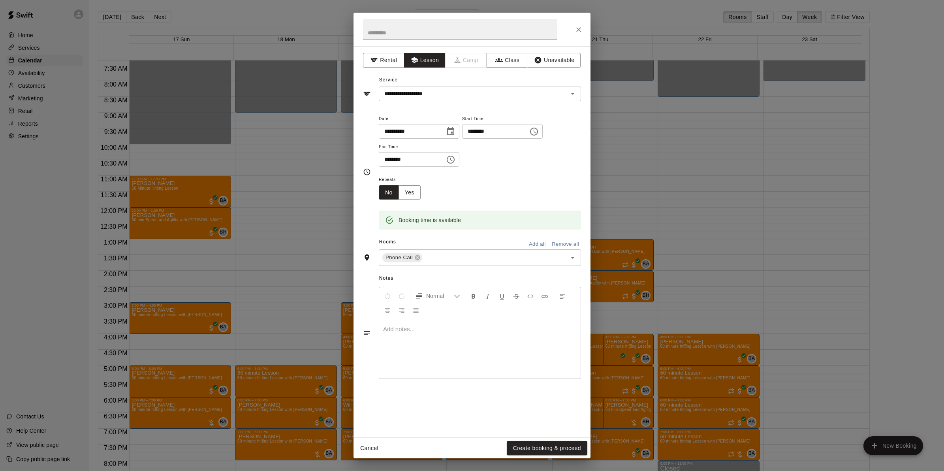
click at [411, 338] on div at bounding box center [479, 348] width 201 height 59
click at [540, 446] on button "Create booking & proceed" at bounding box center [547, 448] width 81 height 15
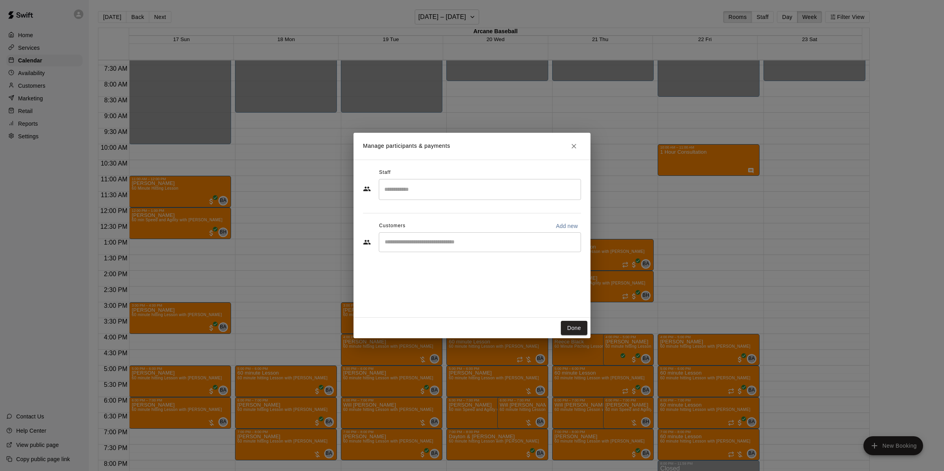
click at [420, 193] on input "Search staff" at bounding box center [479, 189] width 195 height 14
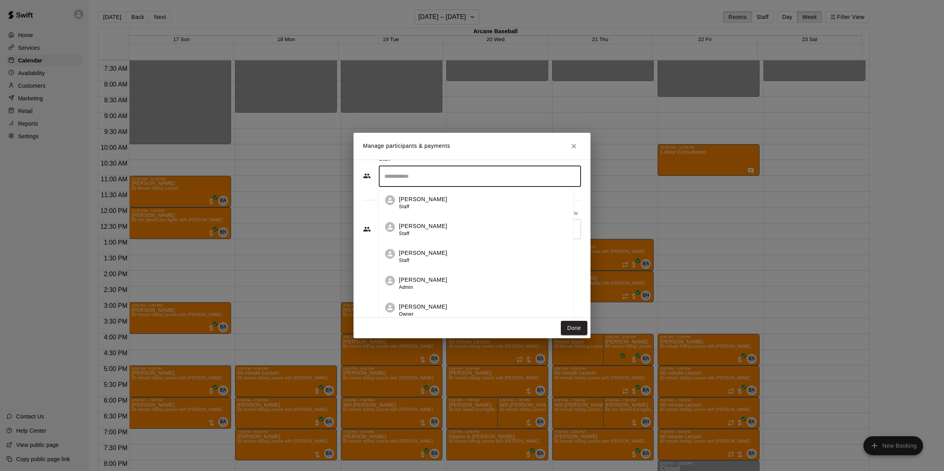
scroll to position [17, 0]
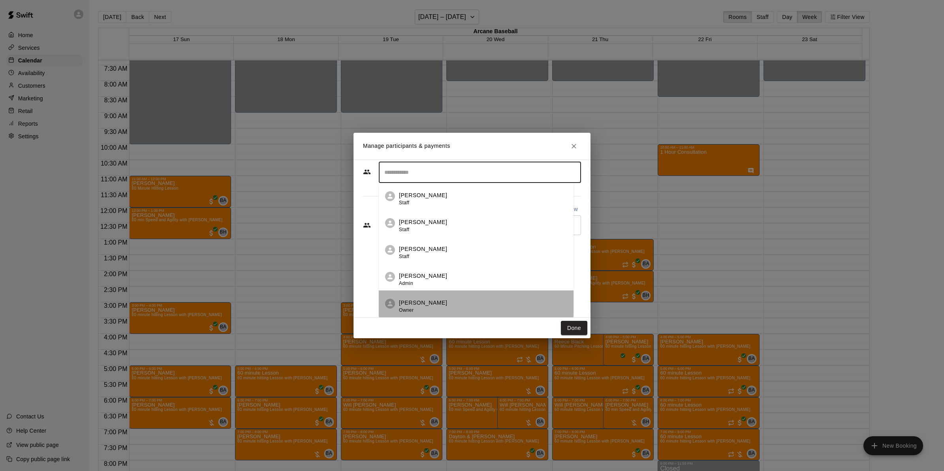
click at [417, 296] on li "Bryan Anderson Owner" at bounding box center [476, 303] width 195 height 27
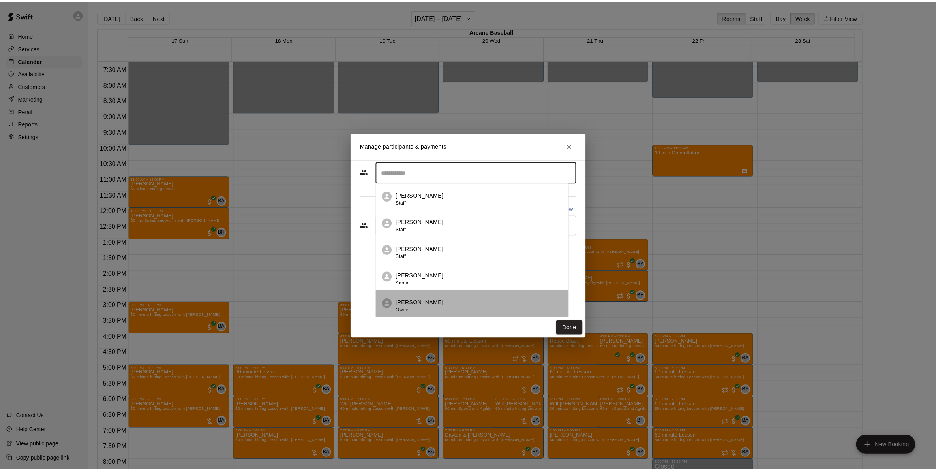
scroll to position [0, 0]
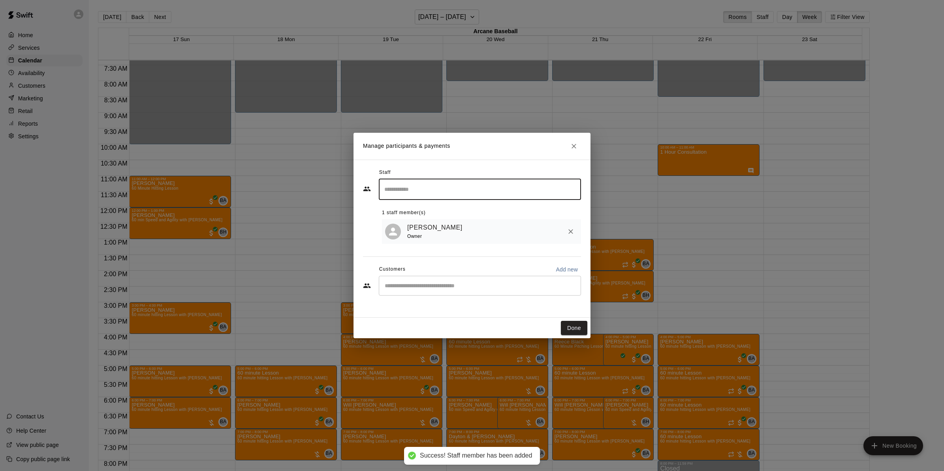
drag, startPoint x: 571, startPoint y: 324, endPoint x: 516, endPoint y: 337, distance: 57.1
click at [571, 324] on button "Done" at bounding box center [574, 328] width 26 height 15
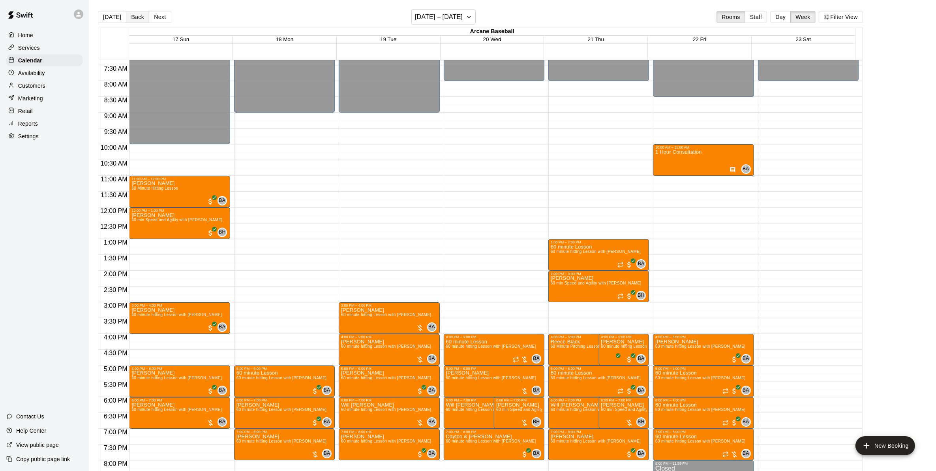
click at [129, 17] on button "Back" at bounding box center [137, 17] width 23 height 12
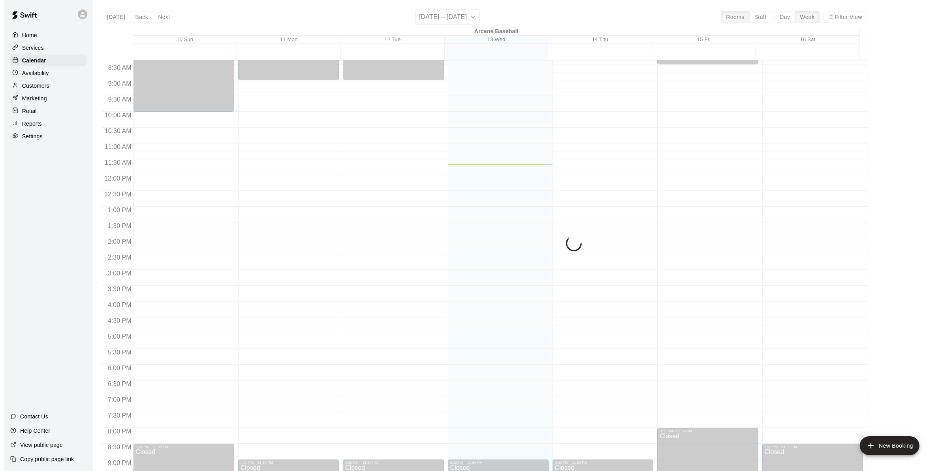
scroll to position [282, 0]
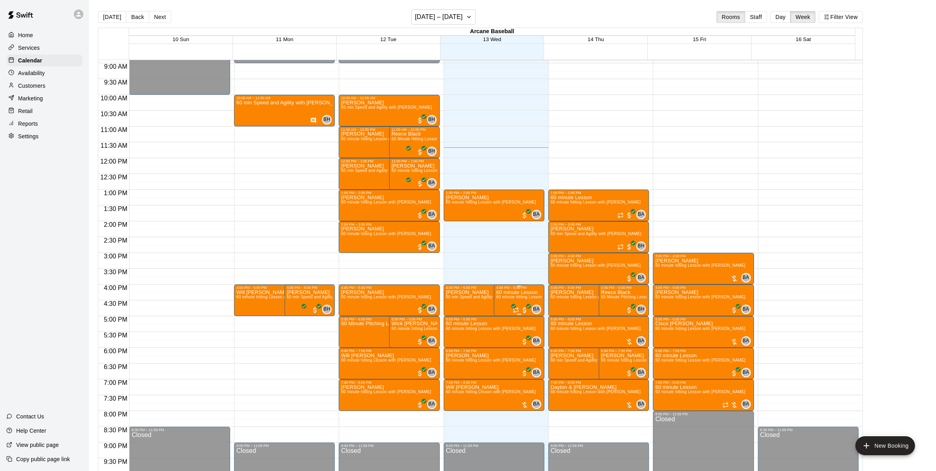
click at [506, 292] on p "60 minute Lesson" at bounding box center [519, 292] width 46 height 0
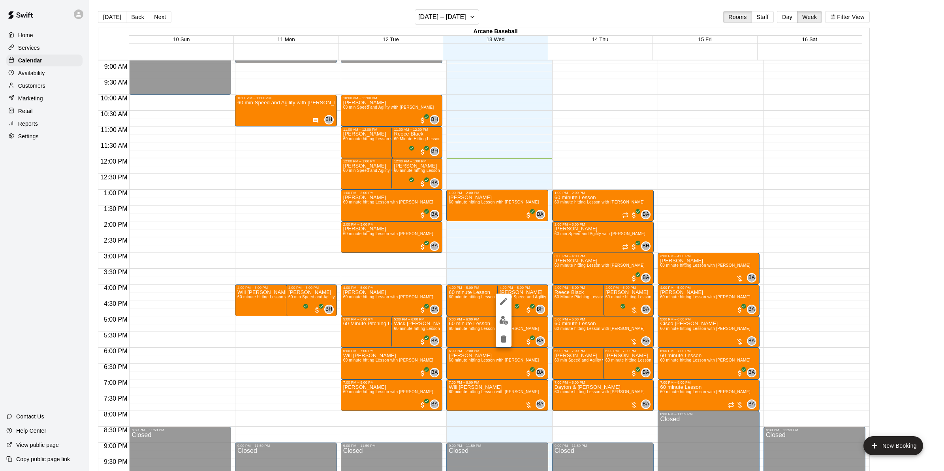
click at [692, 331] on div at bounding box center [472, 235] width 944 height 471
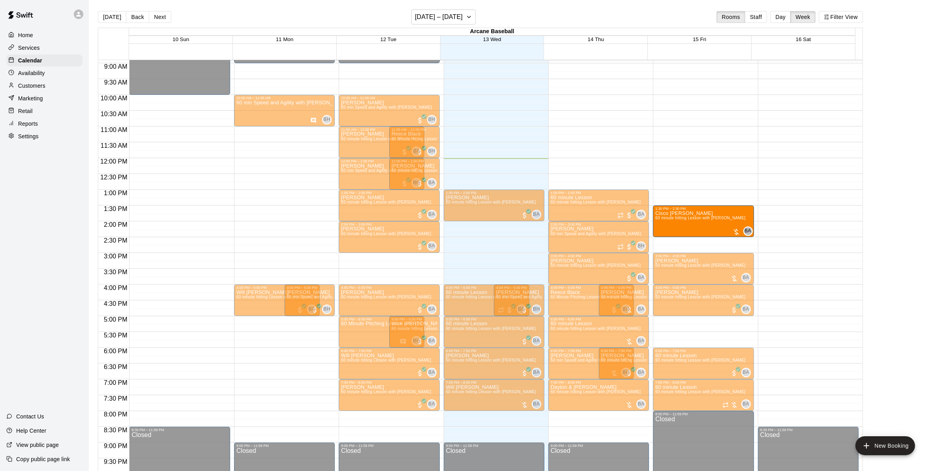
drag, startPoint x: 688, startPoint y: 334, endPoint x: 682, endPoint y: 224, distance: 110.3
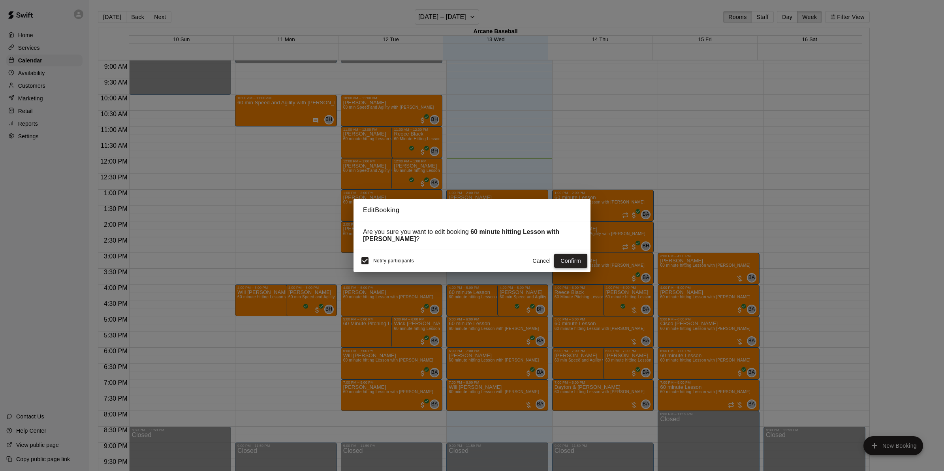
click at [569, 257] on button "Confirm" at bounding box center [570, 261] width 33 height 15
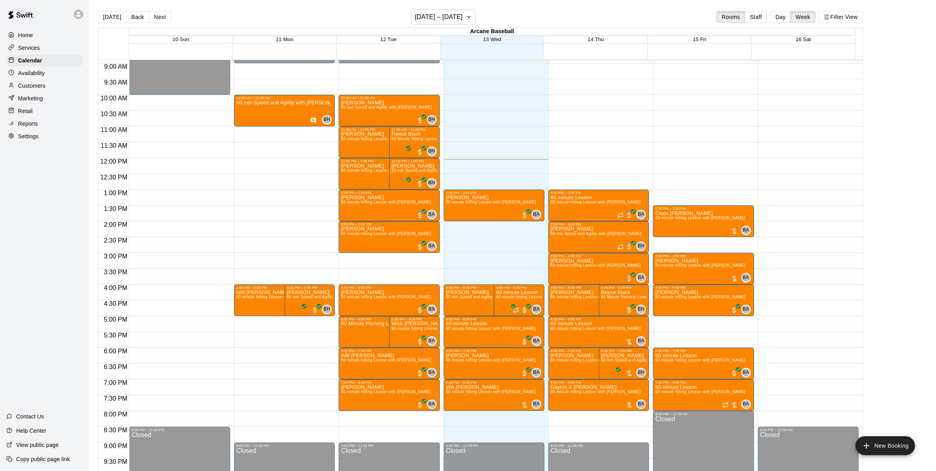
click at [664, 317] on div "12:00 AM – 8:30 AM Closed 1:30 PM – 2:30 PM Cisco Singleton 60 minute hitting L…" at bounding box center [703, 158] width 101 height 758
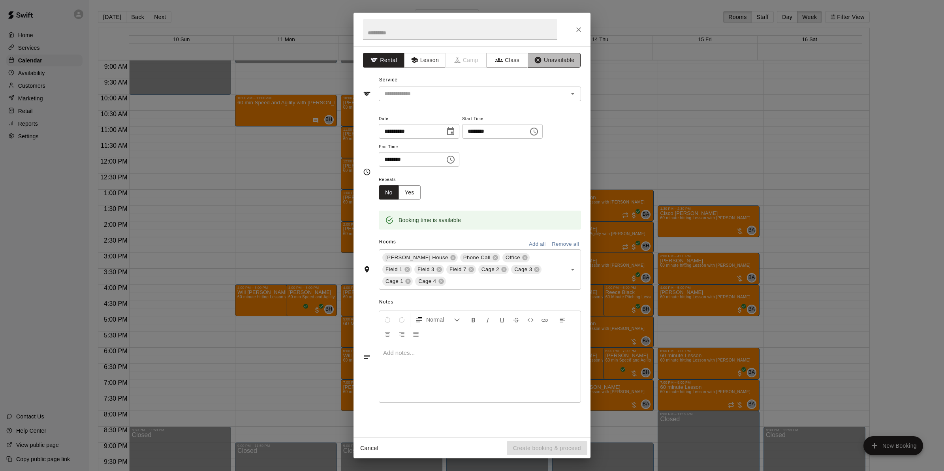
click at [558, 60] on button "Unavailable" at bounding box center [554, 60] width 53 height 15
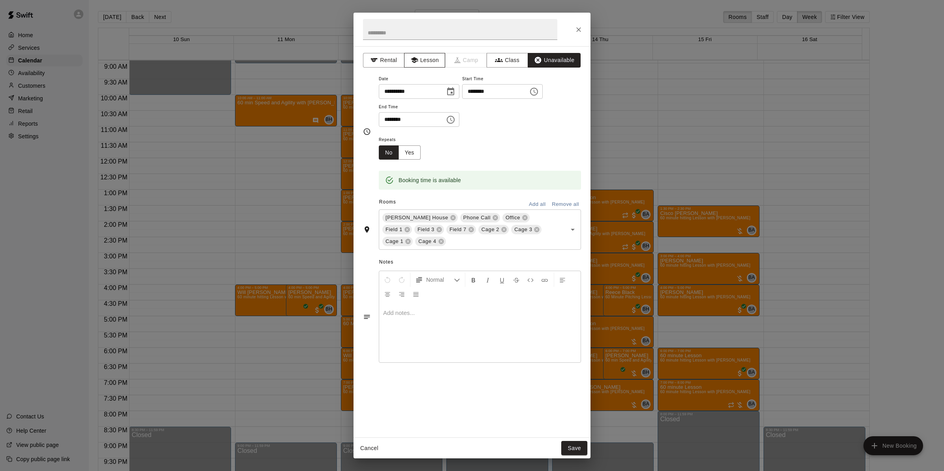
click at [419, 61] on button "Lesson" at bounding box center [424, 60] width 41 height 15
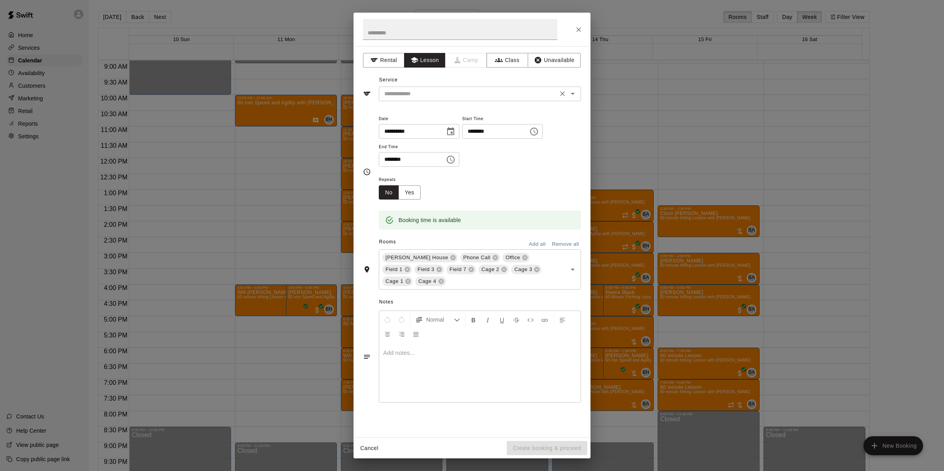
click at [429, 99] on div "​" at bounding box center [480, 93] width 202 height 15
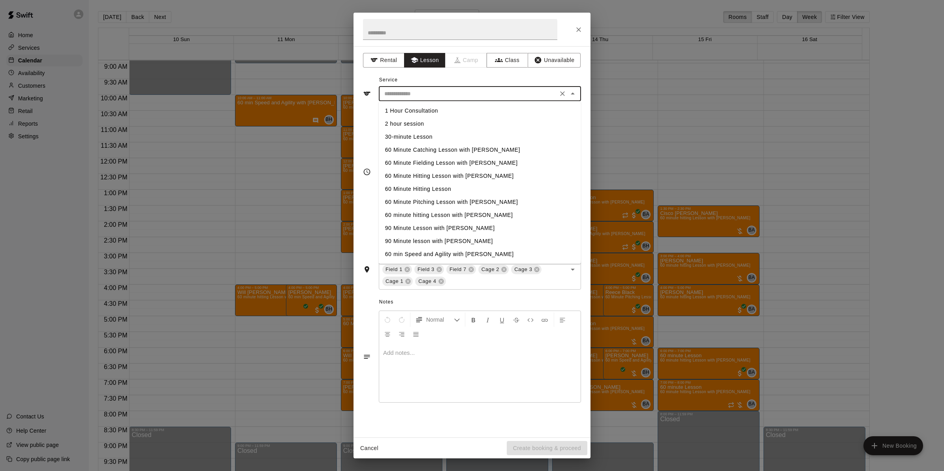
click at [417, 110] on li "1 Hour Consultation" at bounding box center [480, 110] width 202 height 13
type input "**********"
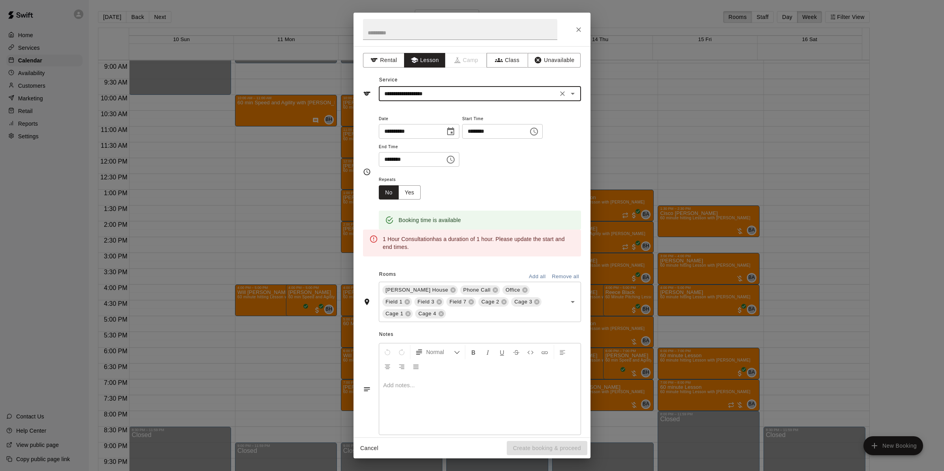
click at [389, 158] on input "********" at bounding box center [409, 159] width 61 height 15
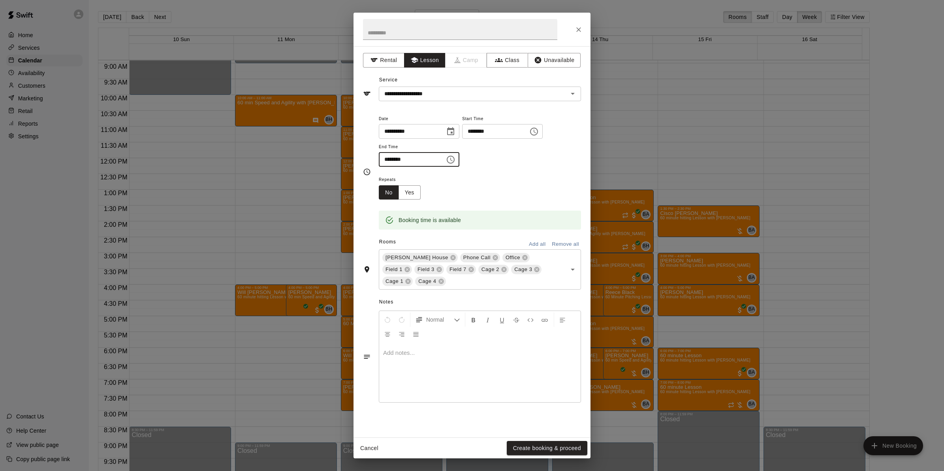
type input "********"
click at [556, 243] on button "Remove all" at bounding box center [565, 244] width 31 height 12
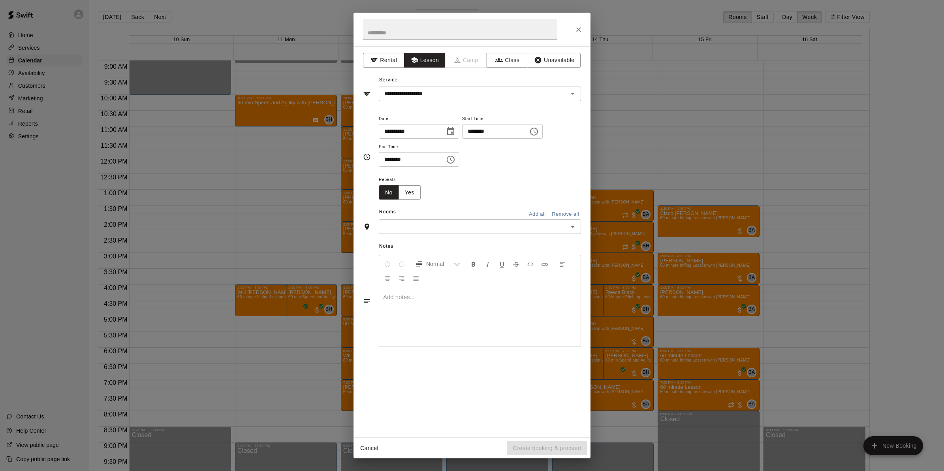
click at [571, 228] on icon "Open" at bounding box center [572, 226] width 9 height 9
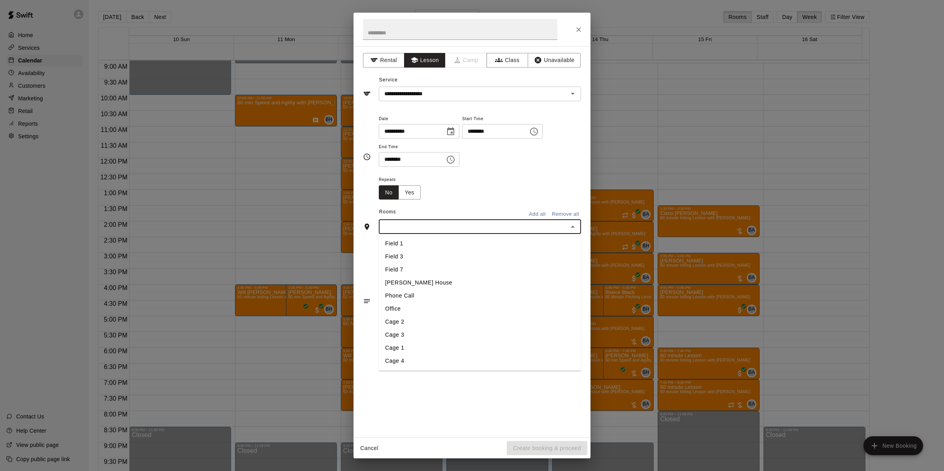
click at [409, 291] on li "Phone Call" at bounding box center [480, 295] width 202 height 13
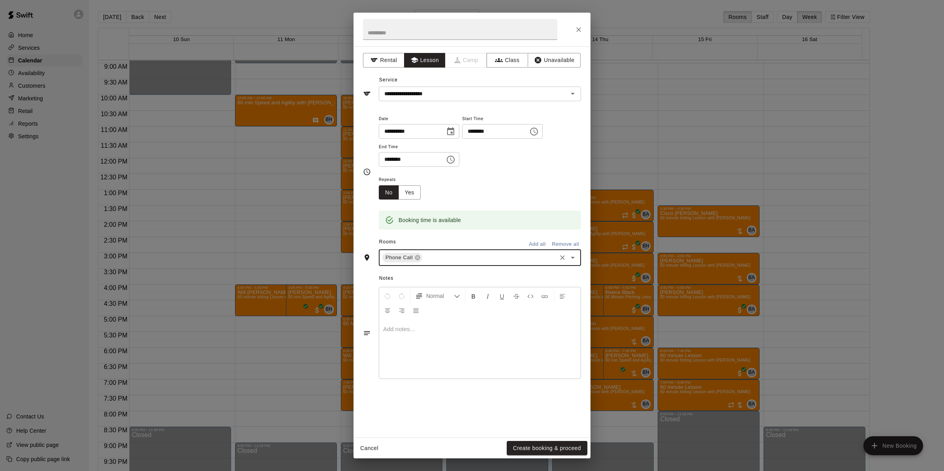
click at [401, 326] on p at bounding box center [479, 329] width 193 height 8
click at [560, 447] on button "Create booking & proceed" at bounding box center [547, 448] width 81 height 15
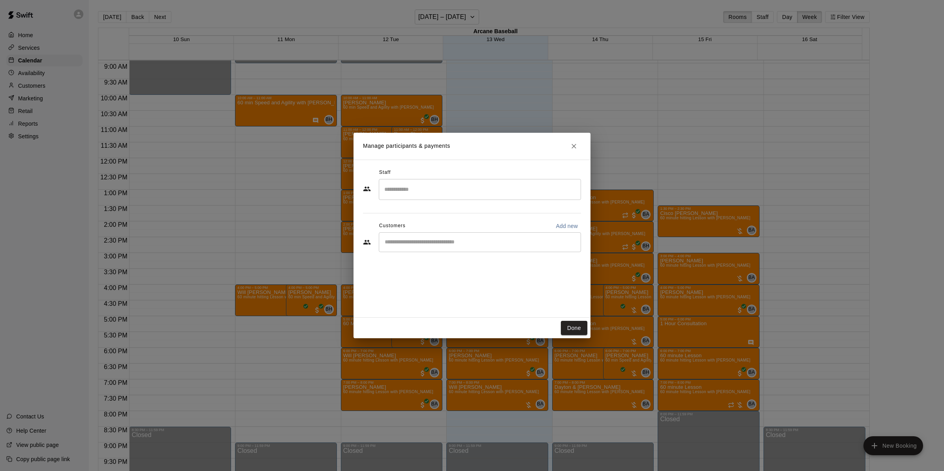
click at [417, 185] on input "Search staff" at bounding box center [479, 189] width 195 height 14
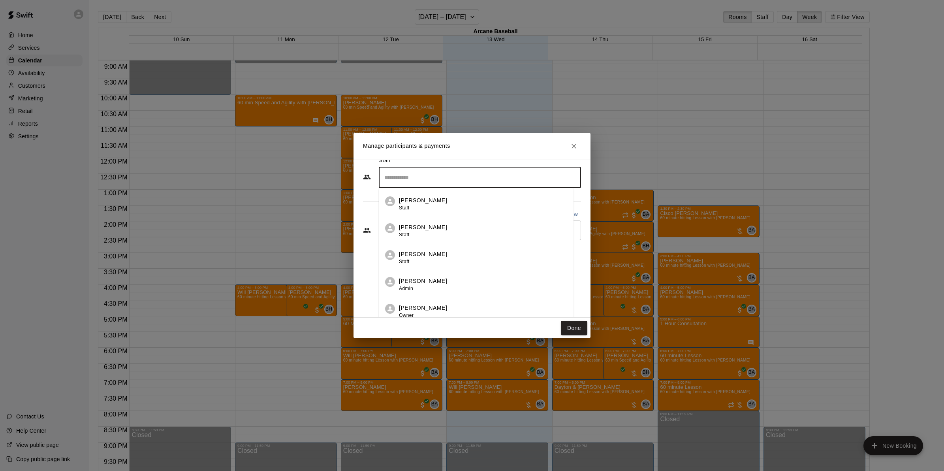
scroll to position [17, 0]
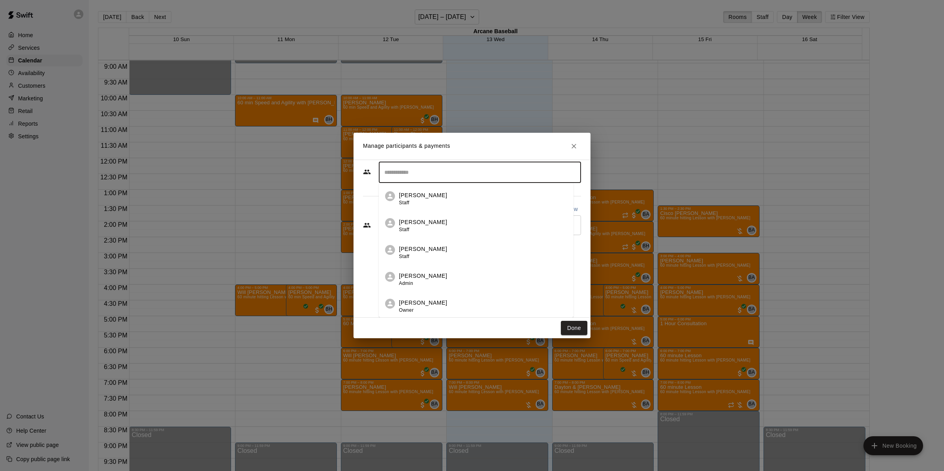
click at [423, 301] on p "[PERSON_NAME]" at bounding box center [423, 303] width 48 height 8
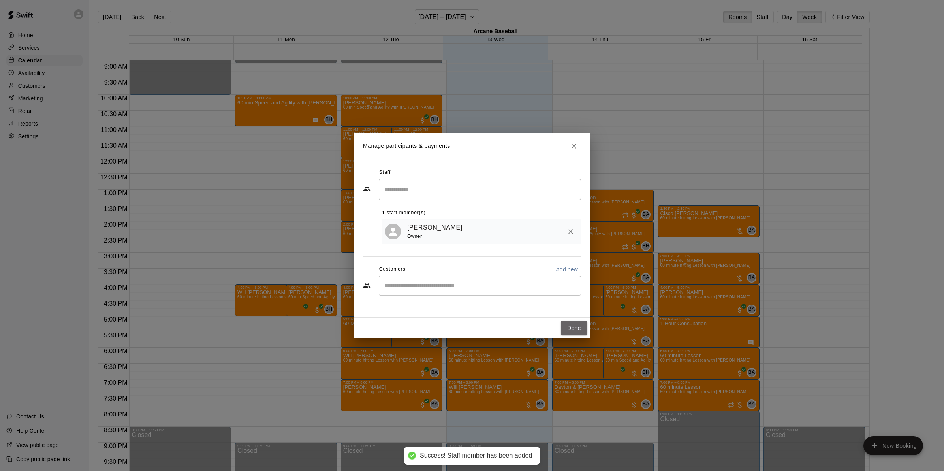
drag, startPoint x: 571, startPoint y: 327, endPoint x: 547, endPoint y: 336, distance: 26.1
click at [572, 327] on button "Done" at bounding box center [574, 328] width 26 height 15
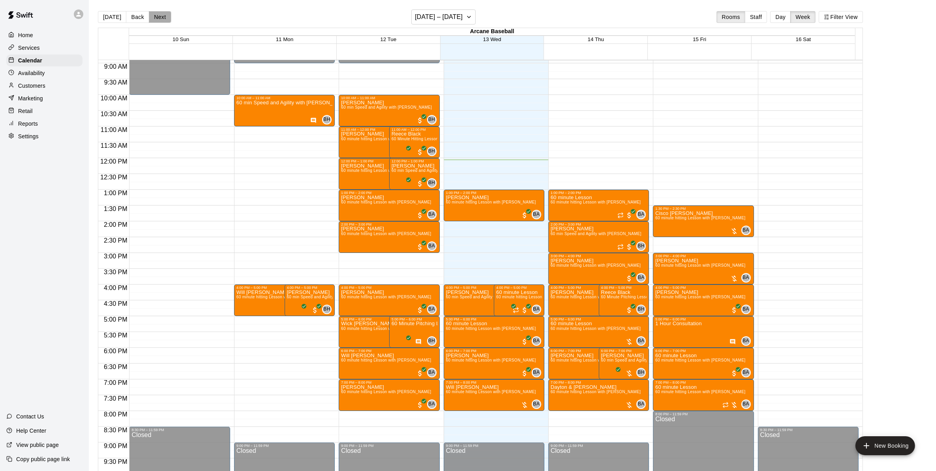
click at [168, 13] on button "Next" at bounding box center [160, 17] width 22 height 12
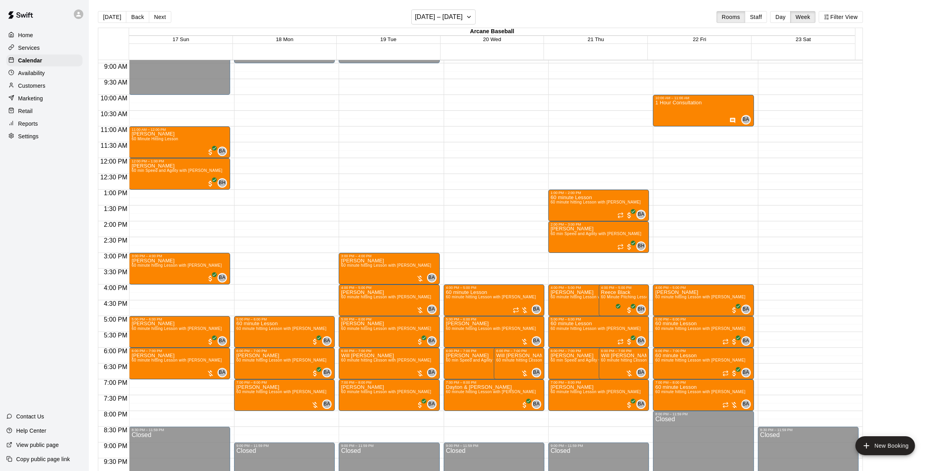
click at [138, 287] on div "12:00 AM – 10:00 AM Closed 11:00 AM – 12:00 PM justin Baird 60 Minute Hitting L…" at bounding box center [179, 158] width 101 height 758
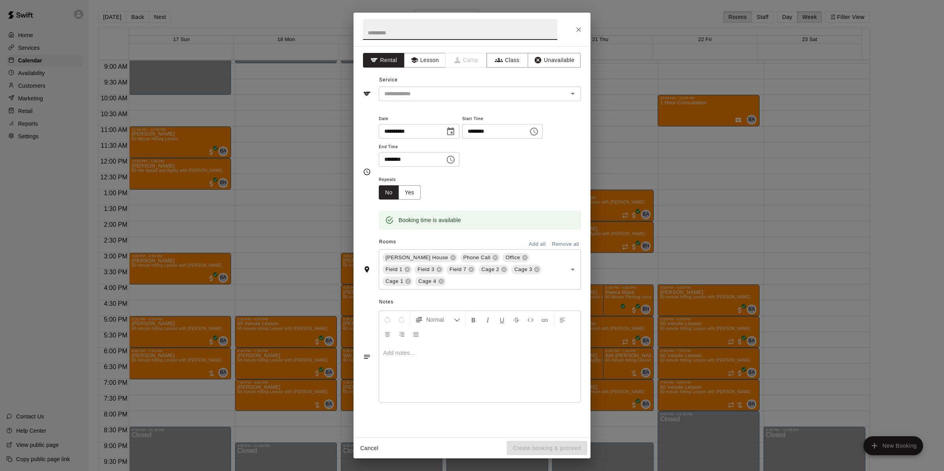
click at [386, 158] on input "********" at bounding box center [409, 159] width 61 height 15
type input "********"
click at [427, 61] on button "Lesson" at bounding box center [424, 60] width 41 height 15
click at [421, 96] on input "text" at bounding box center [468, 94] width 174 height 10
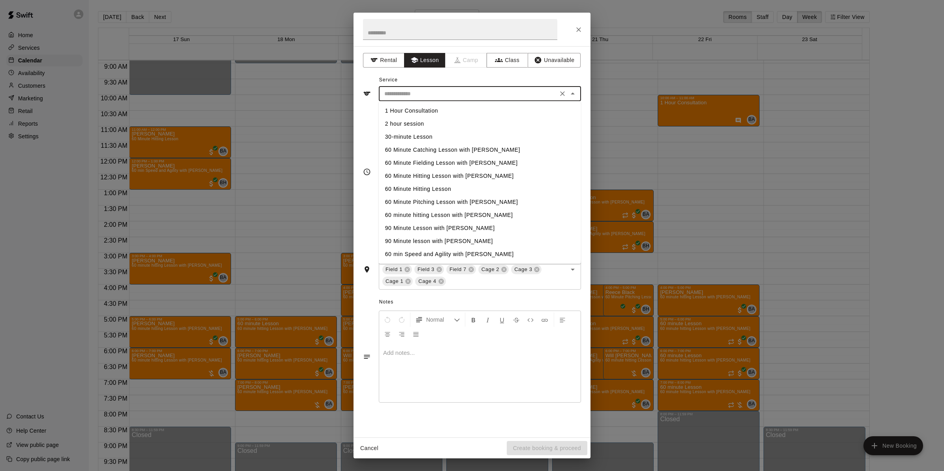
click at [408, 218] on li "60 minute hitting Lesson with Bryan Anderson" at bounding box center [480, 215] width 202 height 13
type input "**********"
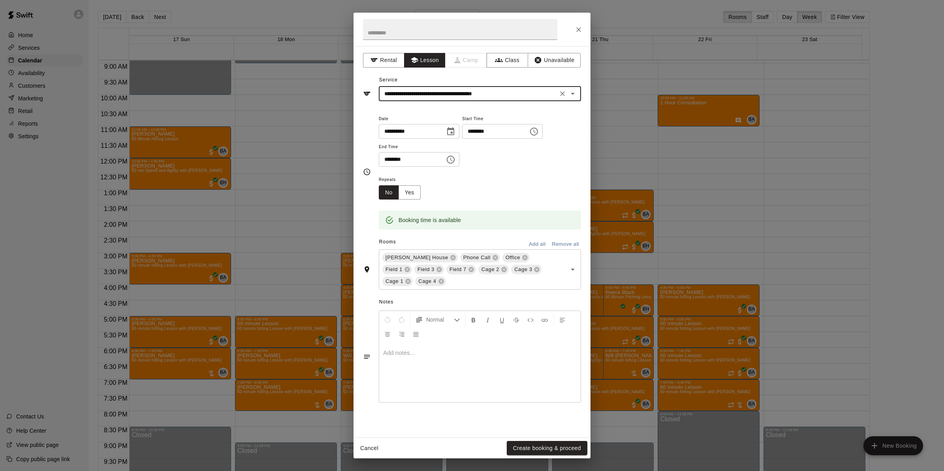
click at [567, 247] on button "Remove all" at bounding box center [565, 244] width 31 height 12
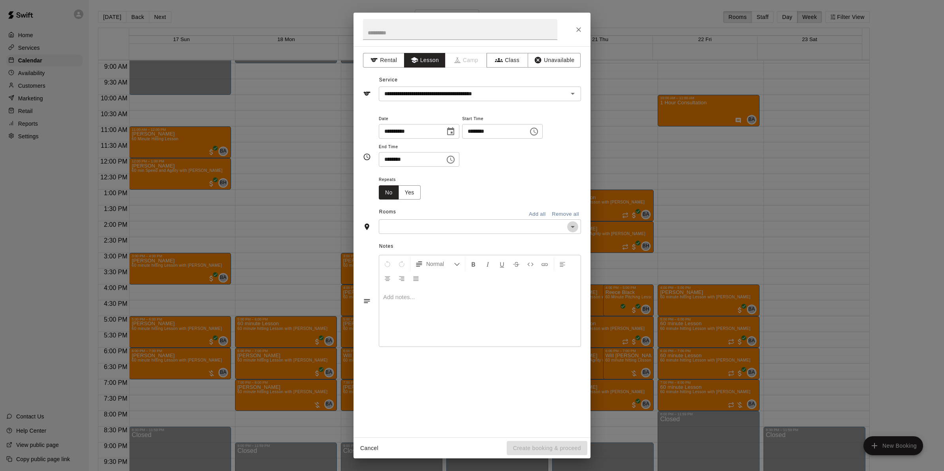
click at [572, 227] on icon "Open" at bounding box center [573, 227] width 4 height 2
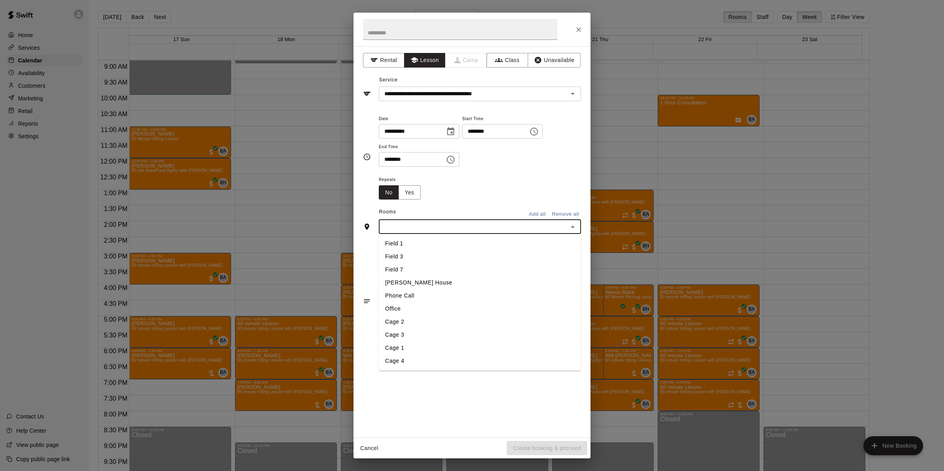
click at [407, 240] on li "Field 1" at bounding box center [480, 243] width 202 height 13
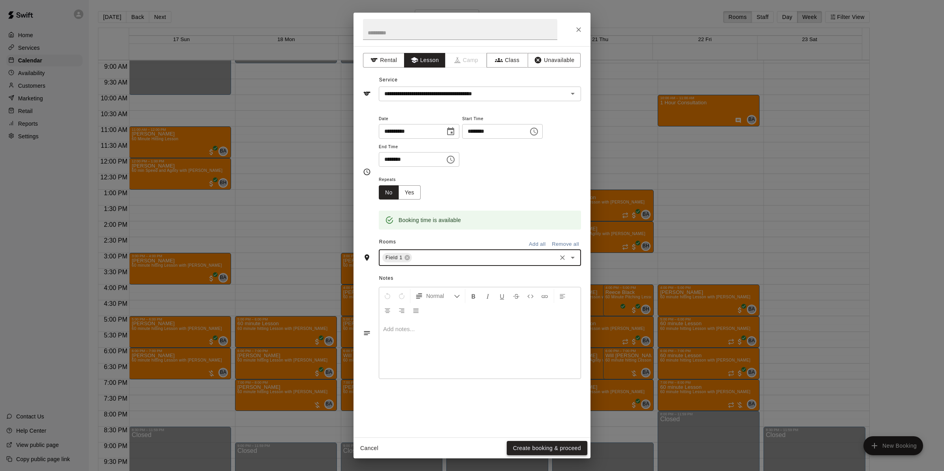
click at [529, 445] on button "Create booking & proceed" at bounding box center [547, 448] width 81 height 15
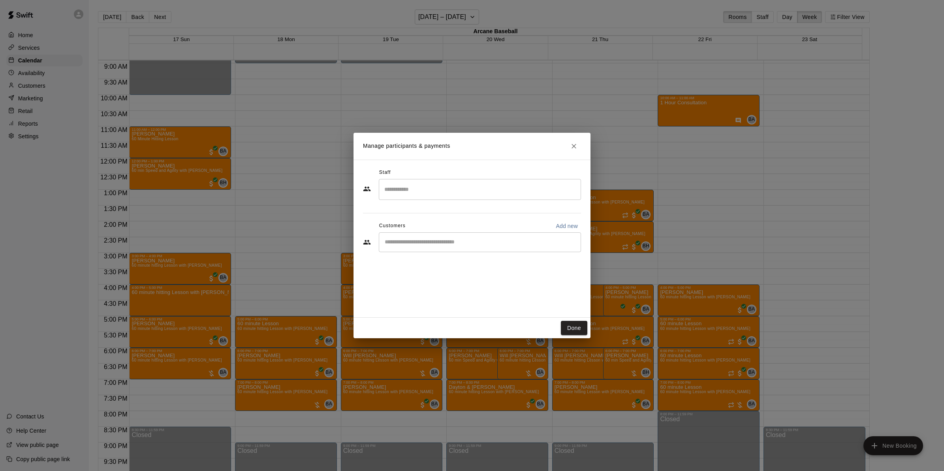
click at [403, 186] on input "Search staff" at bounding box center [479, 189] width 195 height 14
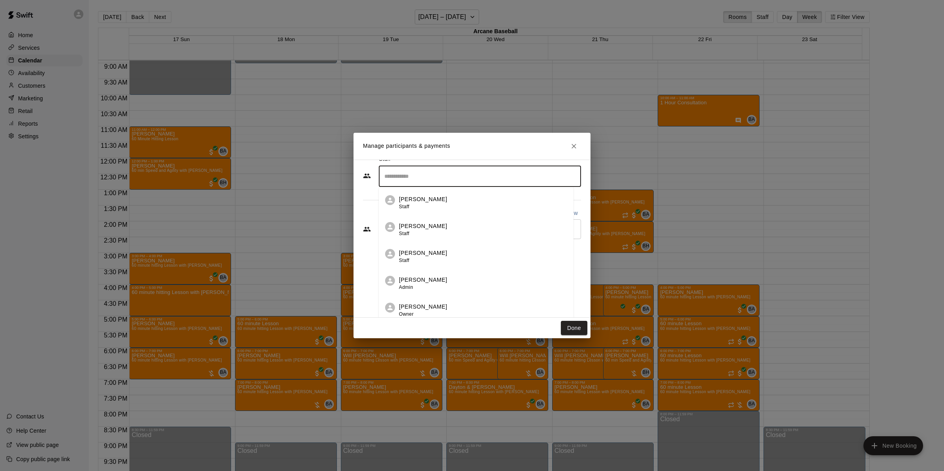
scroll to position [17, 0]
click at [405, 309] on span "Owner" at bounding box center [406, 310] width 15 height 6
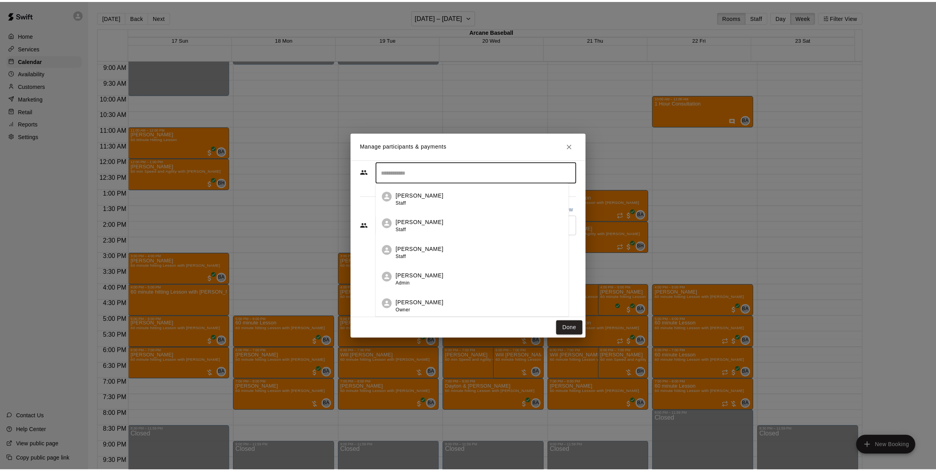
scroll to position [0, 0]
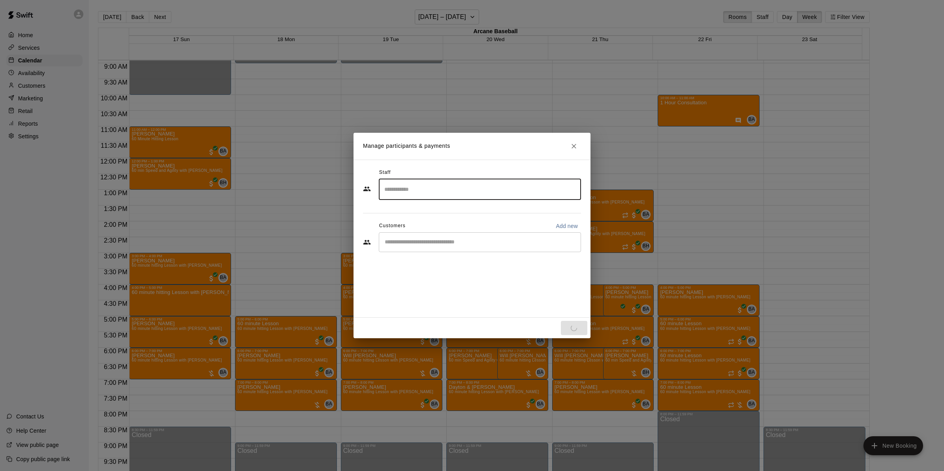
click at [398, 244] on input "Start typing to search customers..." at bounding box center [479, 242] width 195 height 8
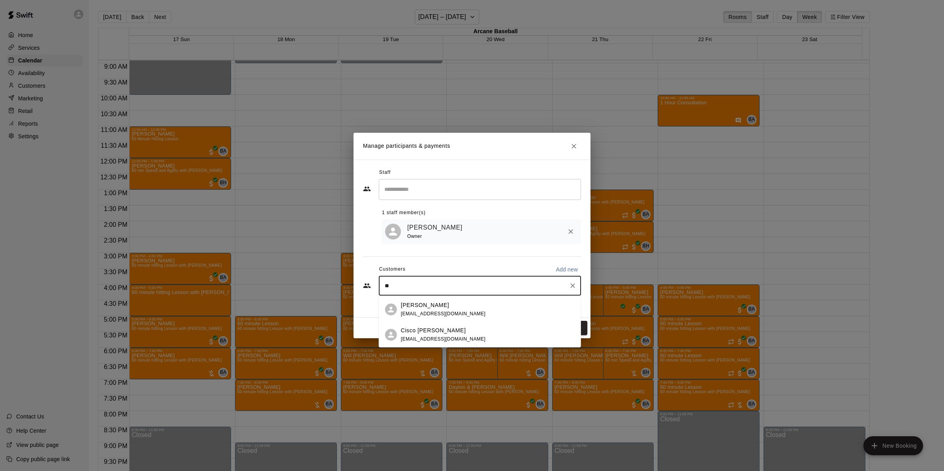
type input "*"
type input "*****"
click at [410, 313] on span "cisco2508@yahoo.com" at bounding box center [443, 314] width 85 height 6
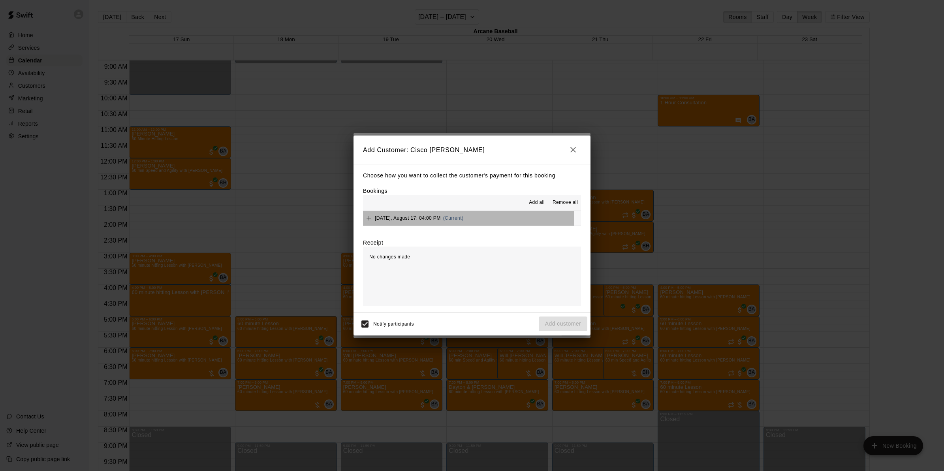
click at [415, 214] on div "Sunday, August 17: 04:00 PM (Current)" at bounding box center [413, 218] width 100 height 12
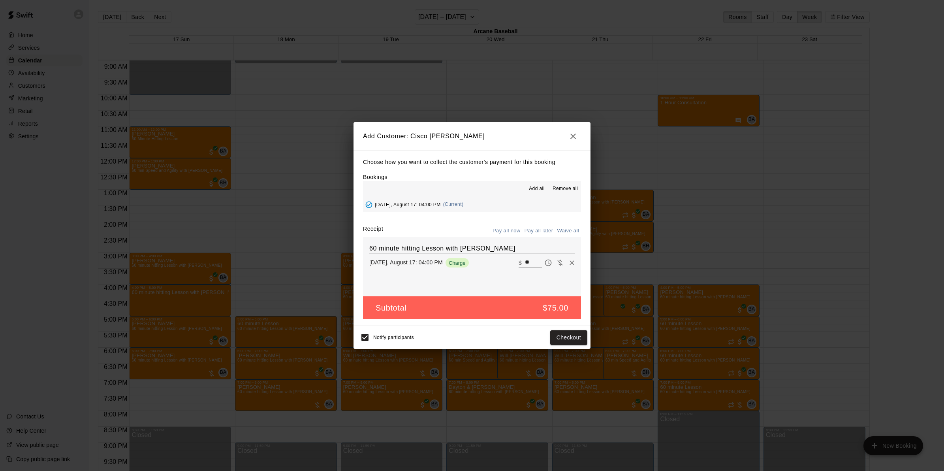
click at [532, 232] on button "Pay all later" at bounding box center [538, 231] width 33 height 12
click at [549, 332] on button "Add customer" at bounding box center [563, 337] width 49 height 15
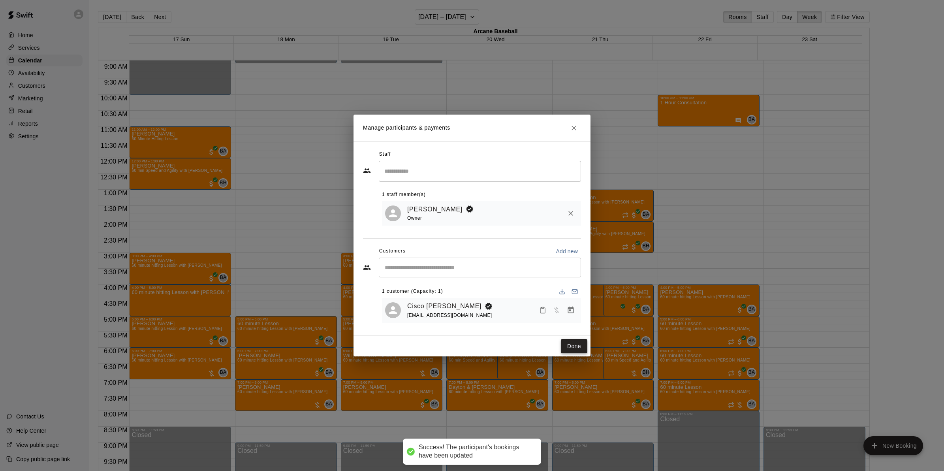
click at [569, 343] on button "Done" at bounding box center [574, 346] width 26 height 15
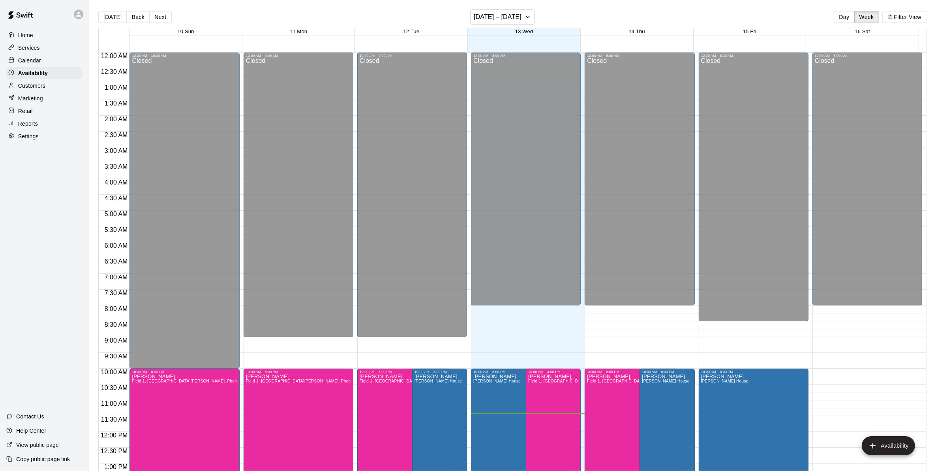
scroll to position [331, 0]
